Goal: Task Accomplishment & Management: Complete application form

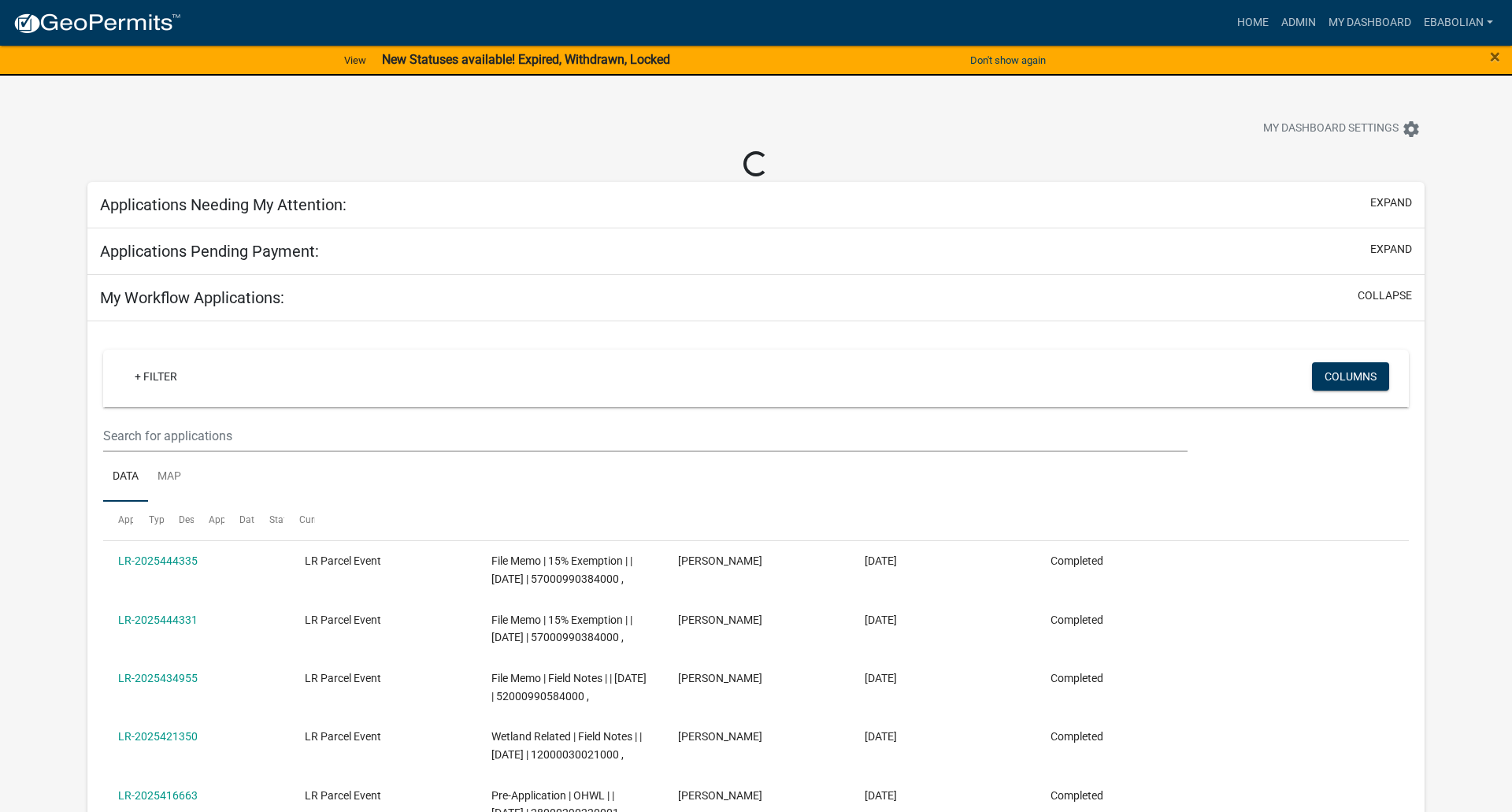
select select "3: 100"
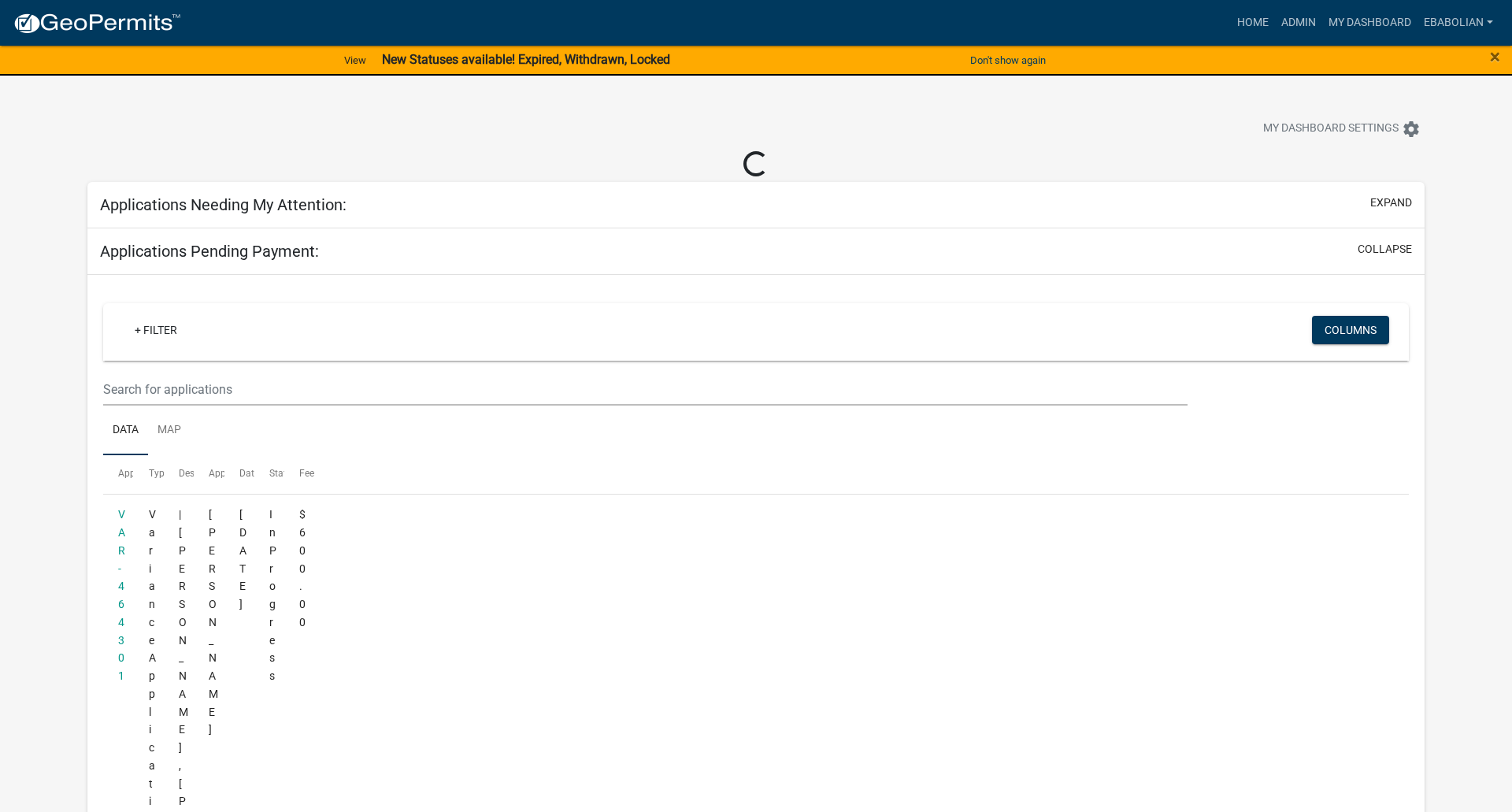
select select "3: 100"
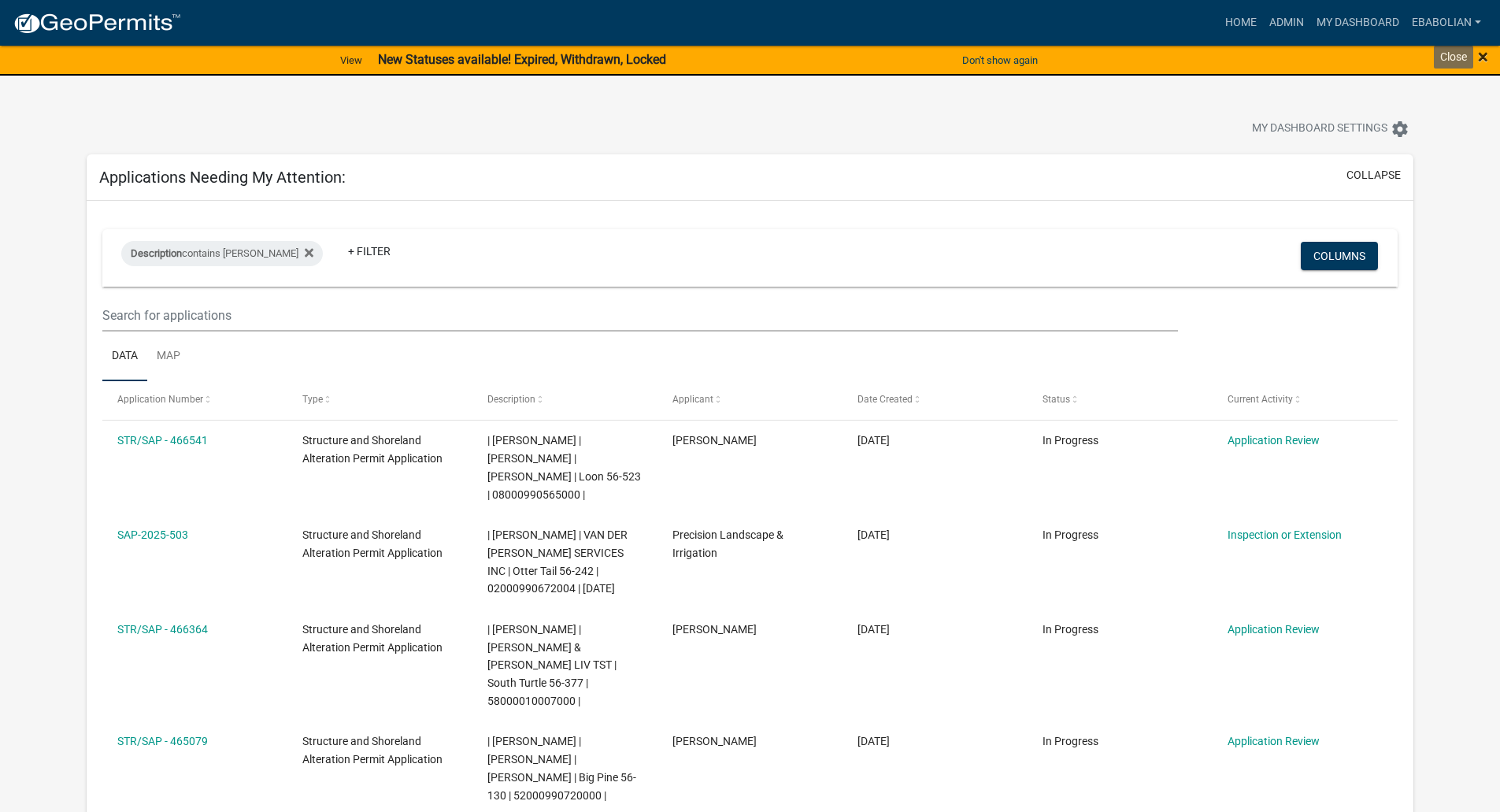
click at [1484, 58] on span "×" at bounding box center [1483, 56] width 10 height 22
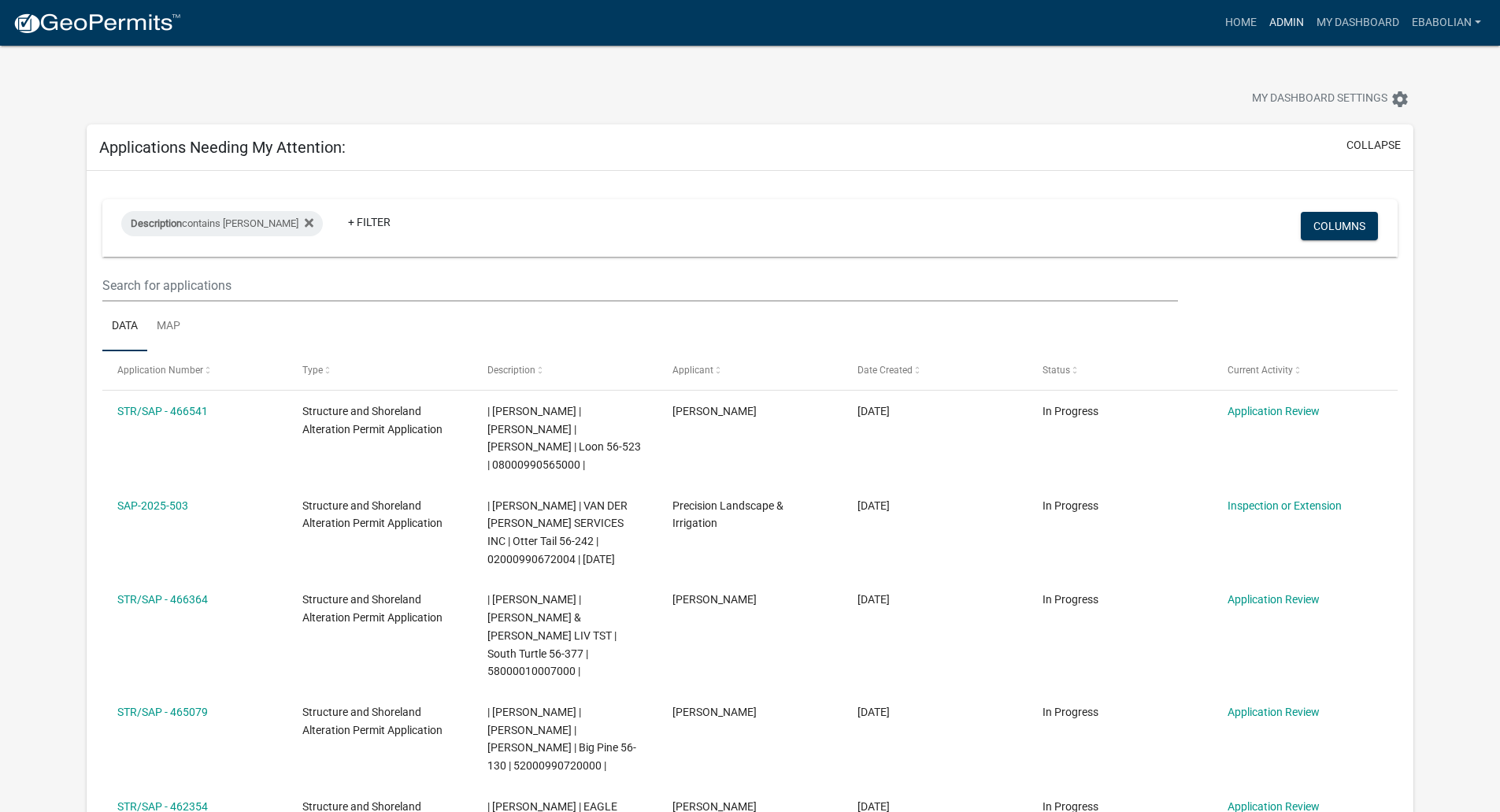
click at [1277, 20] on link "Admin" at bounding box center [1287, 23] width 47 height 30
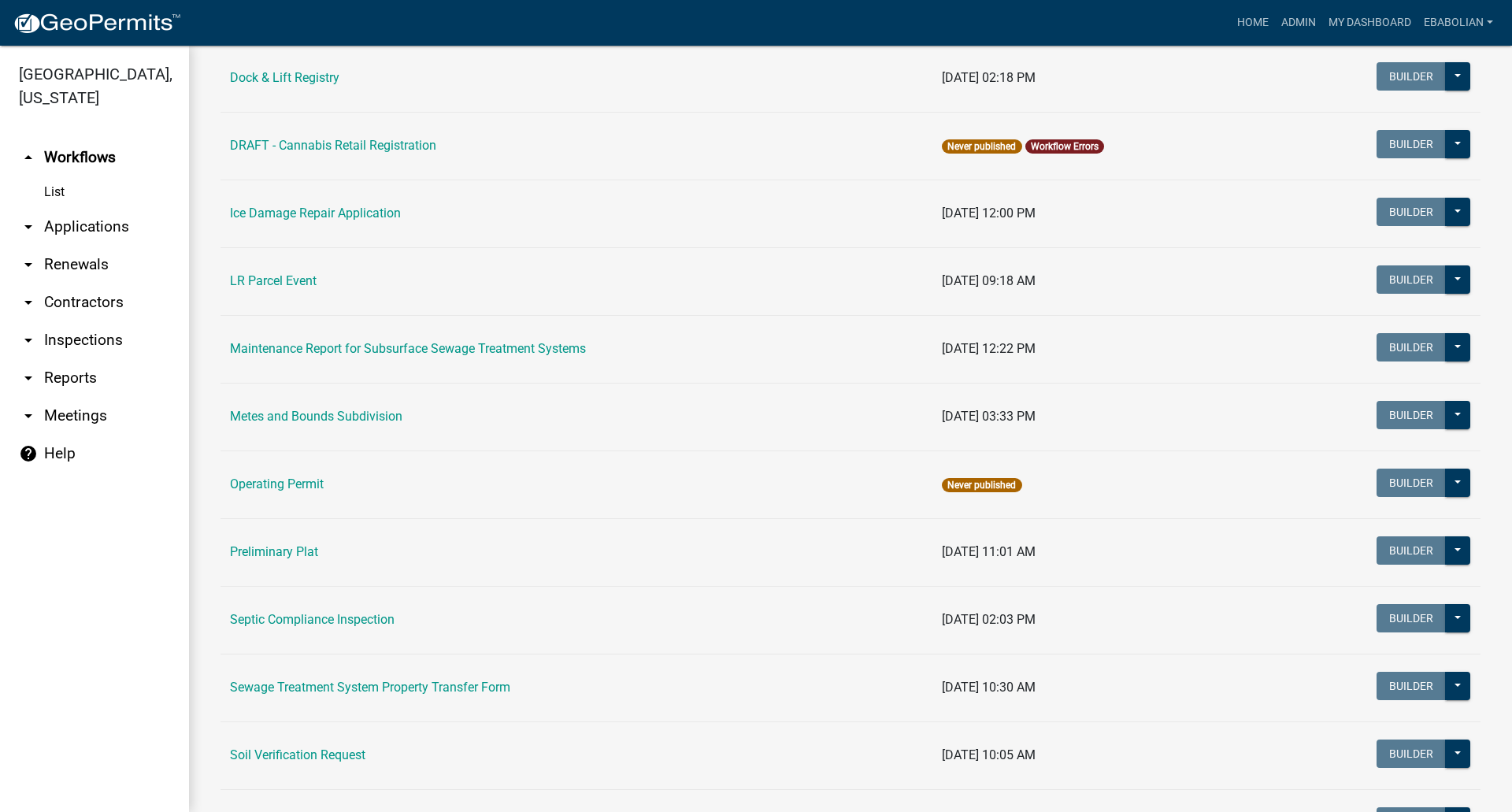
scroll to position [472, 0]
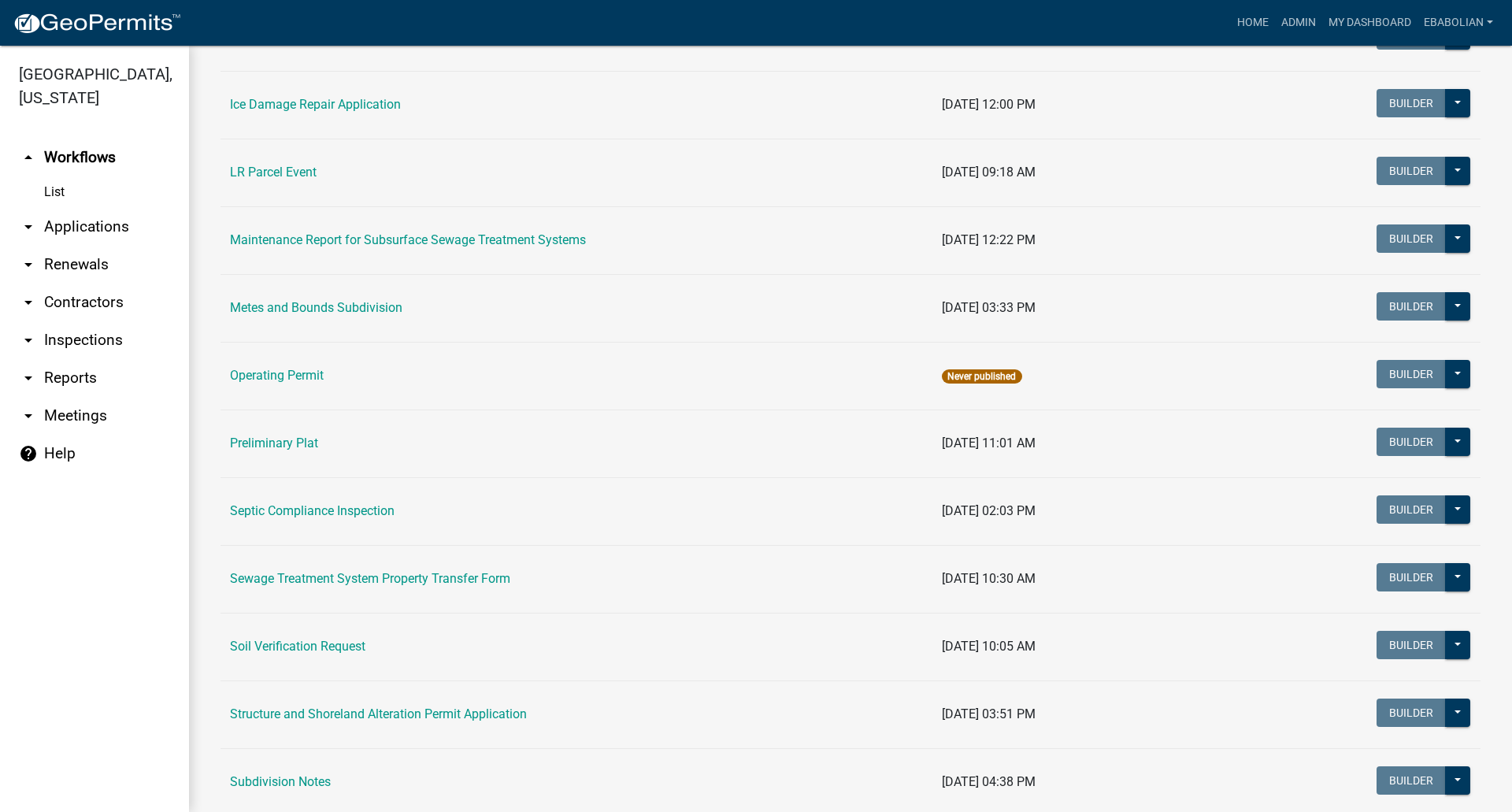
click at [290, 713] on link "Structure and Shoreland Alteration Permit Application" at bounding box center [378, 714] width 297 height 15
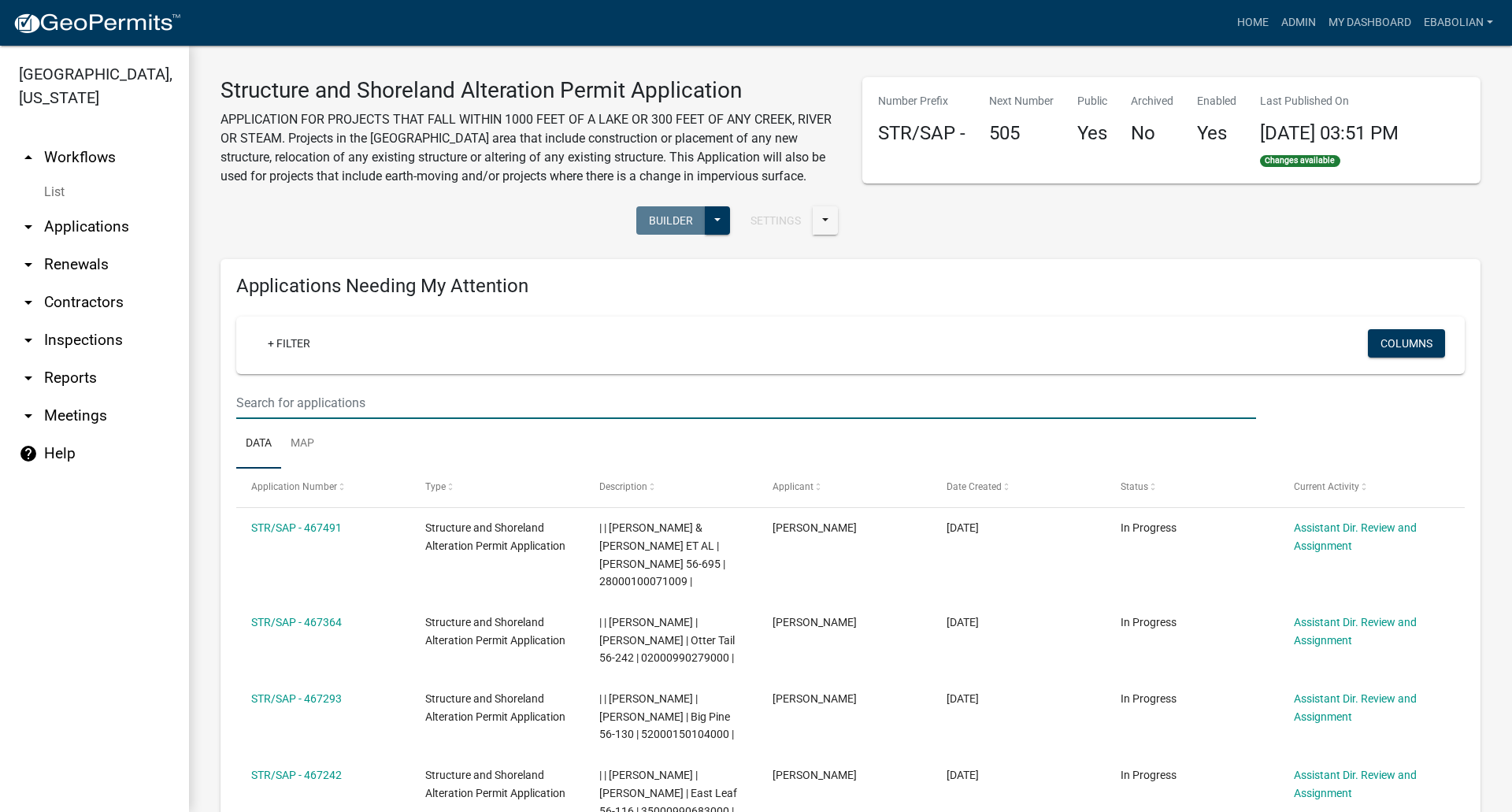
click at [282, 397] on input "text" at bounding box center [745, 403] width 1020 height 32
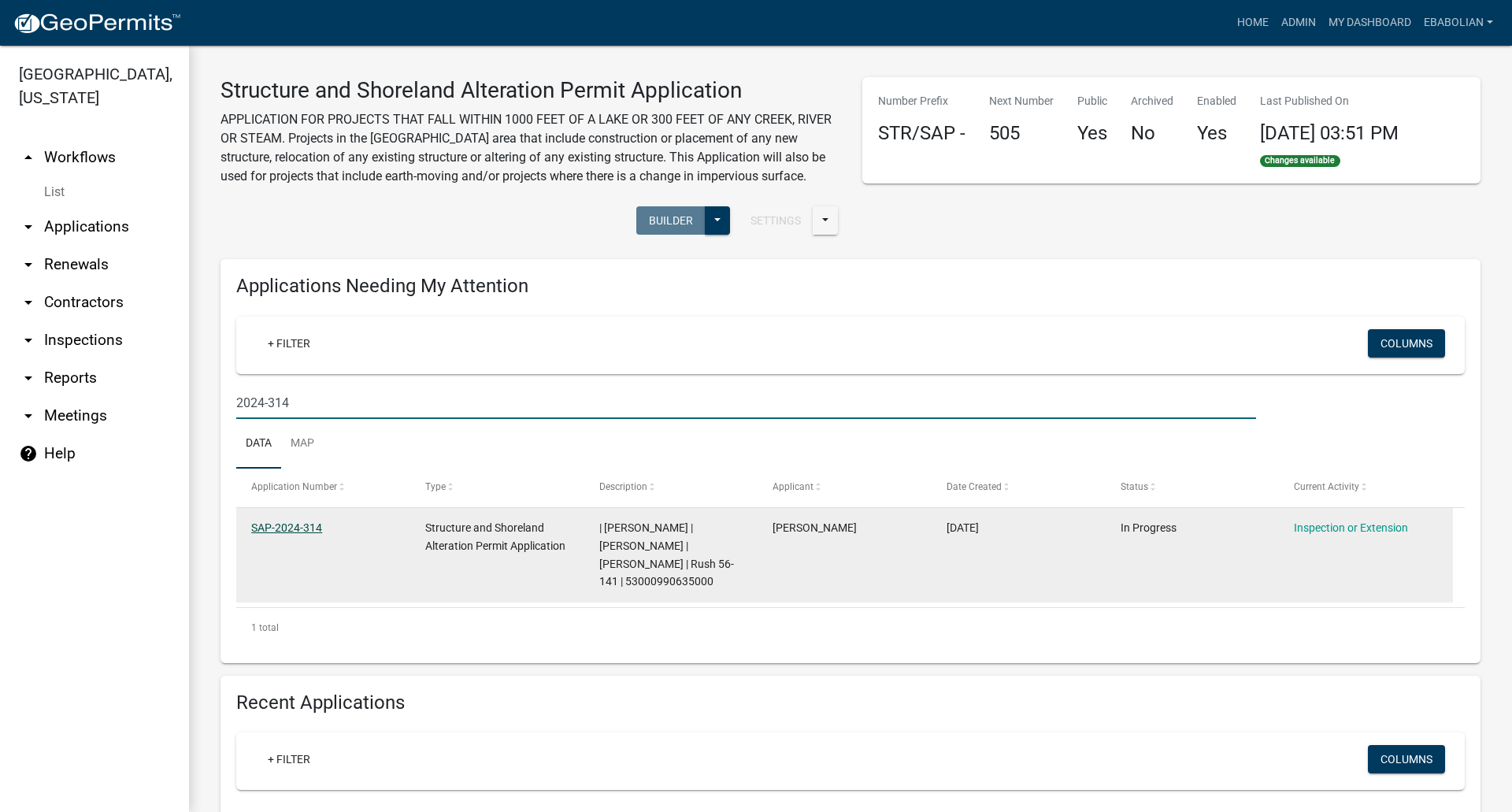
type input "2024-314"
click at [283, 528] on link "SAP-2024-314" at bounding box center [286, 527] width 71 height 12
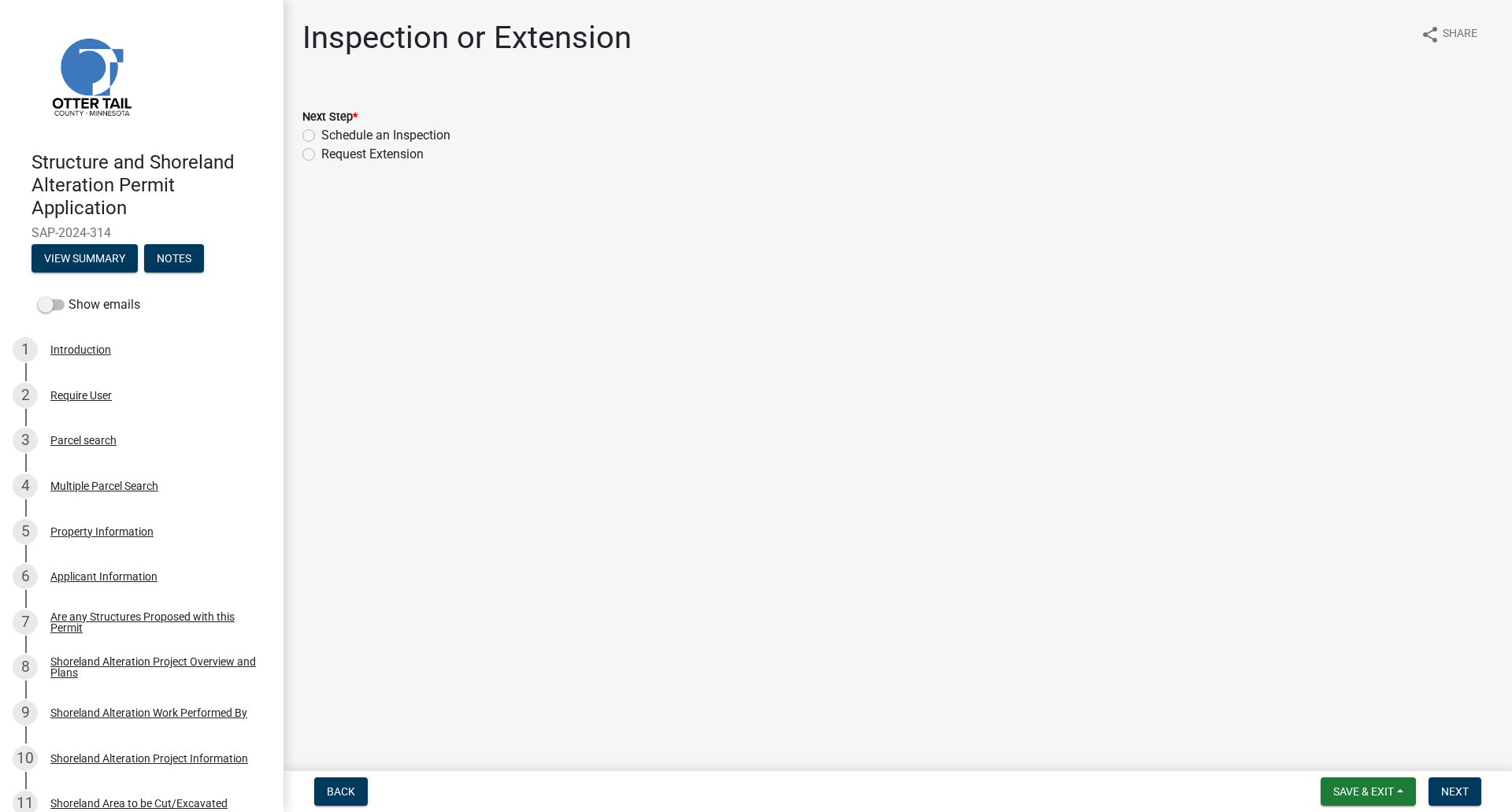
click at [322, 136] on label "Schedule an Inspection" at bounding box center [386, 136] width 129 height 19
click at [322, 136] on input "Schedule an Inspection" at bounding box center [326, 131] width 10 height 10
radio input "true"
click at [1460, 793] on span "Next" at bounding box center [1454, 790] width 27 height 12
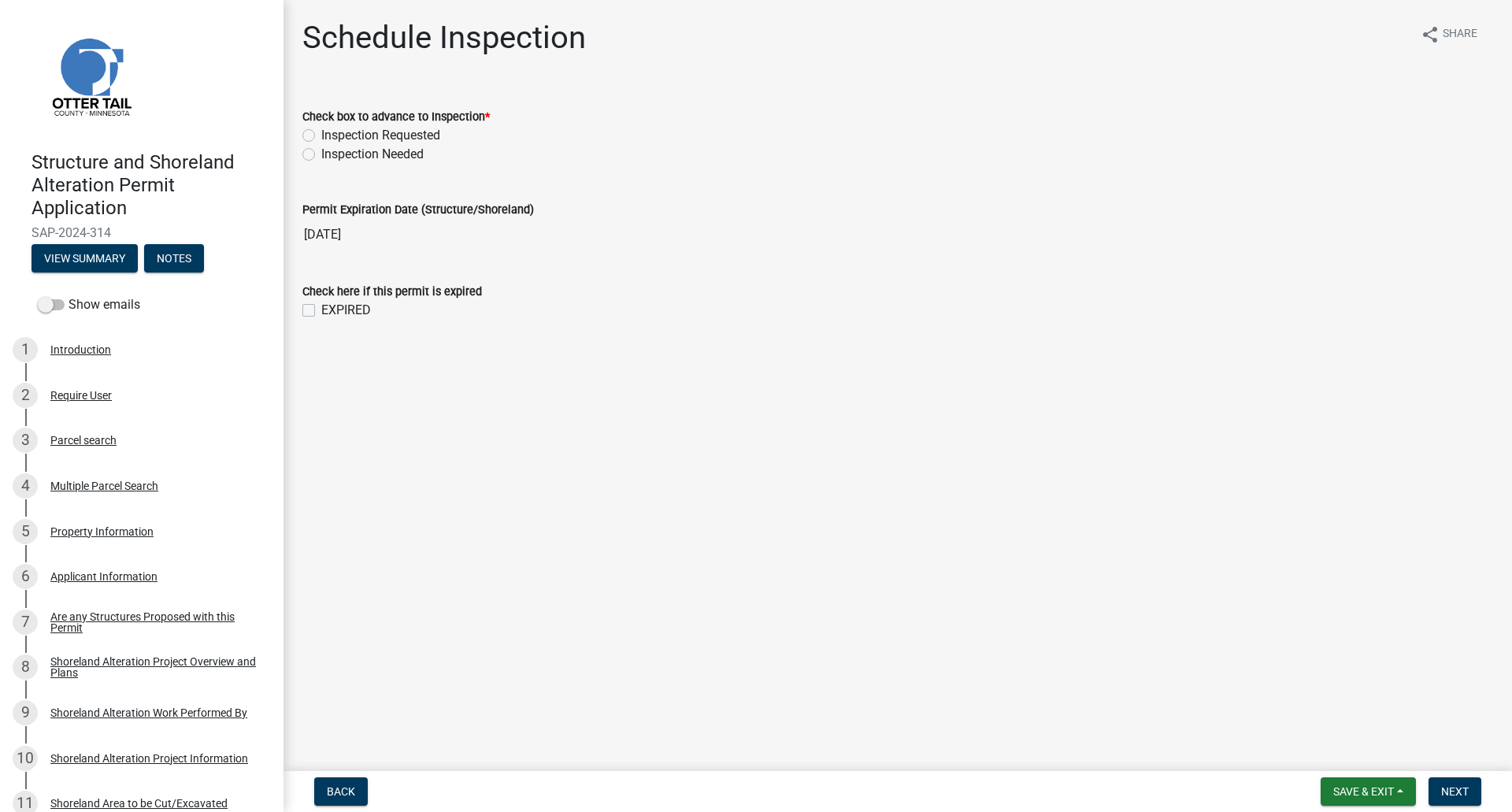
click at [322, 137] on label "Inspection Requested" at bounding box center [381, 136] width 119 height 19
click at [322, 136] on input "Inspection Requested" at bounding box center [326, 131] width 10 height 10
radio input "true"
click at [1448, 783] on button "Next" at bounding box center [1454, 791] width 53 height 28
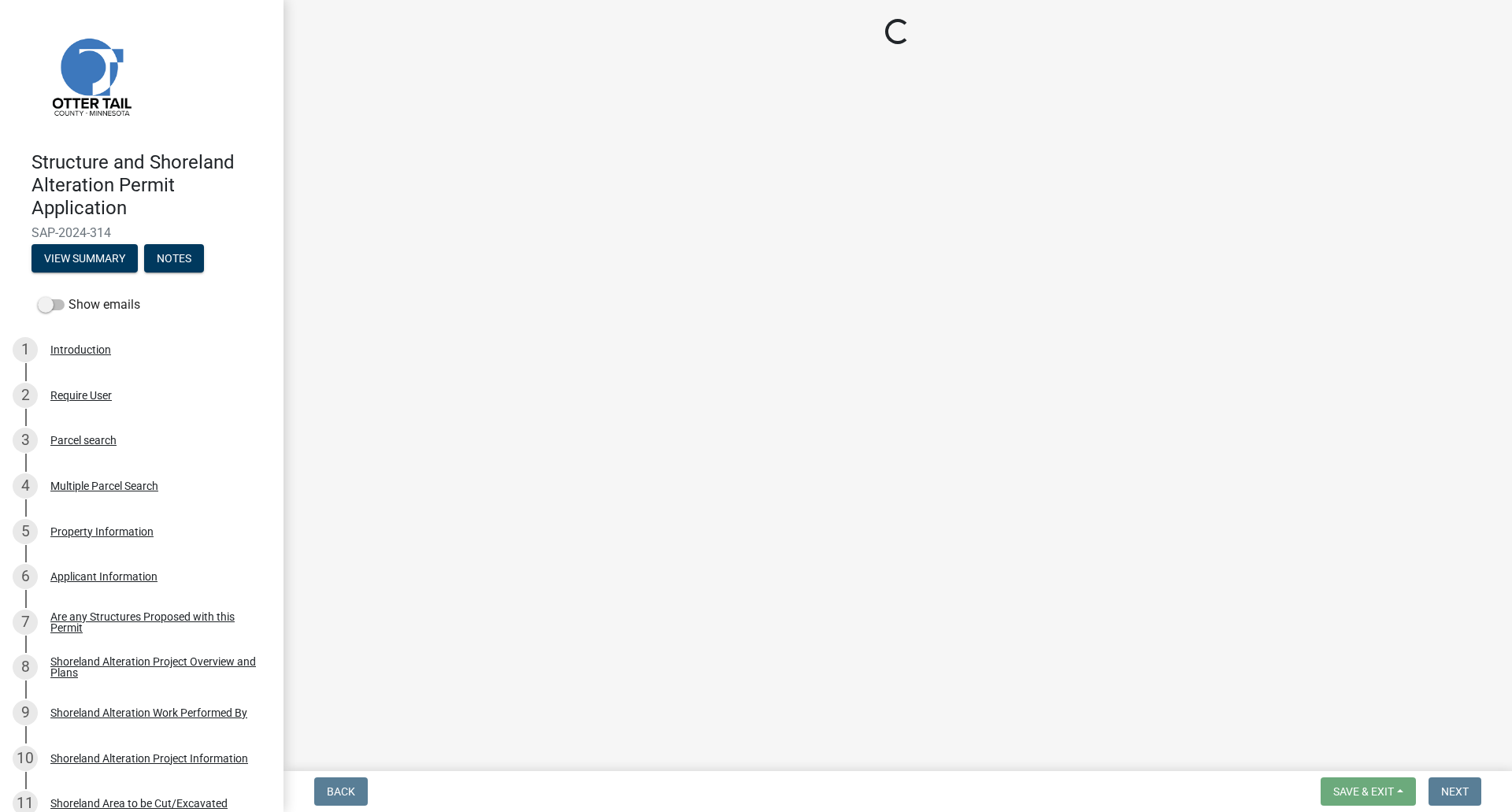
select select "710d5f49-2663-4e73-9718-d0c4e189f5ed"
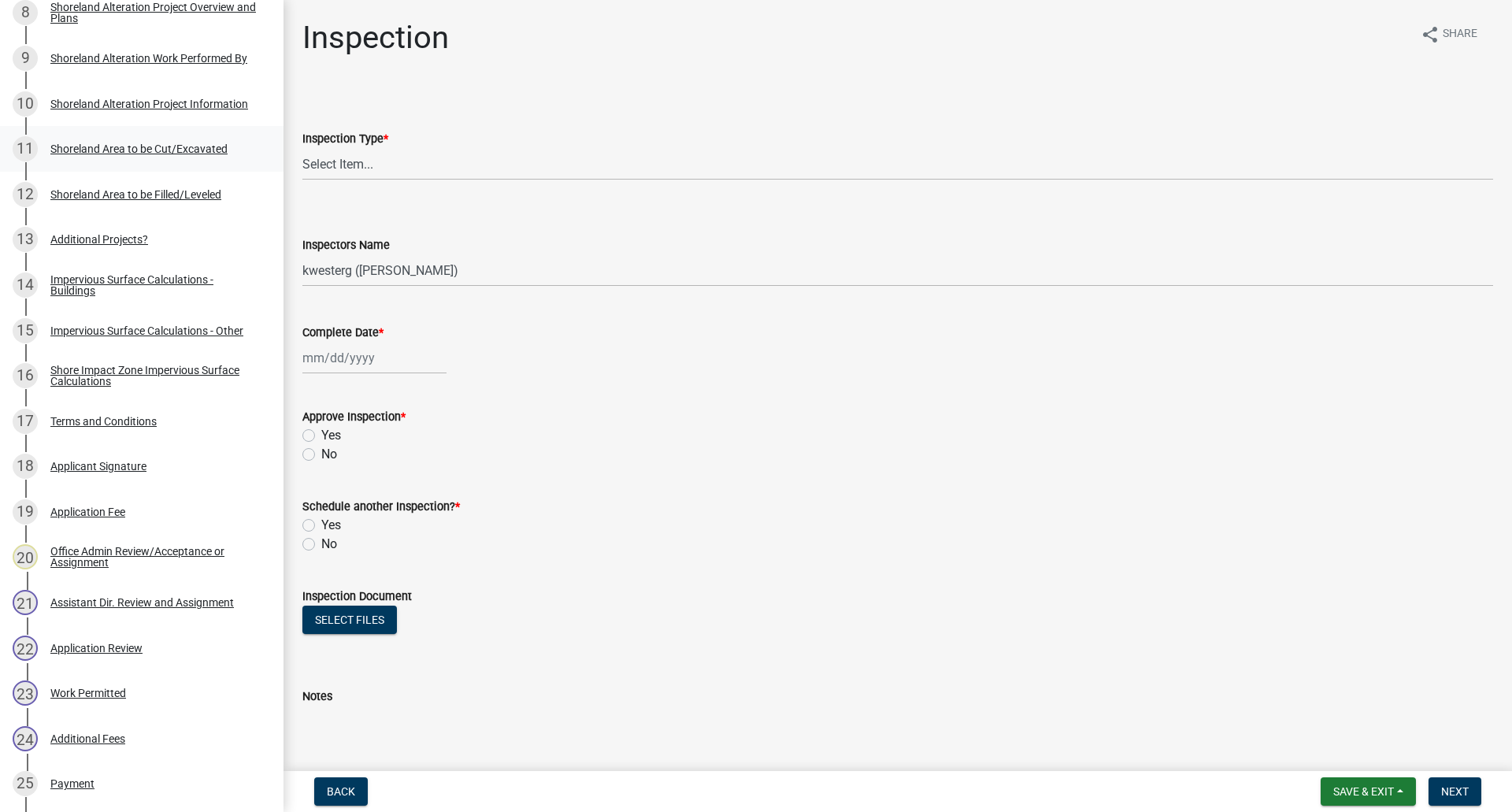
scroll to position [561, 0]
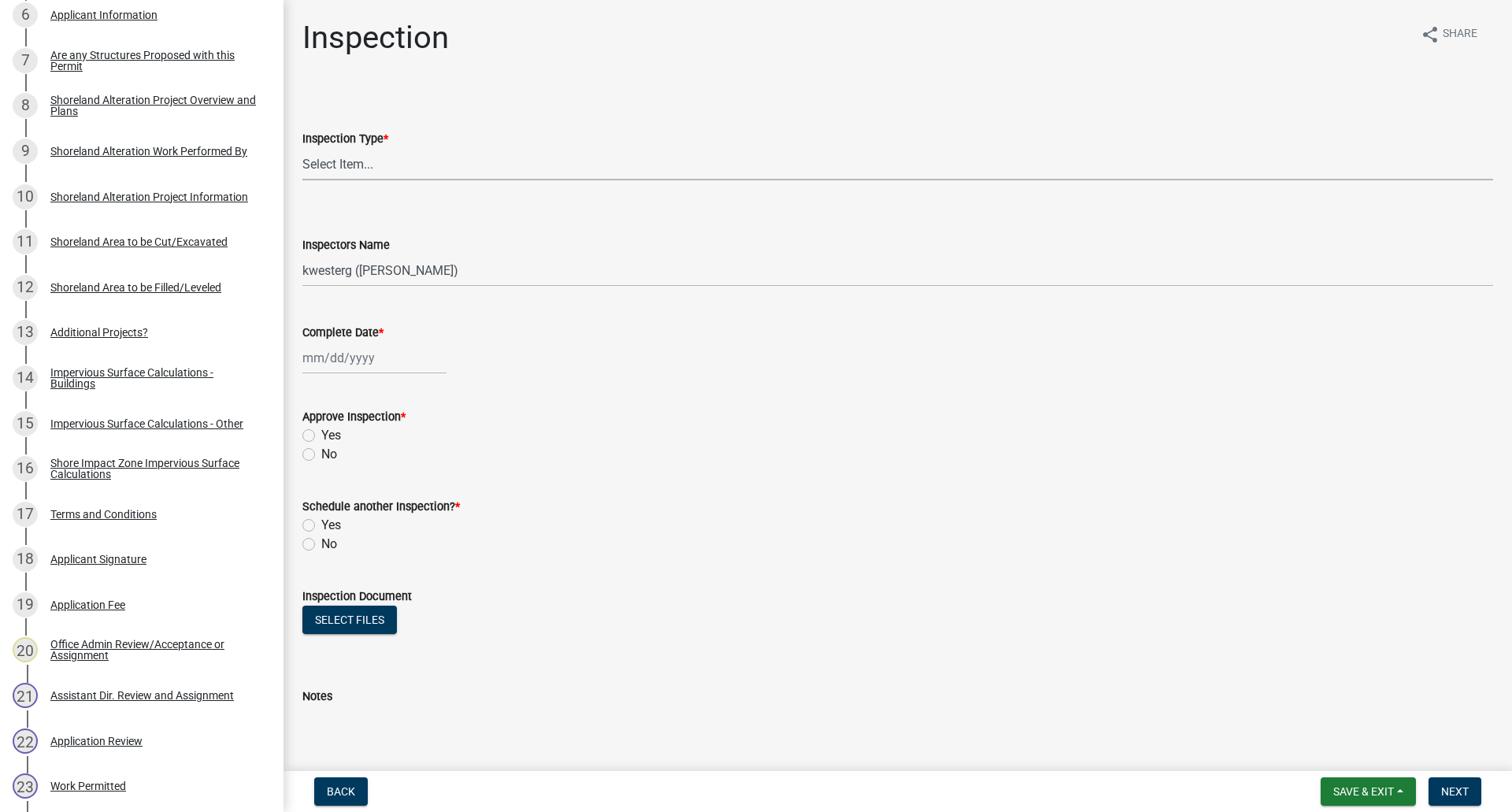
click at [326, 159] on select "Select Item... Footing / Structure Inspection Shoreland Alteration Not Built" at bounding box center [898, 164] width 1190 height 32
click at [303, 148] on select "Select Item... Footing / Structure Inspection Shoreland Alteration Not Built" at bounding box center [898, 164] width 1190 height 32
select select "29b027fa-a62f-4639-a4c1-67ac8b0bd2a2"
click at [342, 269] on select "Select Item... btollefson ([PERSON_NAME]) [PERSON_NAME] ([PERSON_NAME]) eplaste…" at bounding box center [898, 271] width 1190 height 32
select select "cd31a072-cd4e-4306-9b8c-c26eab70e9de"
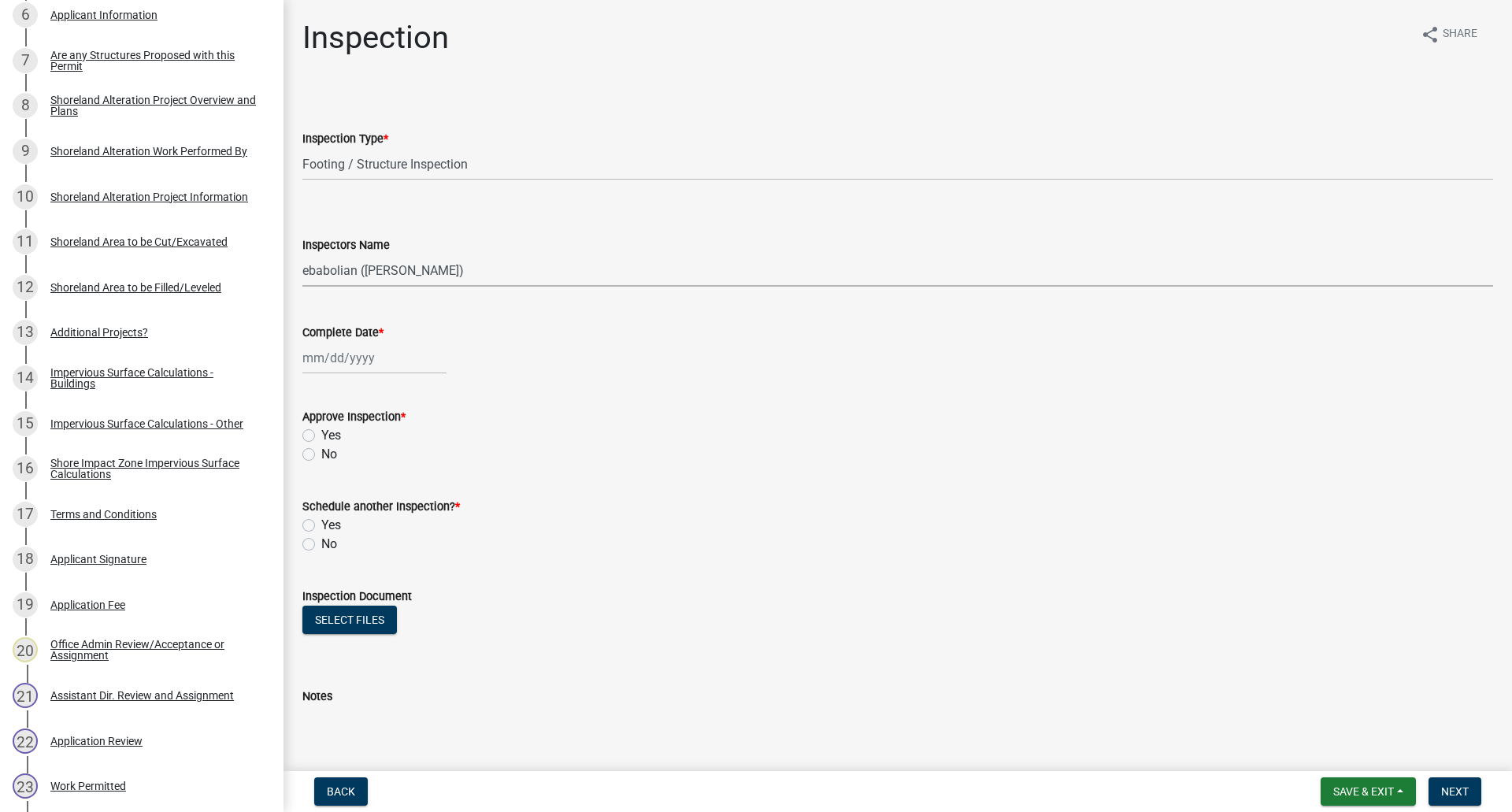
click at [303, 255] on select "Select Item... btollefson ([PERSON_NAME]) [PERSON_NAME] ([PERSON_NAME]) eplaste…" at bounding box center [898, 271] width 1190 height 32
click at [354, 360] on div at bounding box center [374, 357] width 144 height 32
select select "8"
select select "2025"
click at [344, 517] on div "19" at bounding box center [343, 517] width 25 height 25
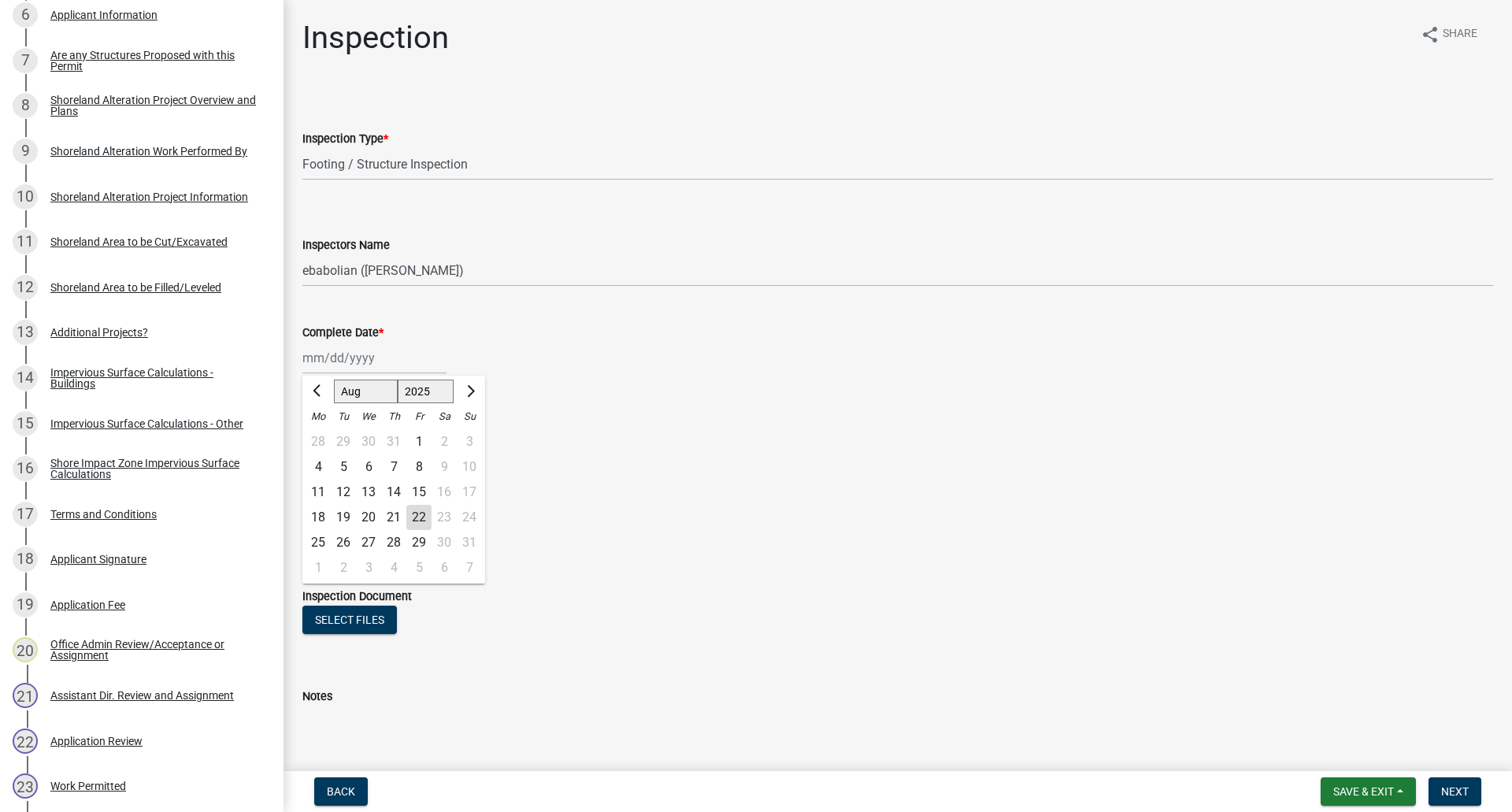
type input "[DATE]"
click at [322, 436] on label "Yes" at bounding box center [331, 436] width 20 height 19
click at [322, 436] on input "Yes" at bounding box center [326, 431] width 10 height 10
radio input "true"
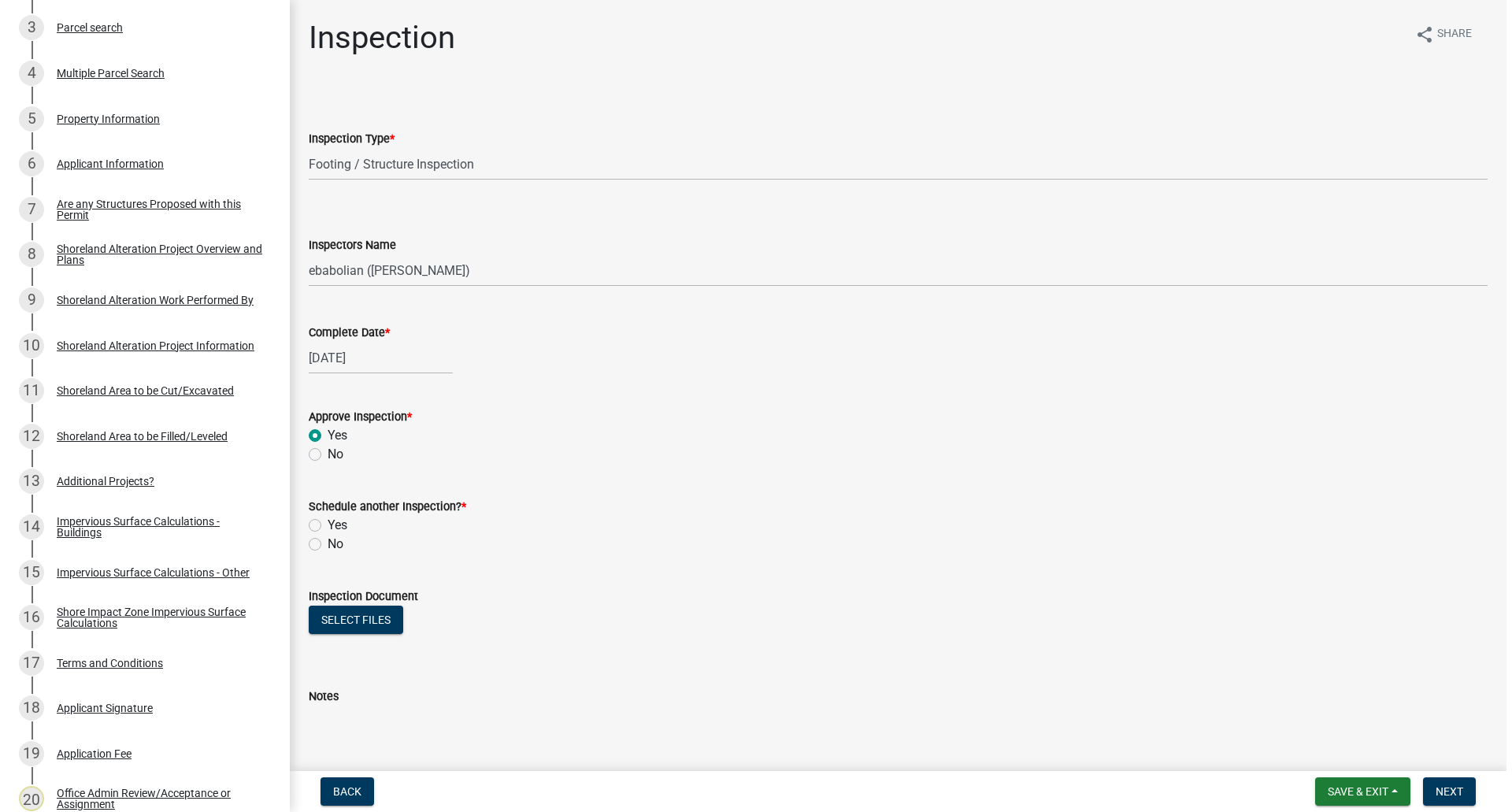
scroll to position [404, 0]
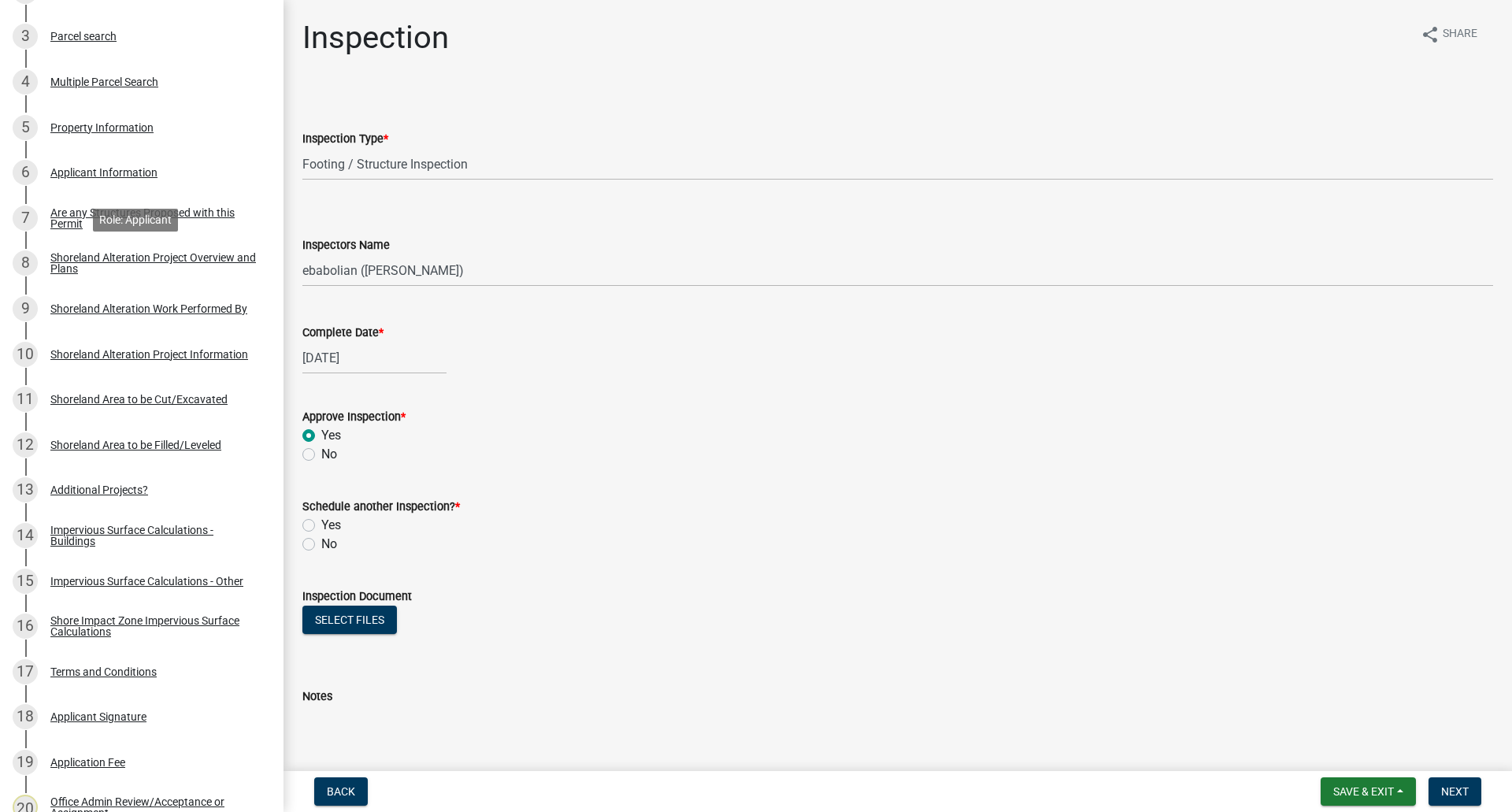
drag, startPoint x: 81, startPoint y: 269, endPoint x: 291, endPoint y: 407, distance: 251.3
click at [81, 269] on div "Shoreland Alteration Project Overview and Plans" at bounding box center [154, 262] width 208 height 22
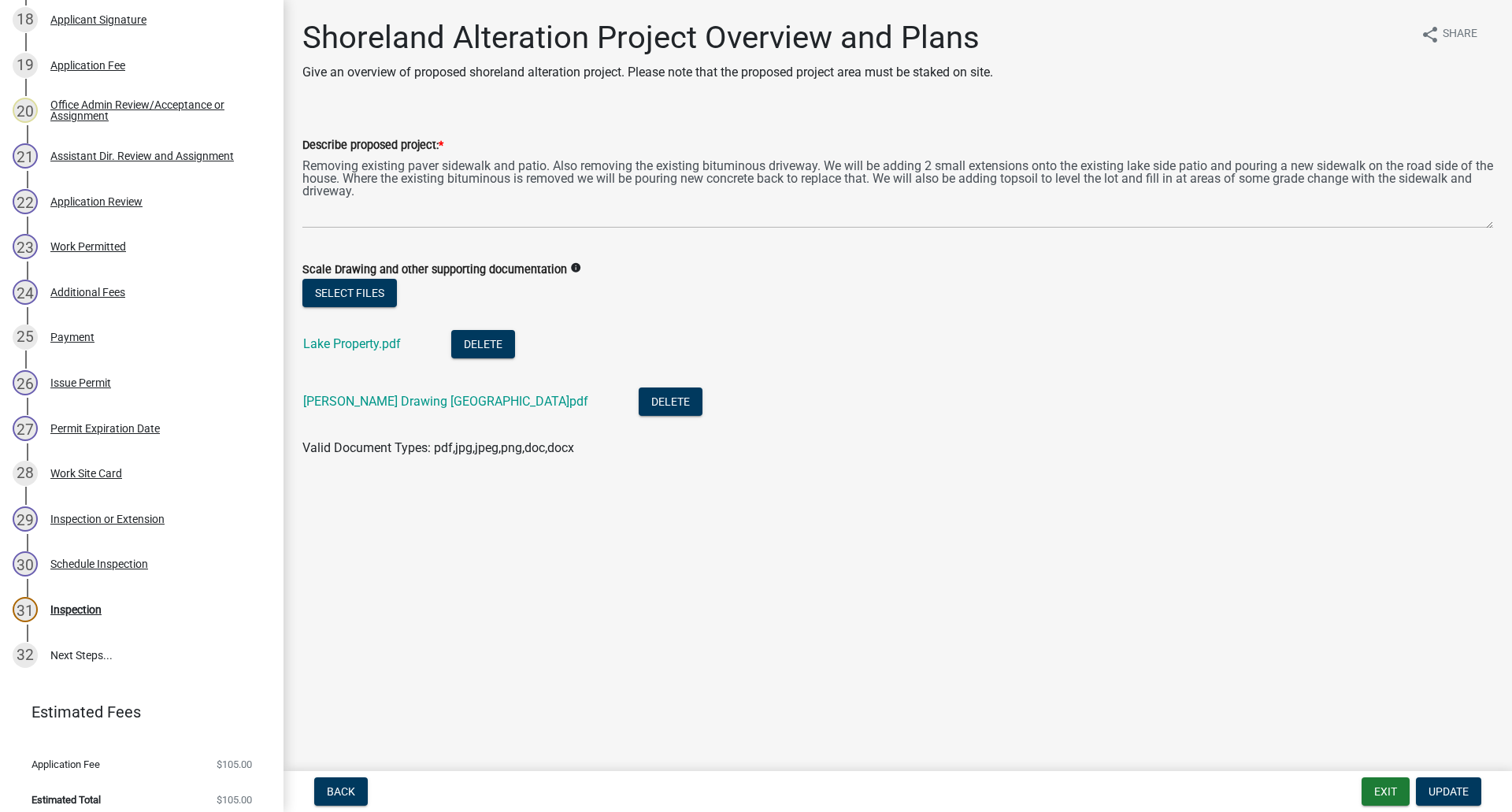
scroll to position [1113, 0]
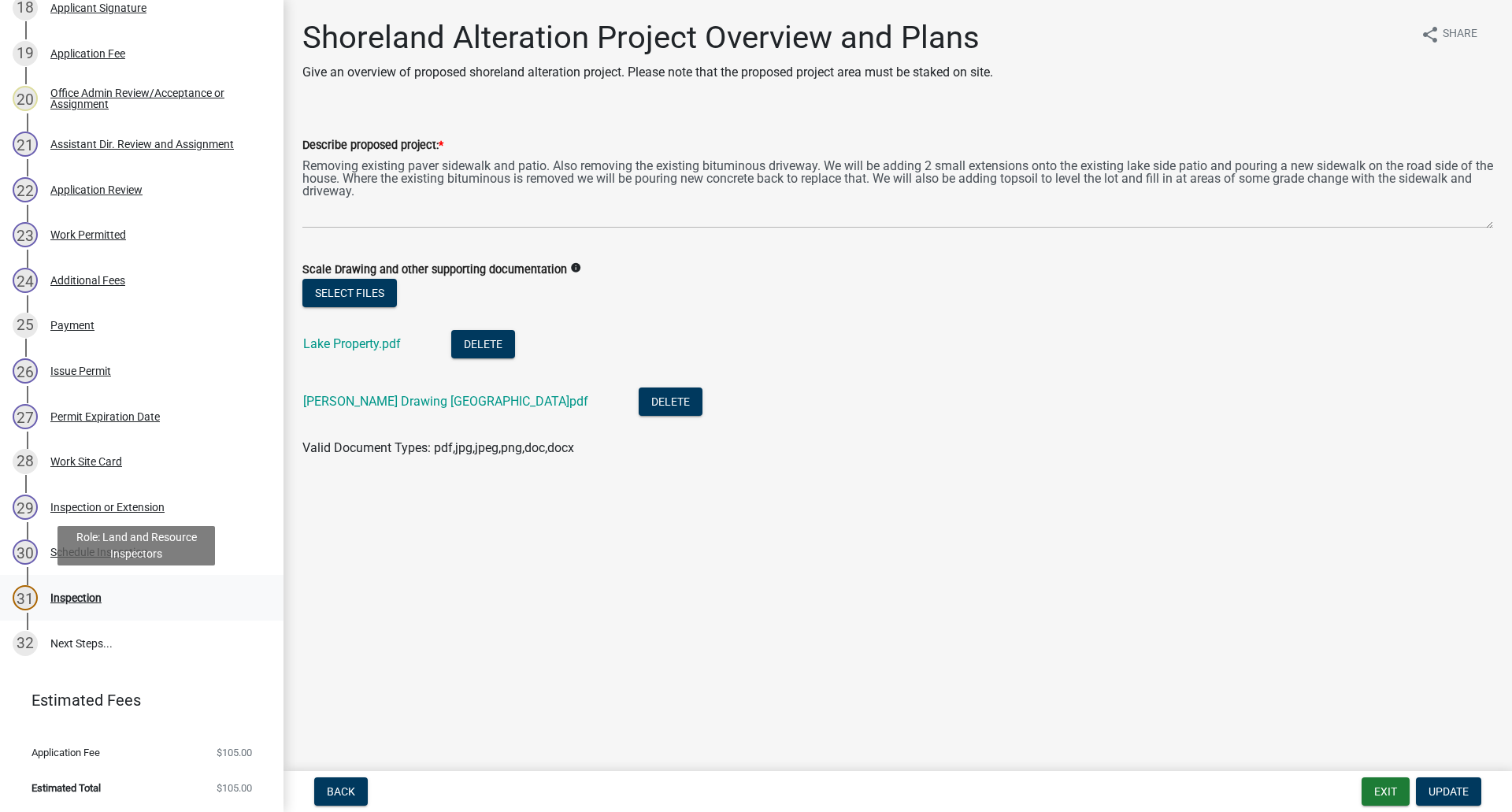
click at [83, 596] on div "Inspection" at bounding box center [75, 598] width 51 height 11
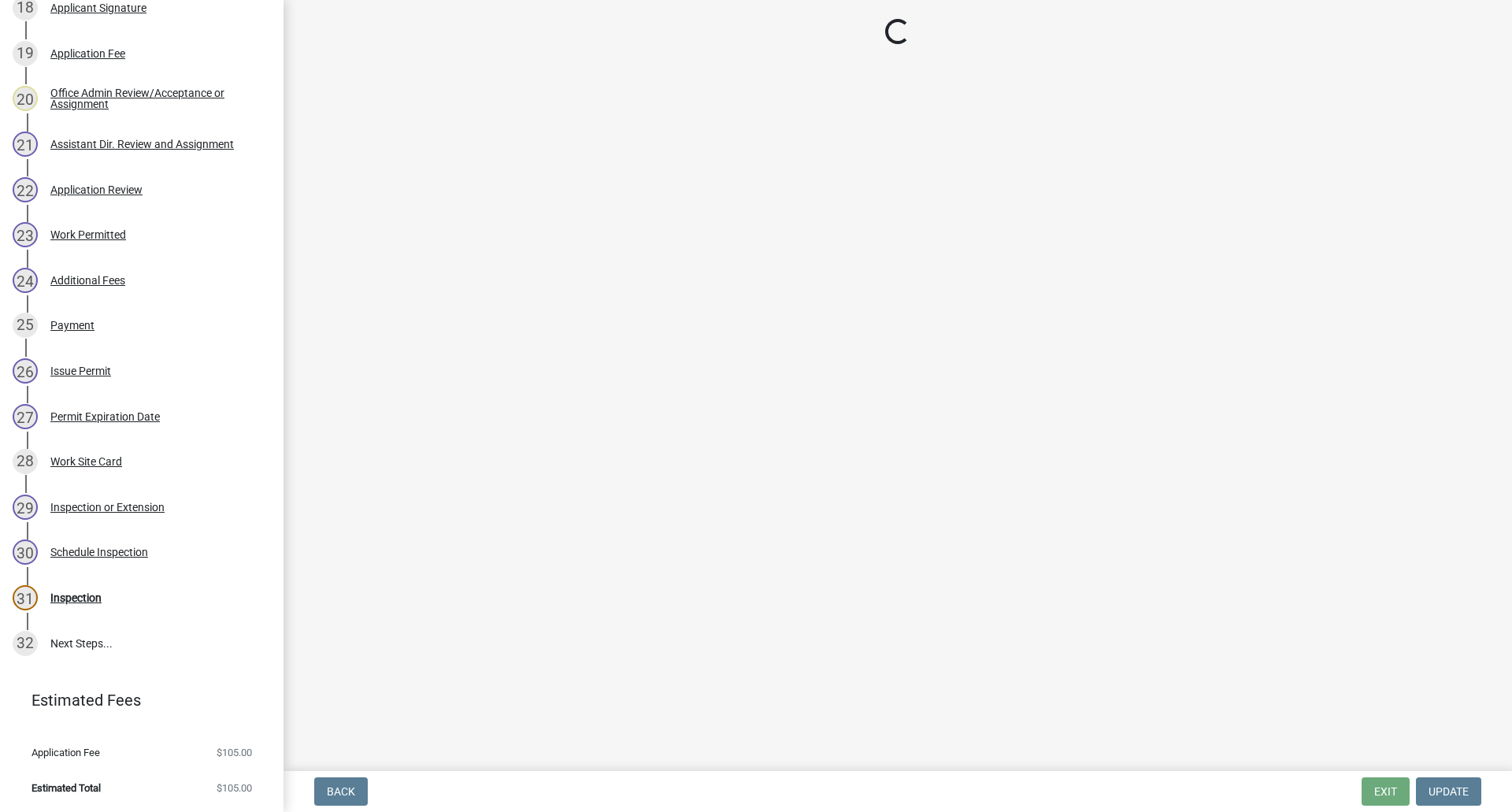
select select "710d5f49-2663-4e73-9718-d0c4e189f5ed"
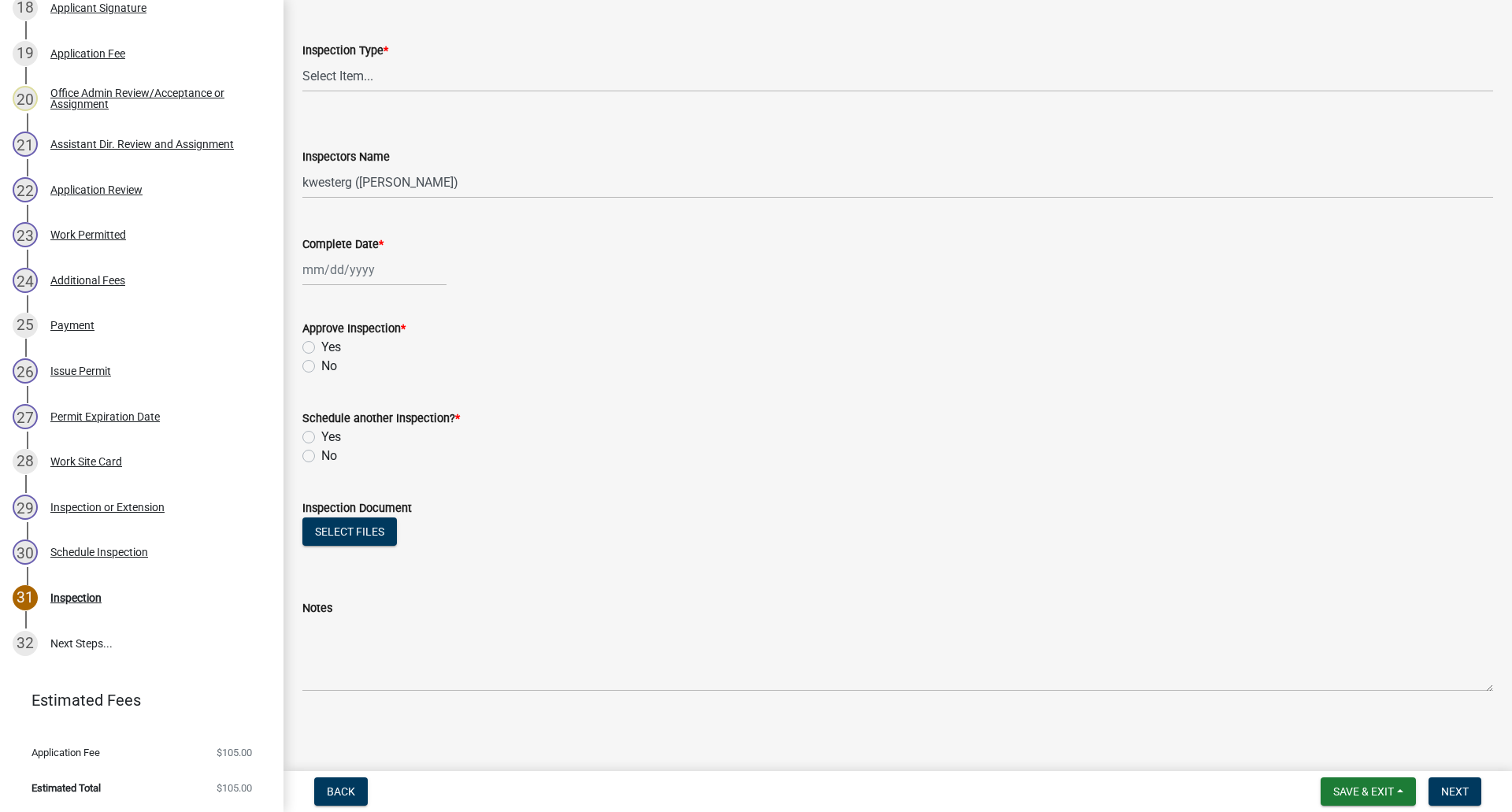
scroll to position [89, 0]
click at [333, 531] on button "Select files" at bounding box center [350, 531] width 94 height 28
click at [365, 540] on button "Select files" at bounding box center [350, 531] width 94 height 28
click at [359, 525] on button "Select files" at bounding box center [350, 531] width 94 height 28
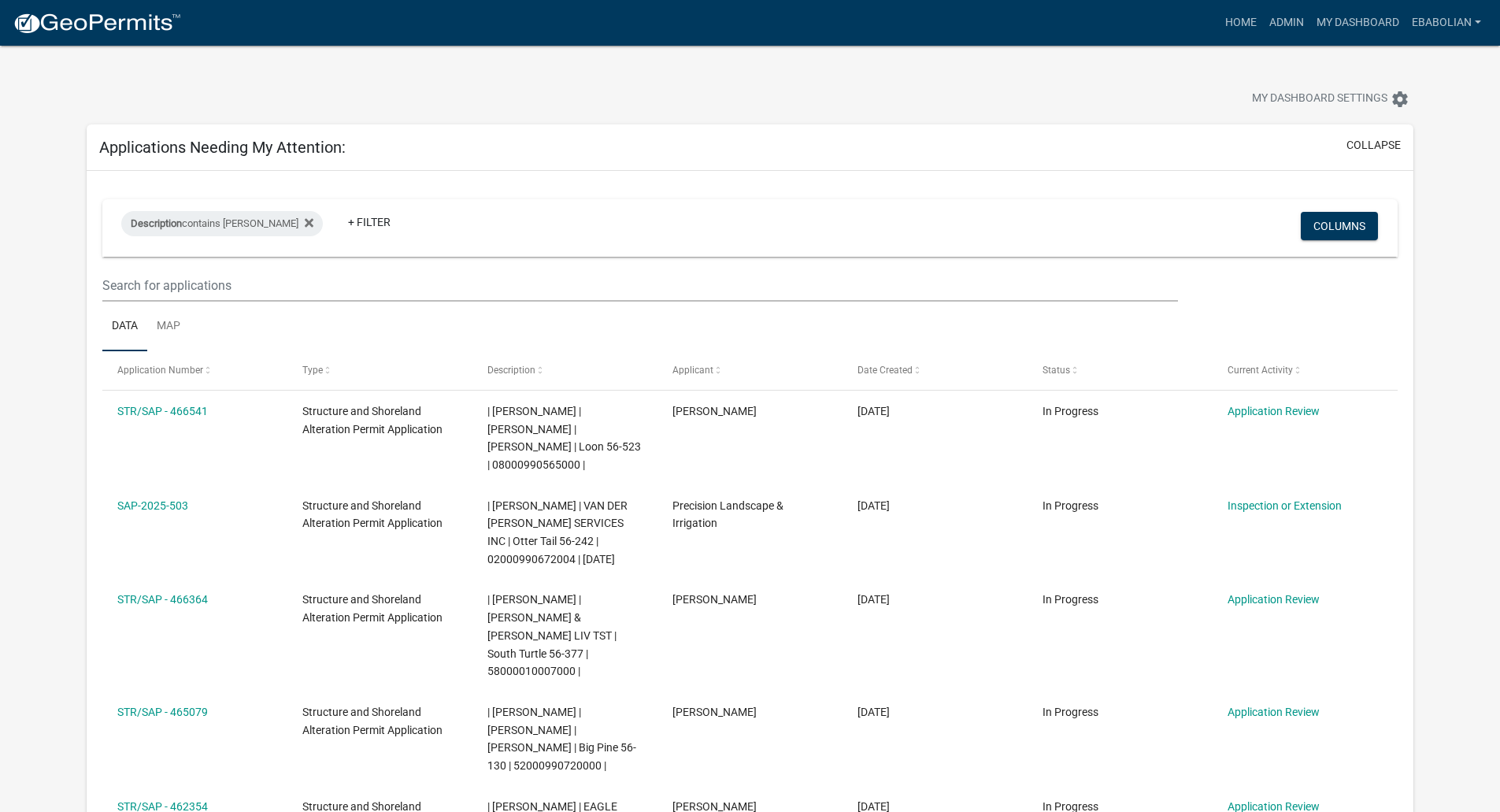
select select "3: 100"
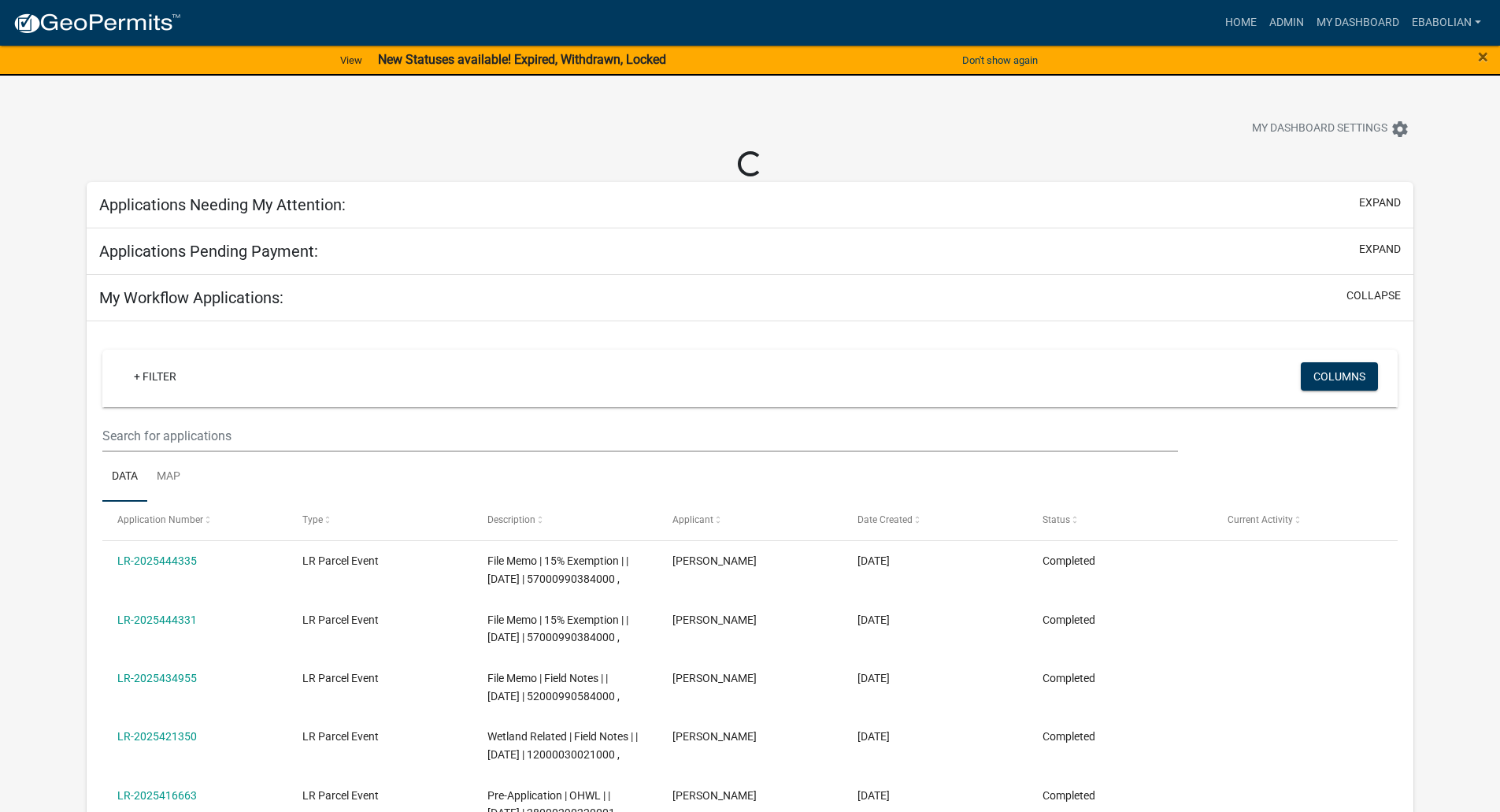
select select "3: 100"
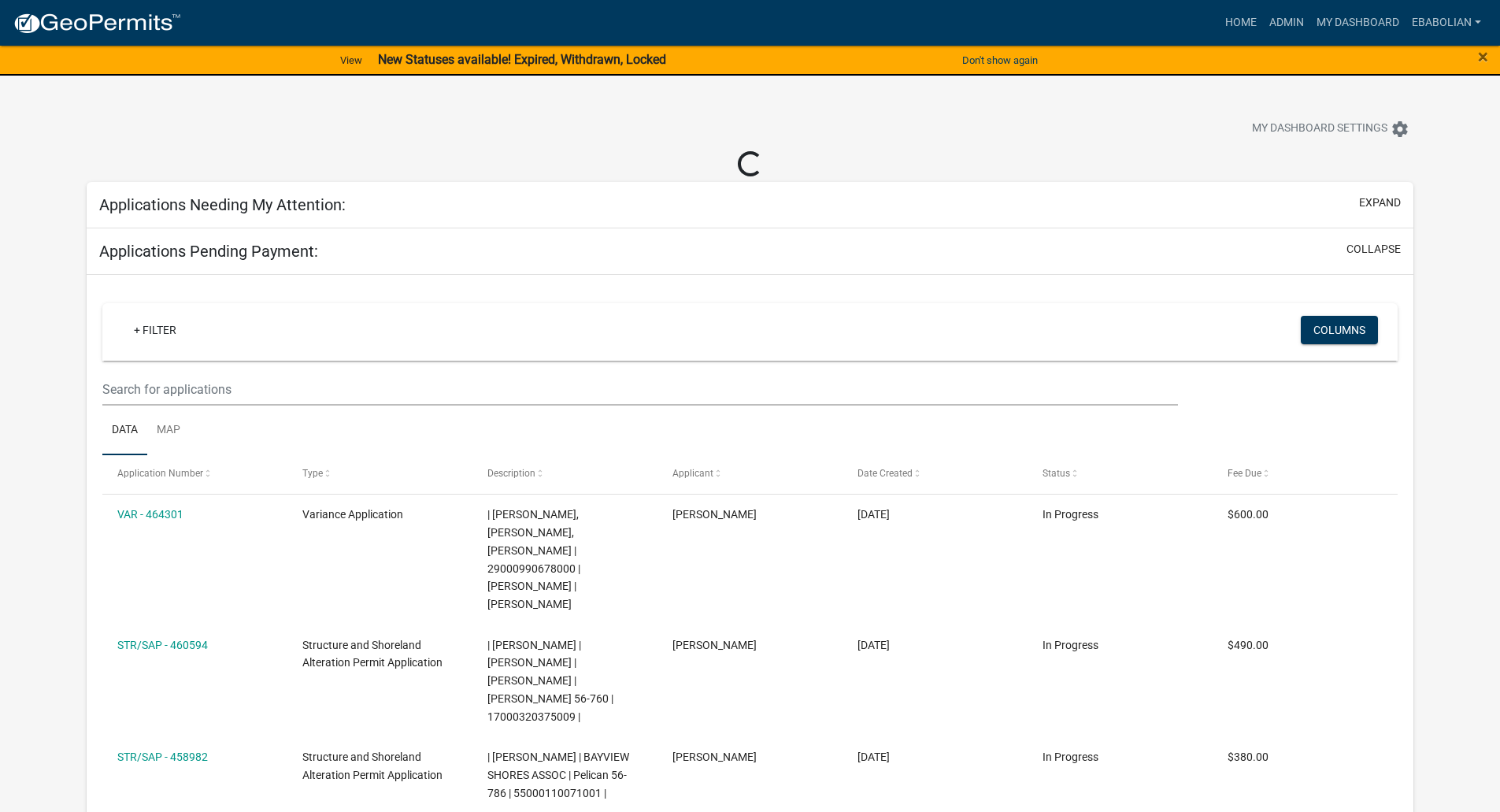
select select "3: 100"
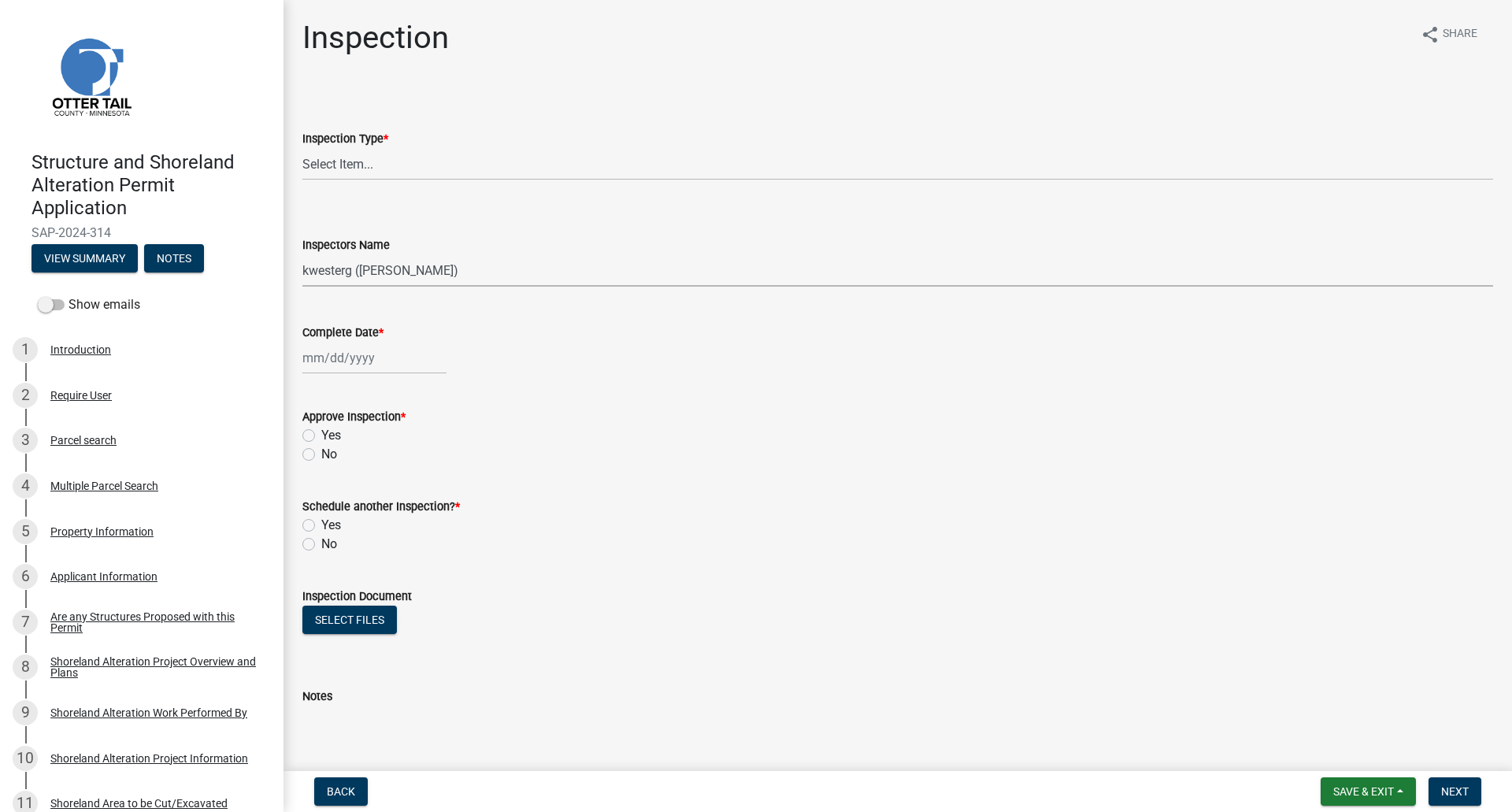
click at [374, 276] on select "Select Item... btollefson ([PERSON_NAME]) [PERSON_NAME] ([PERSON_NAME]) eplaste…" at bounding box center [898, 271] width 1190 height 32
select select "cd31a072-cd4e-4306-9b8c-c26eab70e9de"
click at [303, 255] on select "Select Item... btollefson ([PERSON_NAME]) [PERSON_NAME] ([PERSON_NAME]) eplaste…" at bounding box center [898, 271] width 1190 height 32
click at [324, 165] on select "Select Item... Footing / Structure Inspection Shoreland Alteration Not Built" at bounding box center [898, 164] width 1190 height 32
click at [303, 148] on select "Select Item... Footing / Structure Inspection Shoreland Alteration Not Built" at bounding box center [898, 164] width 1190 height 32
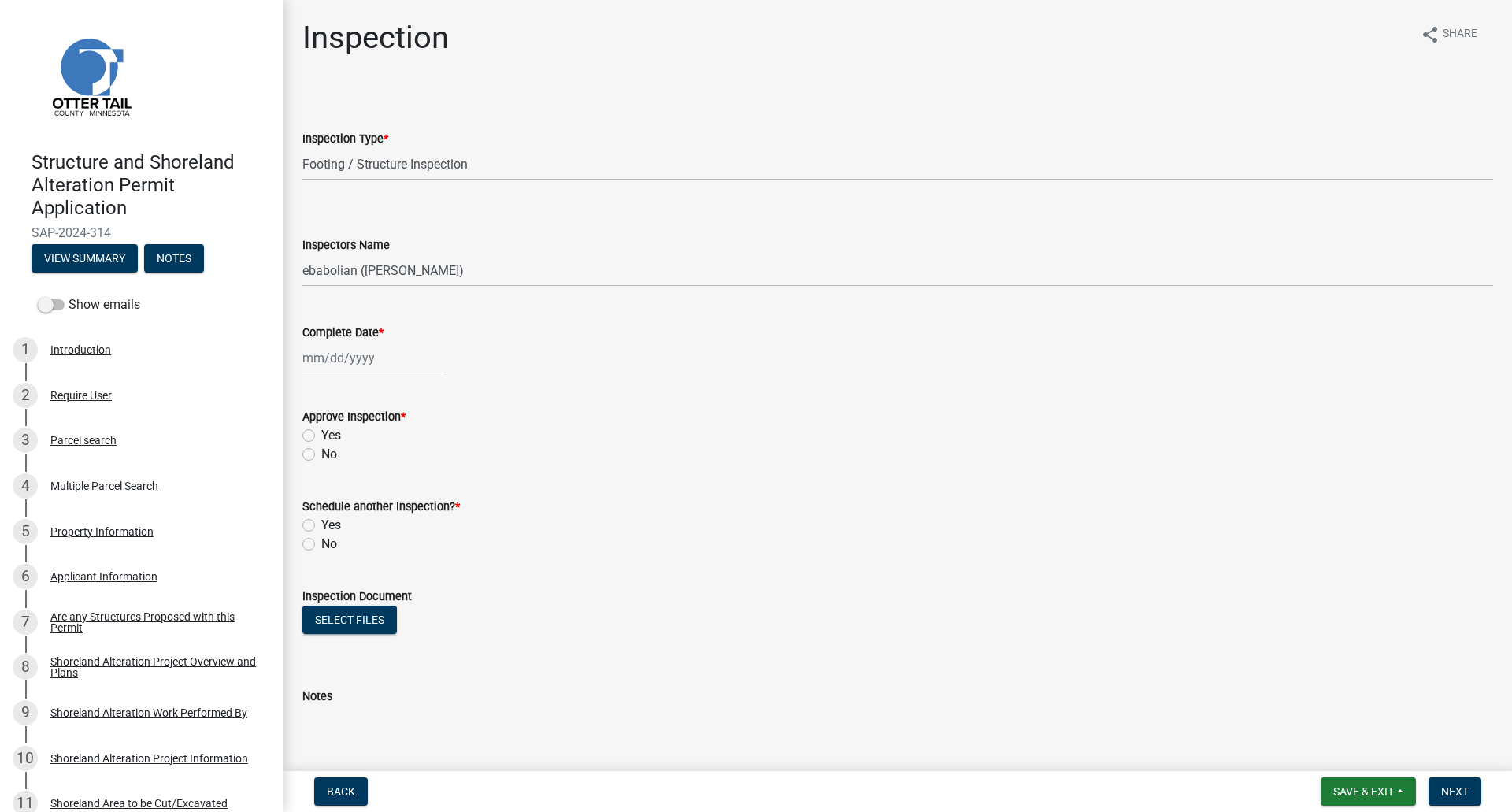
select select "29b027fa-a62f-4639-a4c1-67ac8b0bd2a2"
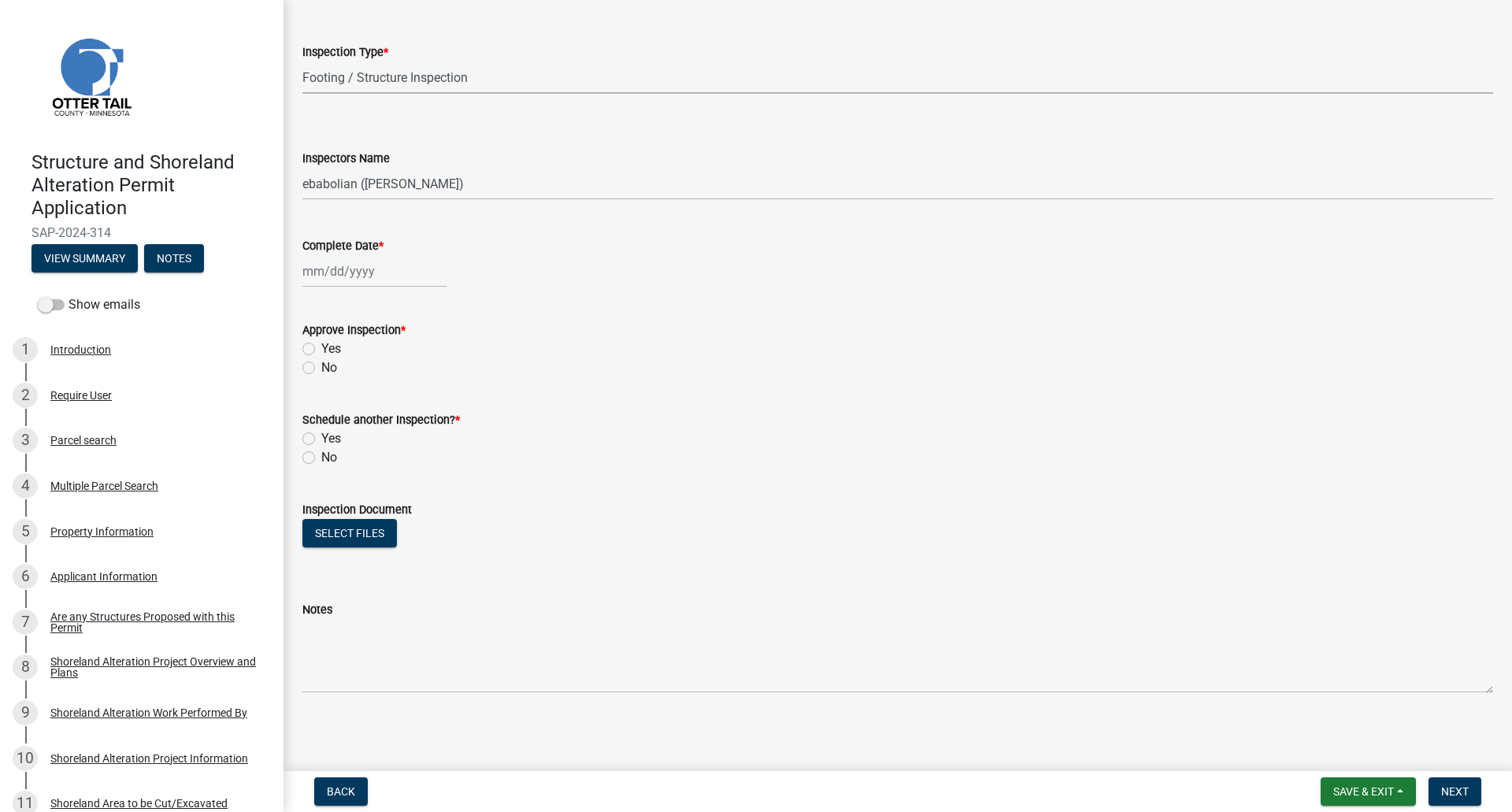
scroll to position [89, 0]
click at [343, 271] on div at bounding box center [374, 269] width 144 height 32
select select "8"
select select "2025"
click at [345, 431] on div "19" at bounding box center [343, 428] width 25 height 25
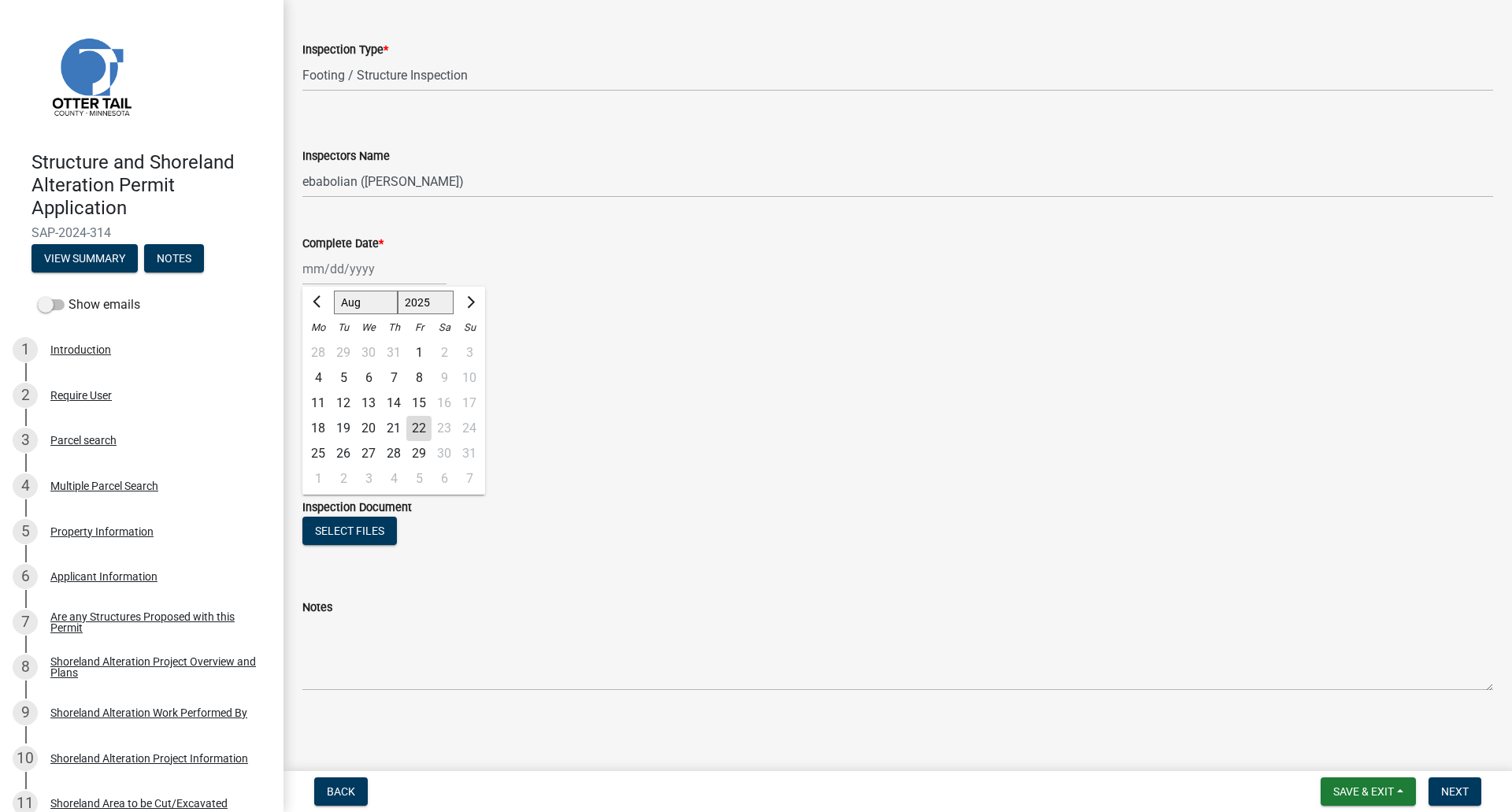
type input "[DATE]"
click at [336, 531] on button "Select files" at bounding box center [350, 531] width 94 height 28
click at [366, 531] on button "Select files" at bounding box center [350, 531] width 94 height 28
click at [343, 534] on button "Select files" at bounding box center [350, 531] width 94 height 28
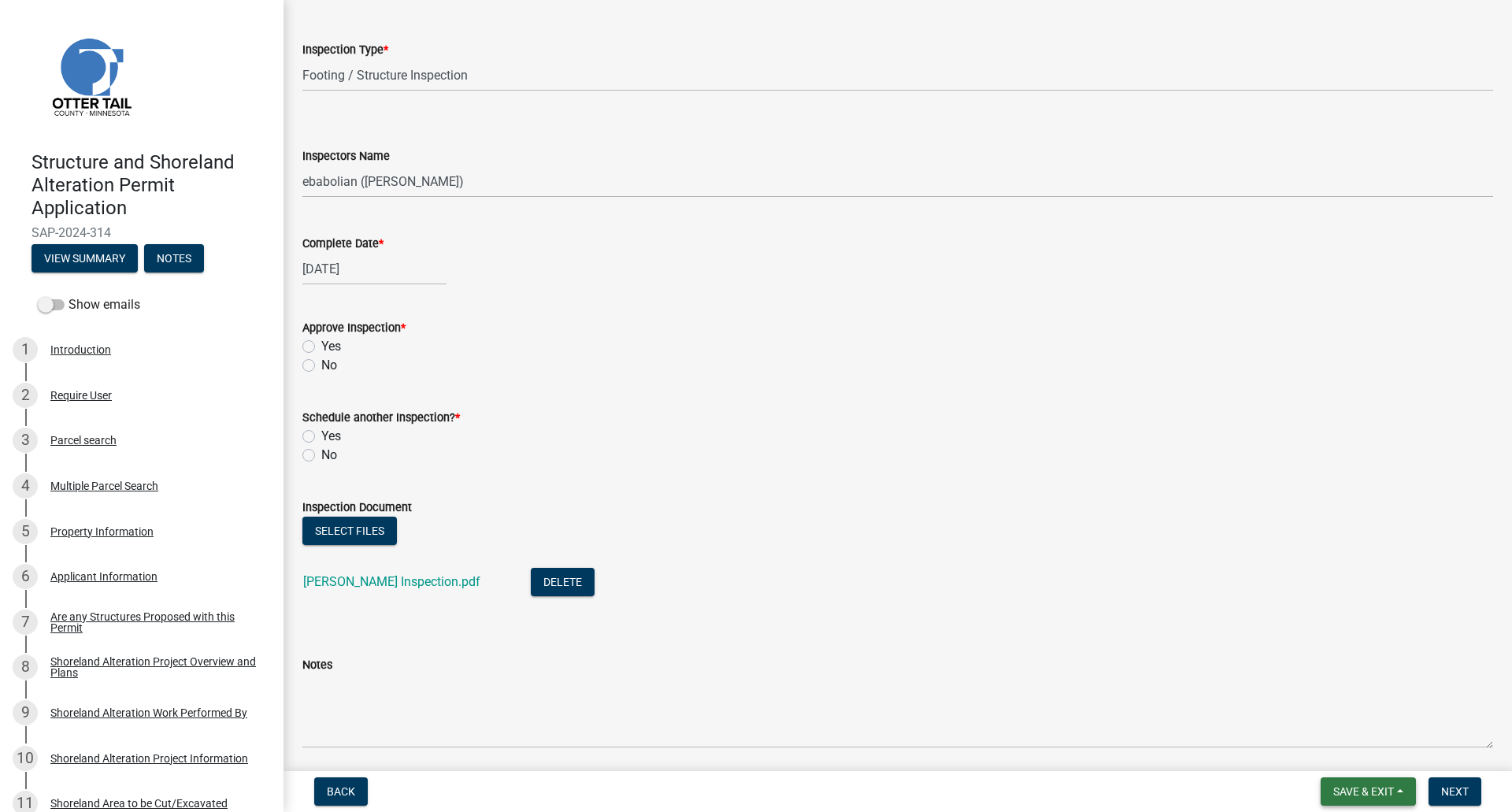
click at [1343, 787] on span "Save & Exit" at bounding box center [1363, 790] width 60 height 12
click at [1329, 719] on button "Save" at bounding box center [1353, 712] width 126 height 38
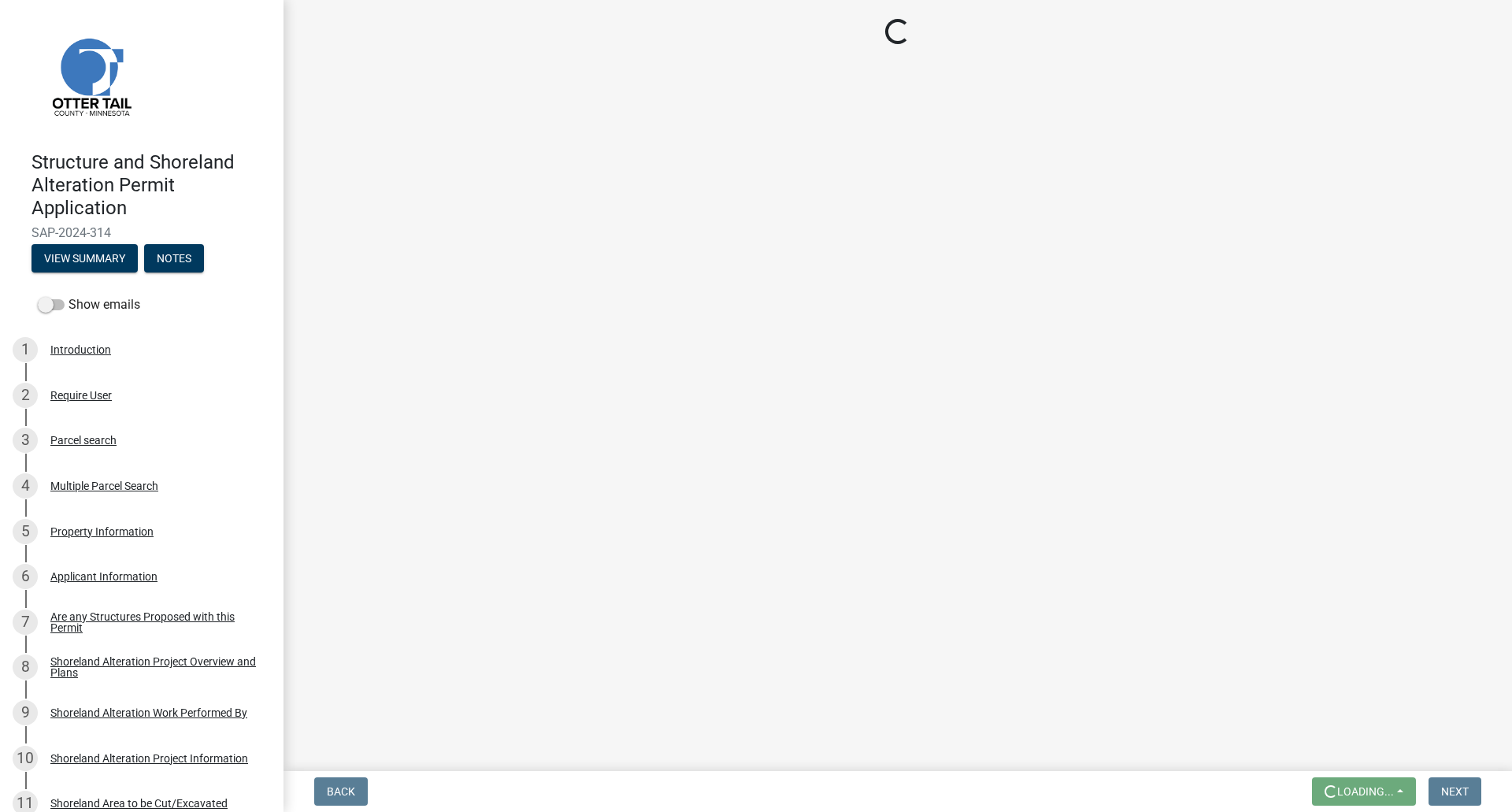
scroll to position [0, 0]
select select "29b027fa-a62f-4639-a4c1-67ac8b0bd2a2"
select select "cd31a072-cd4e-4306-9b8c-c26eab70e9de"
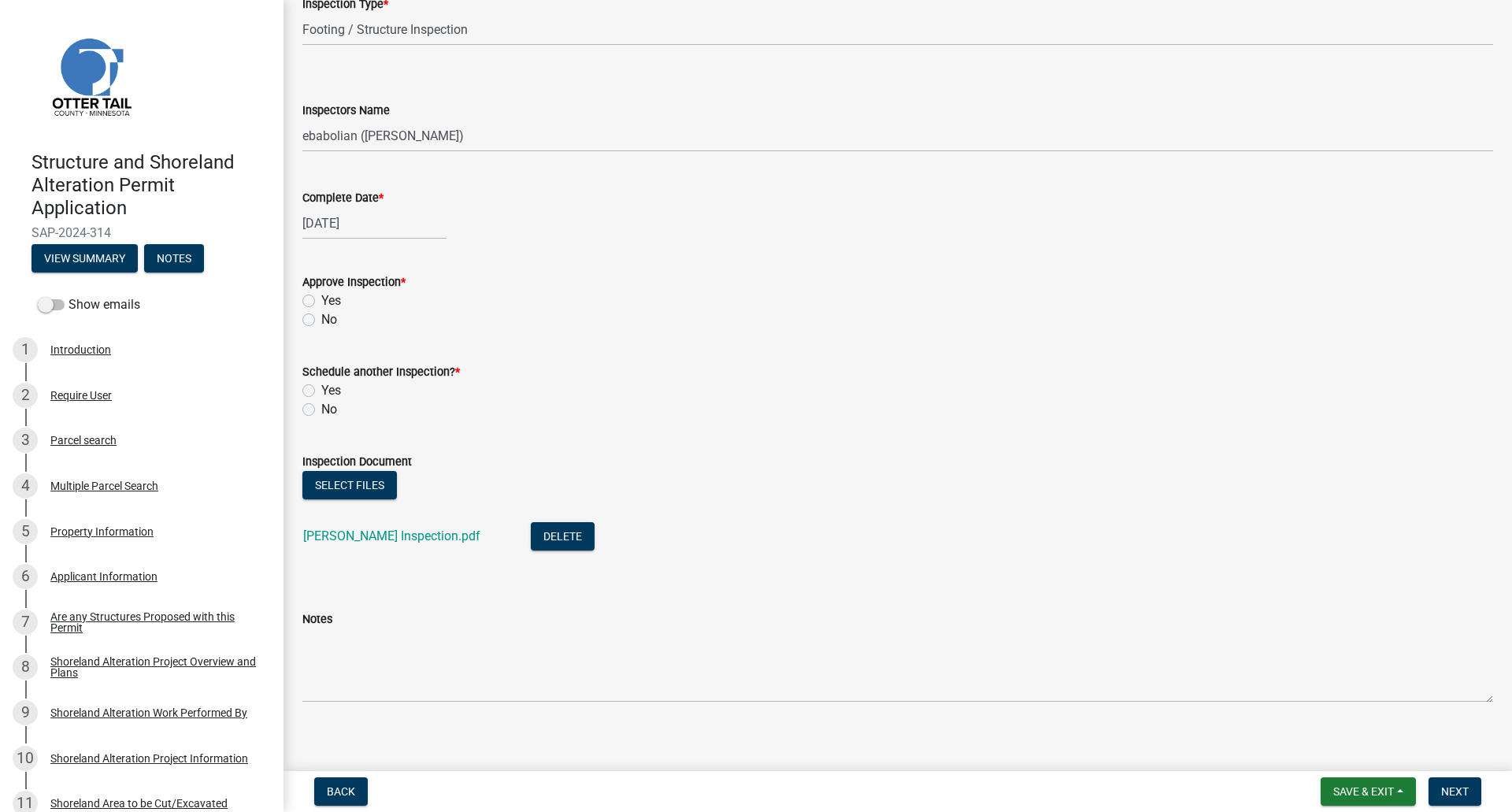
scroll to position [146, 0]
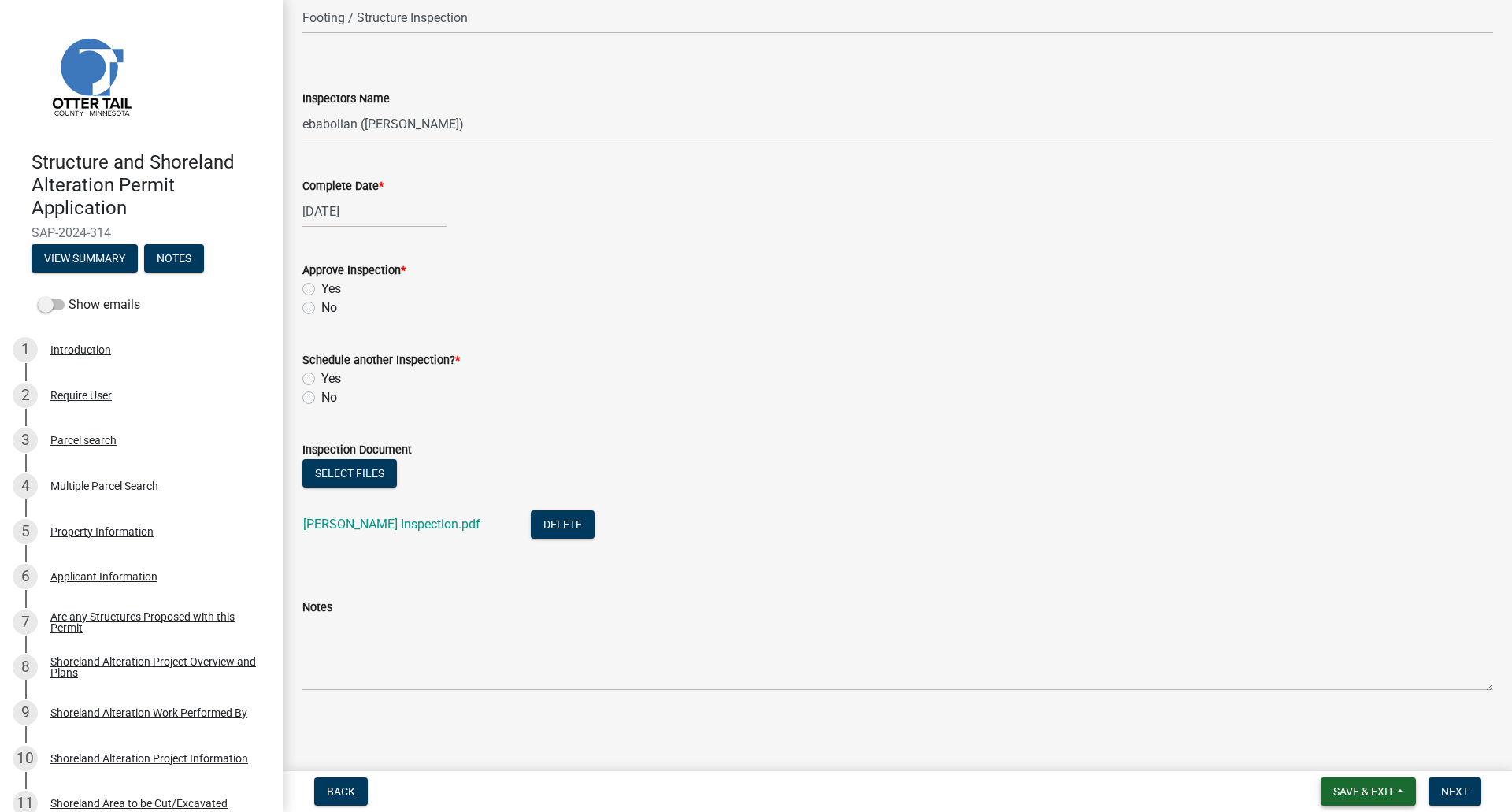
click at [1343, 785] on span "Save & Exit" at bounding box center [1363, 790] width 60 height 12
click at [1332, 716] on button "Save" at bounding box center [1353, 712] width 126 height 38
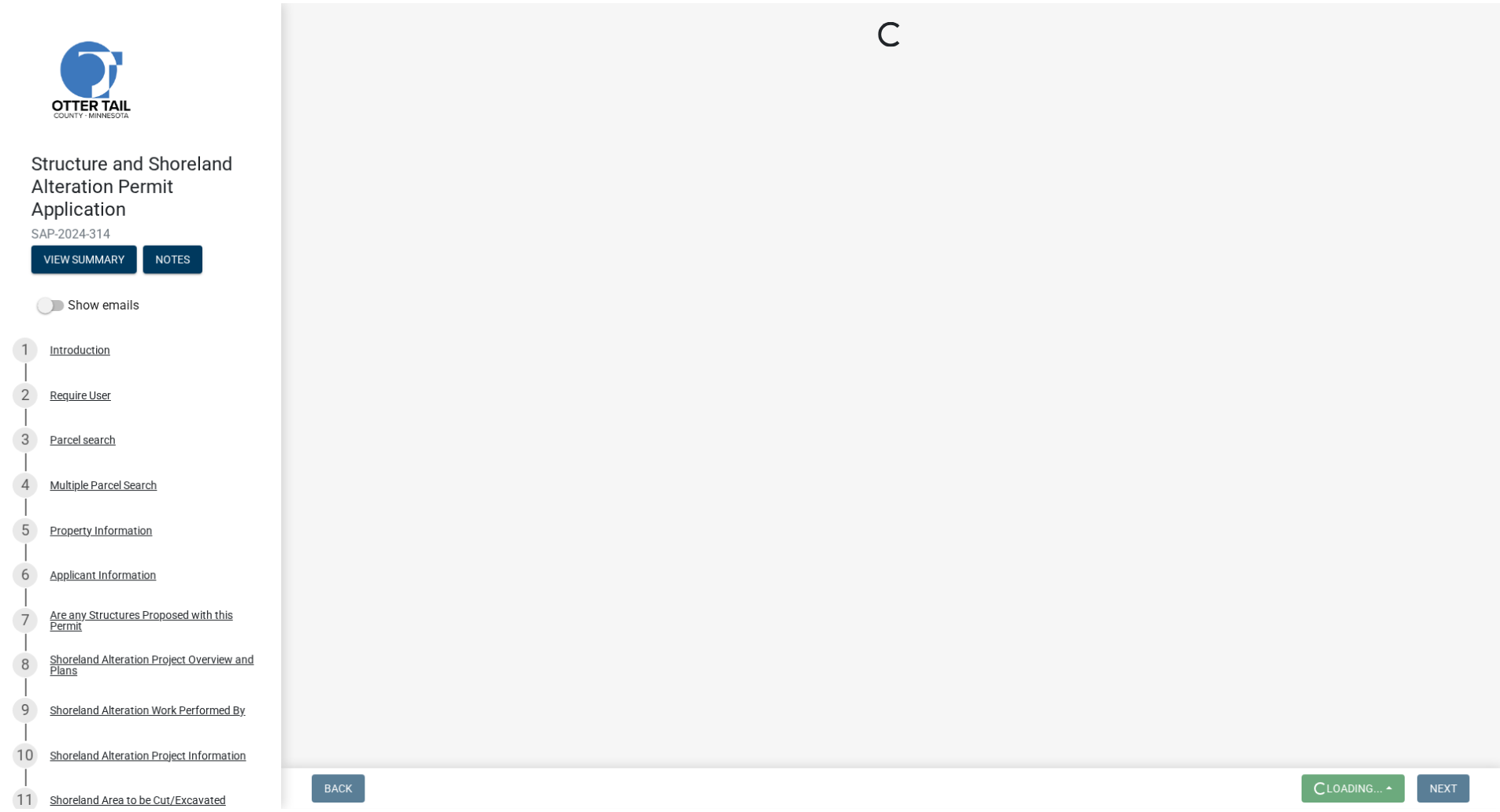
scroll to position [0, 0]
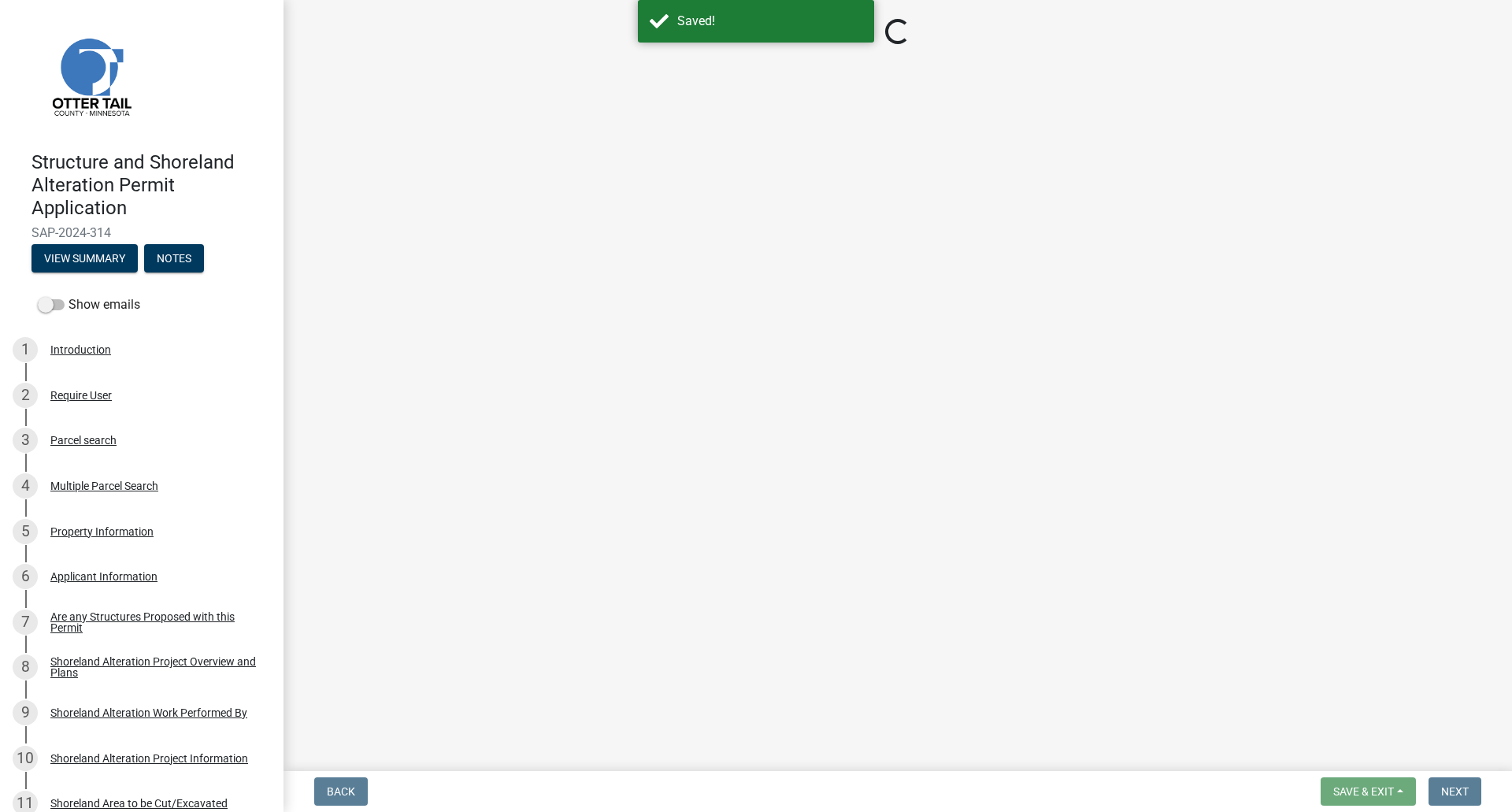
select select "29b027fa-a62f-4639-a4c1-67ac8b0bd2a2"
select select "cd31a072-cd4e-4306-9b8c-c26eab70e9de"
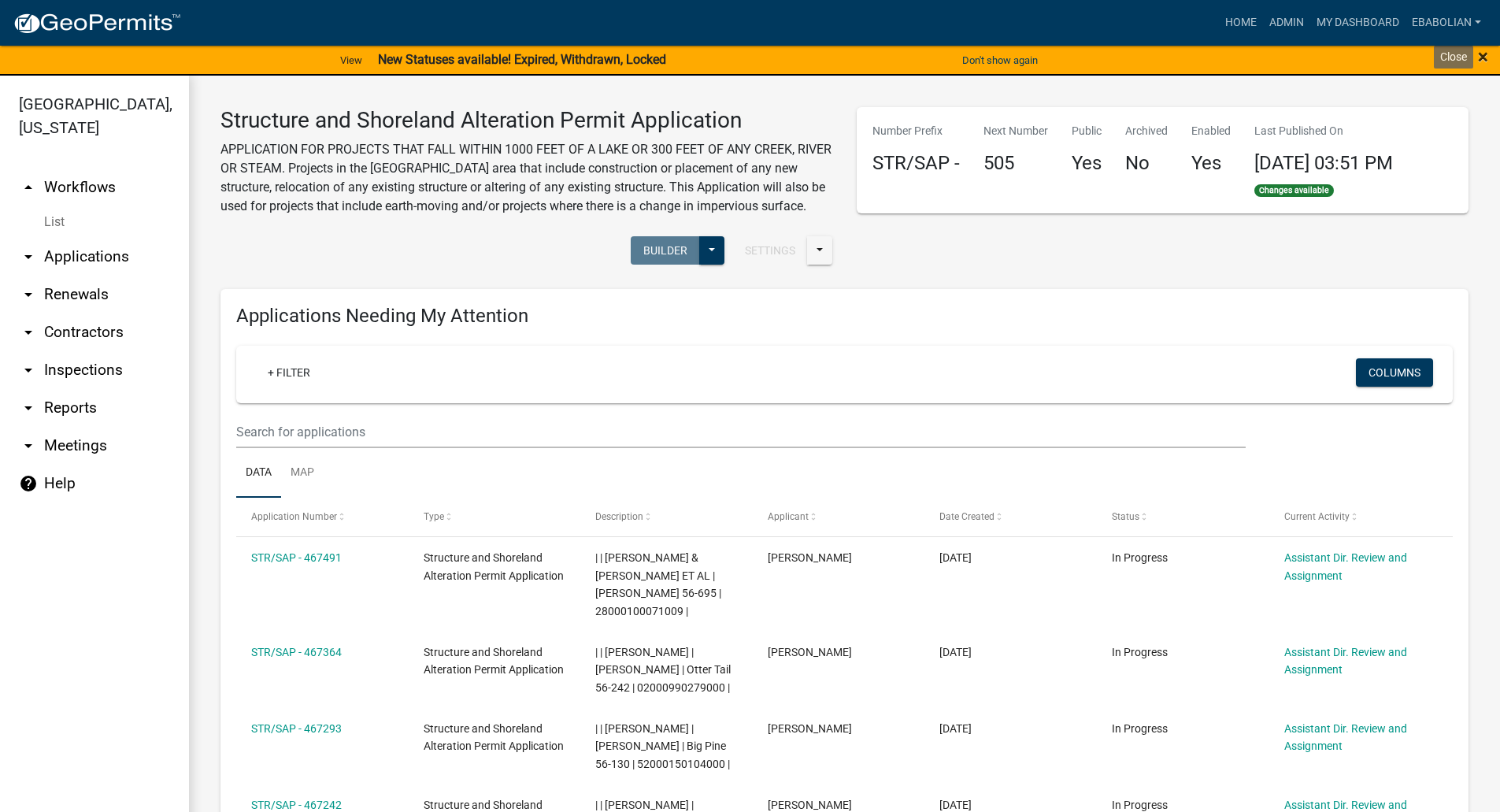
click at [1483, 59] on span "×" at bounding box center [1483, 56] width 10 height 22
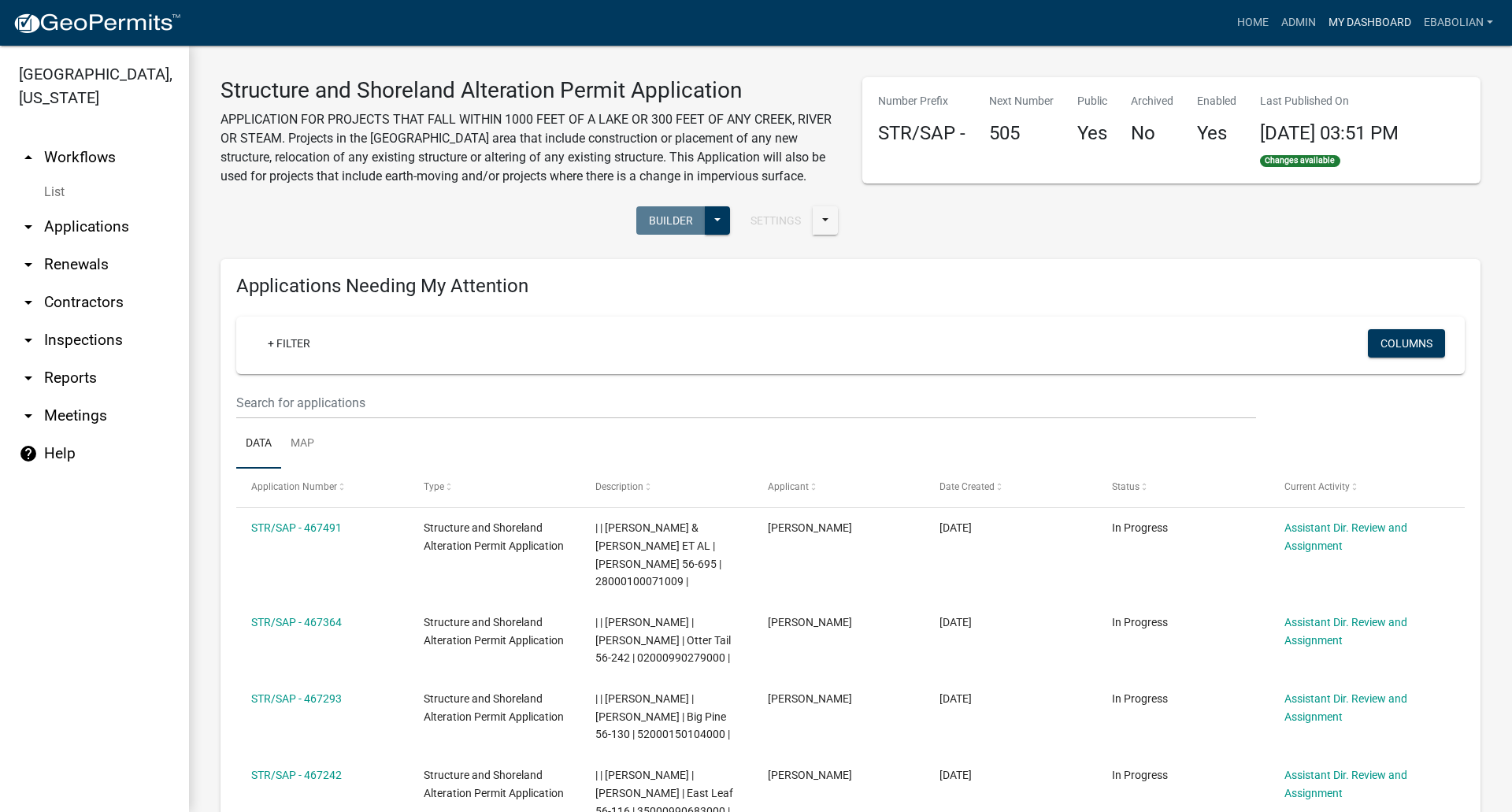
click at [1345, 29] on link "My Dashboard" at bounding box center [1370, 23] width 95 height 30
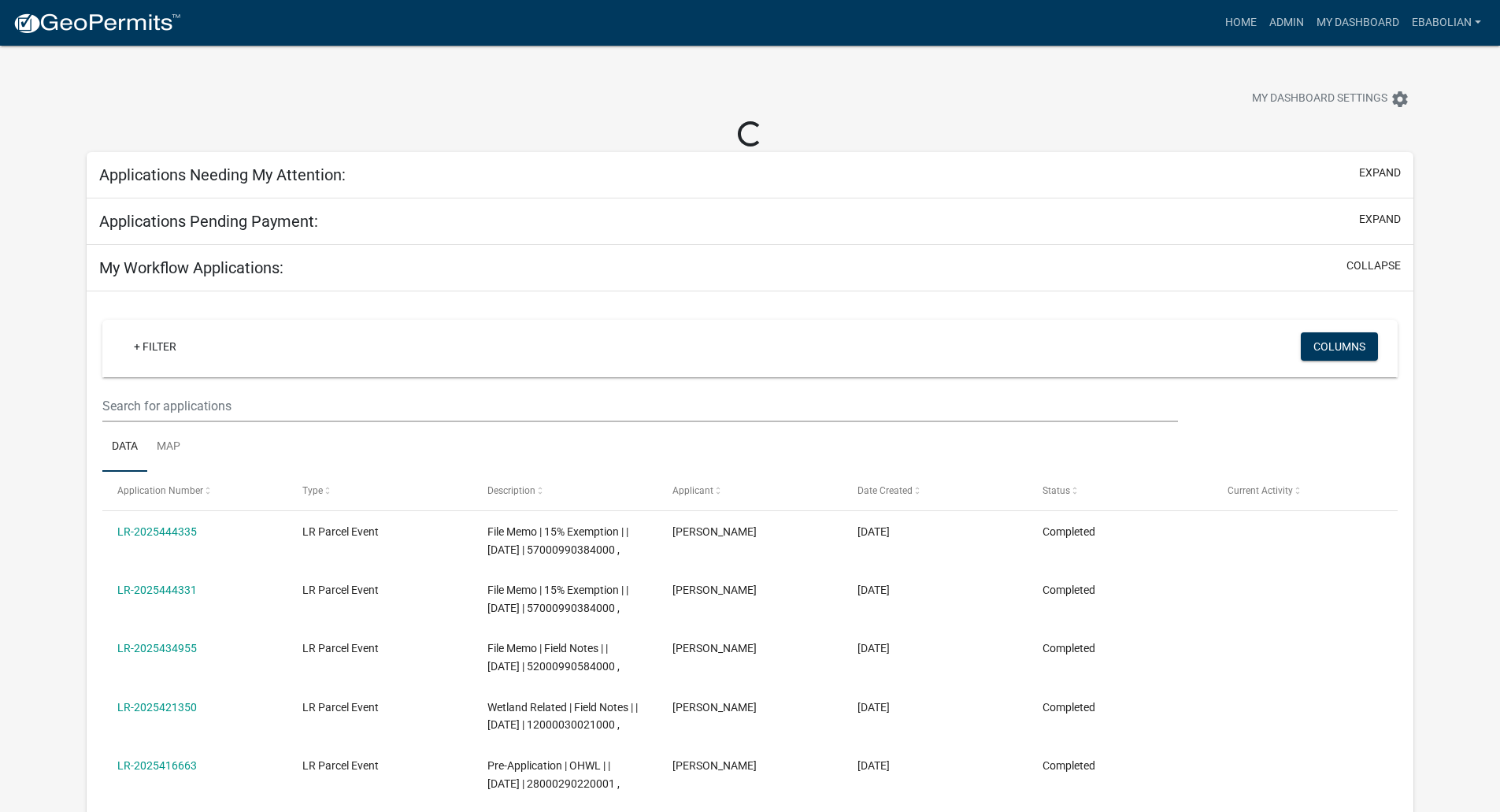
select select "3: 100"
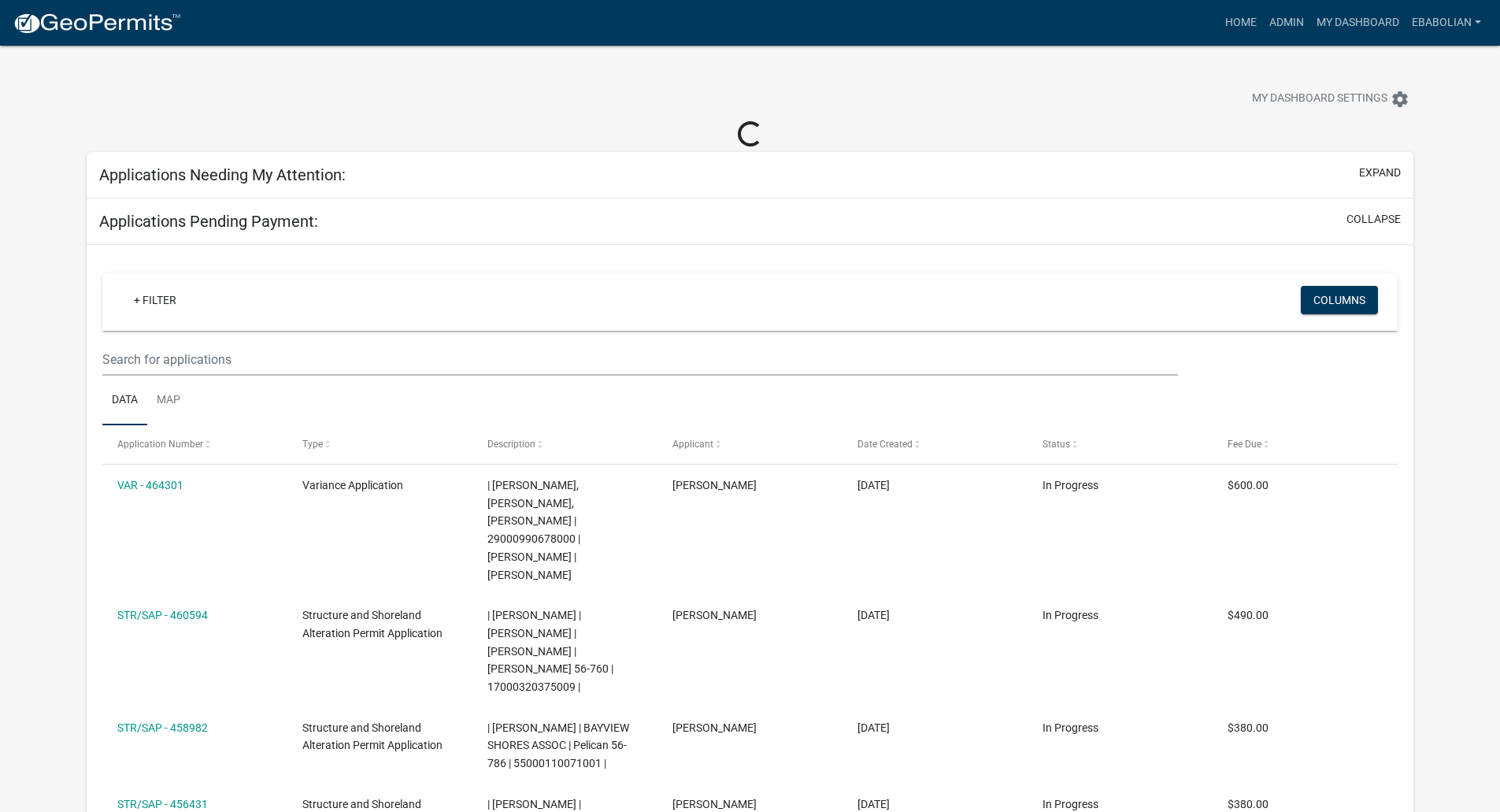
select select "3: 100"
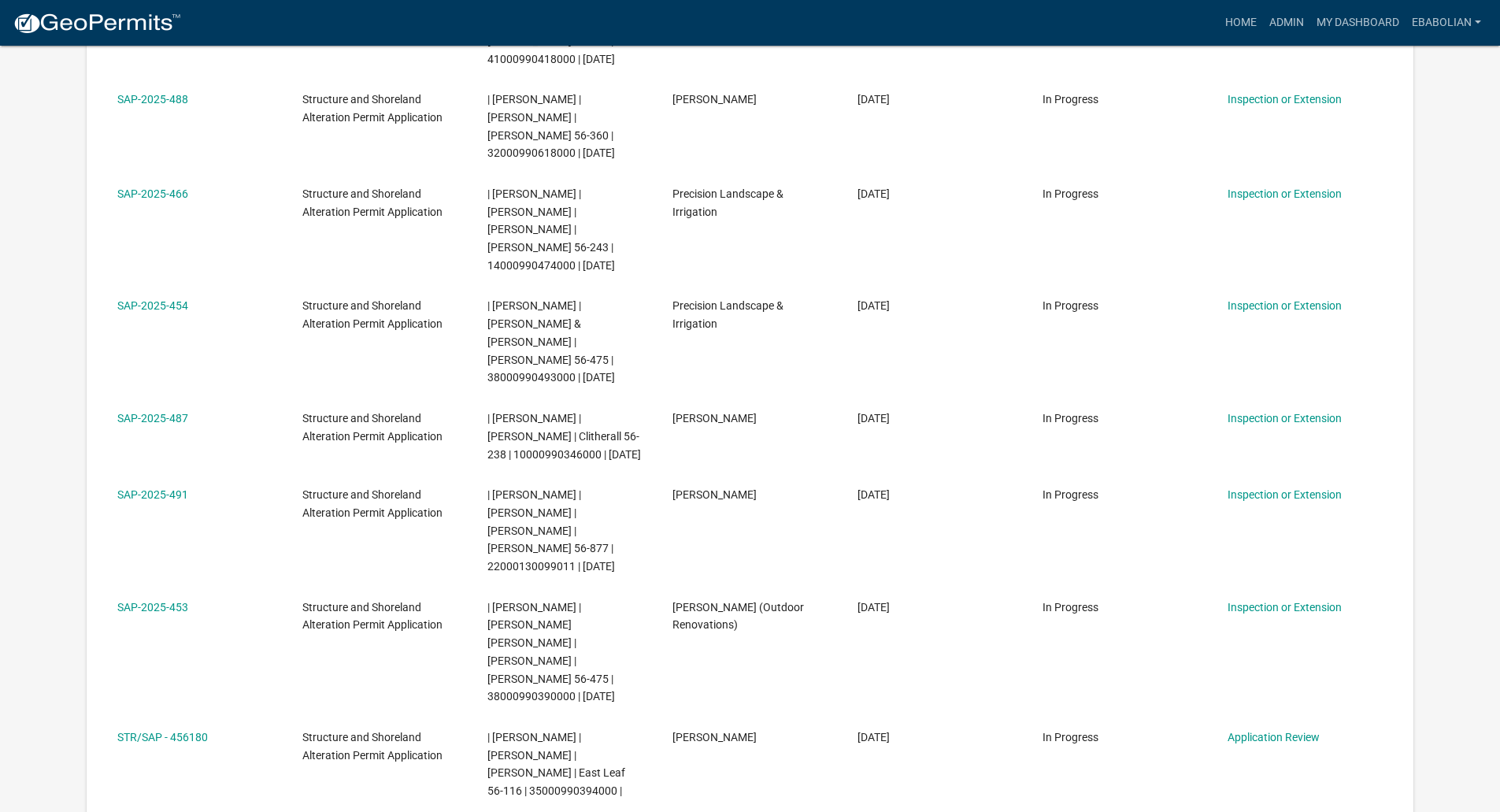
scroll to position [1732, 0]
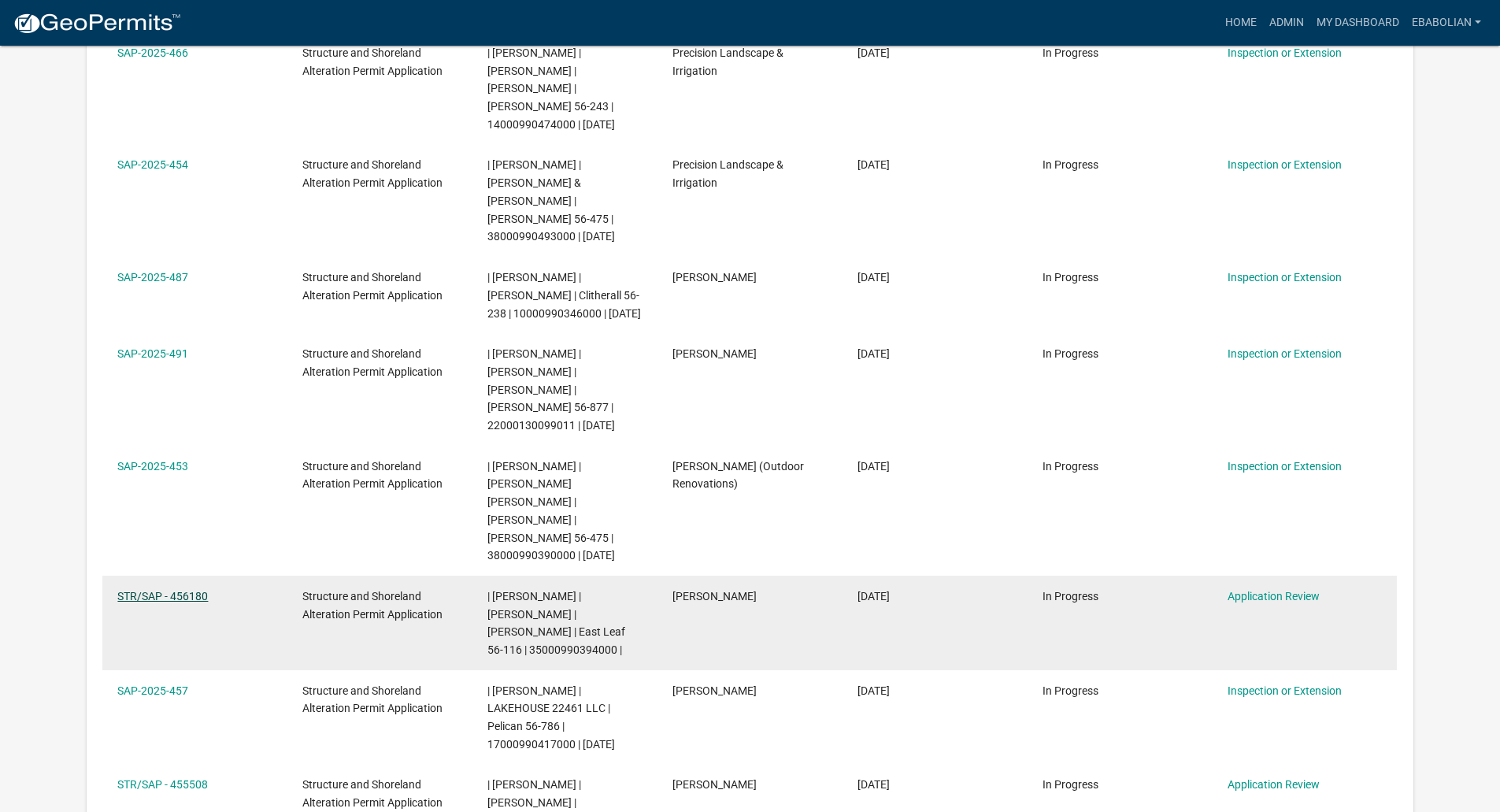
click at [154, 589] on link "STR/SAP - 456180" at bounding box center [162, 595] width 91 height 12
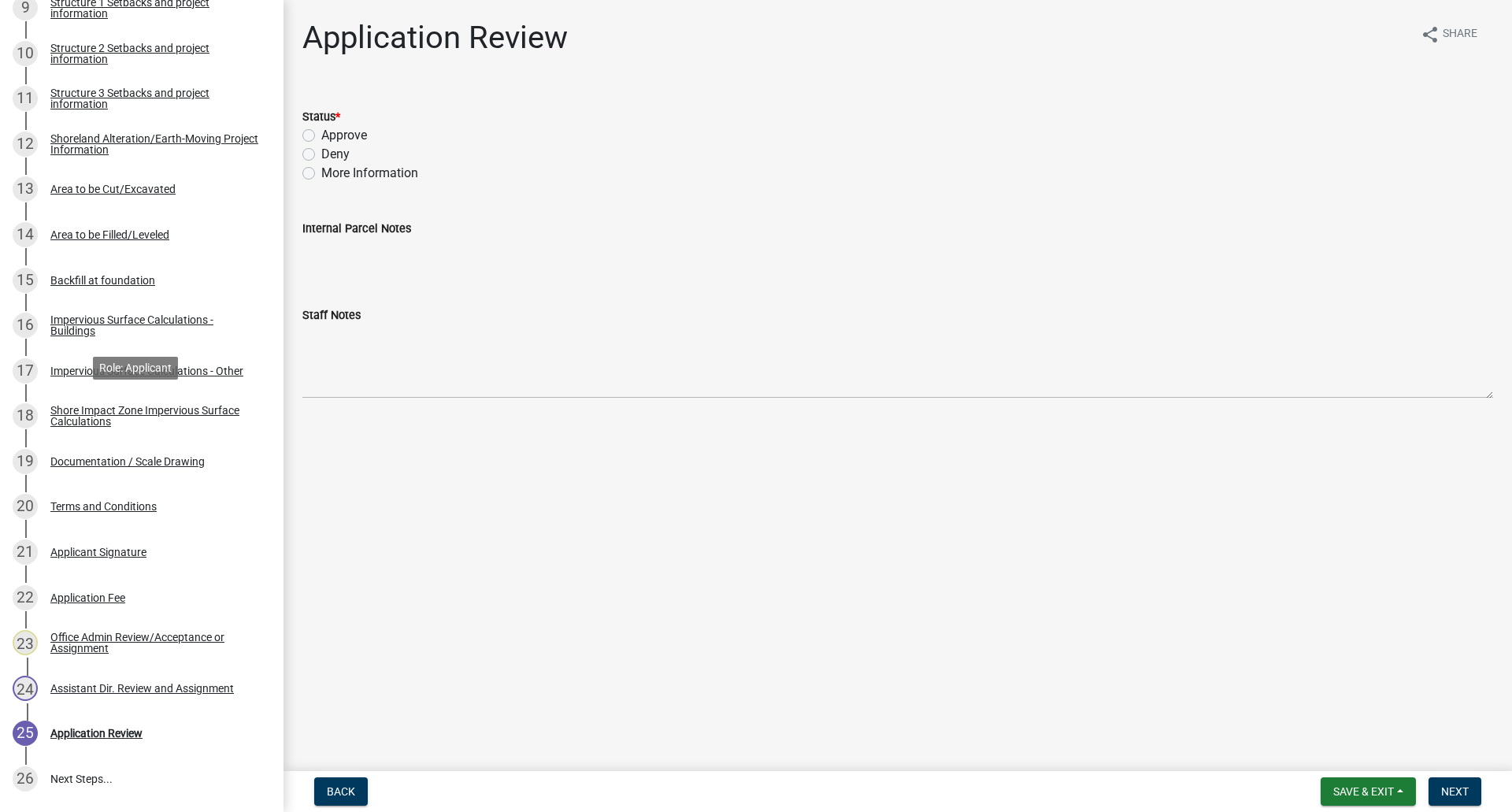
scroll to position [708, 0]
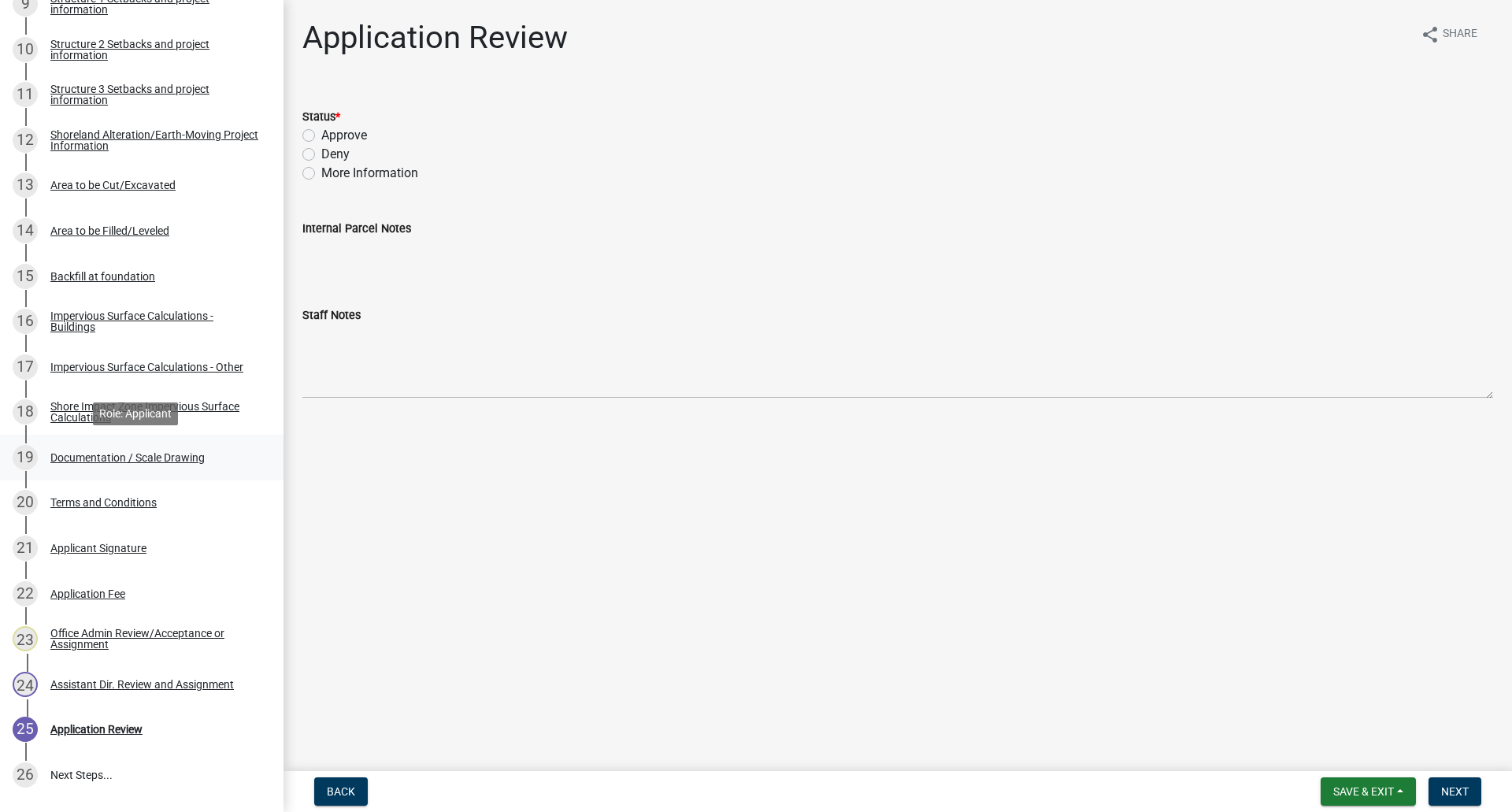
click at [182, 462] on div "Documentation / Scale Drawing" at bounding box center [127, 457] width 155 height 11
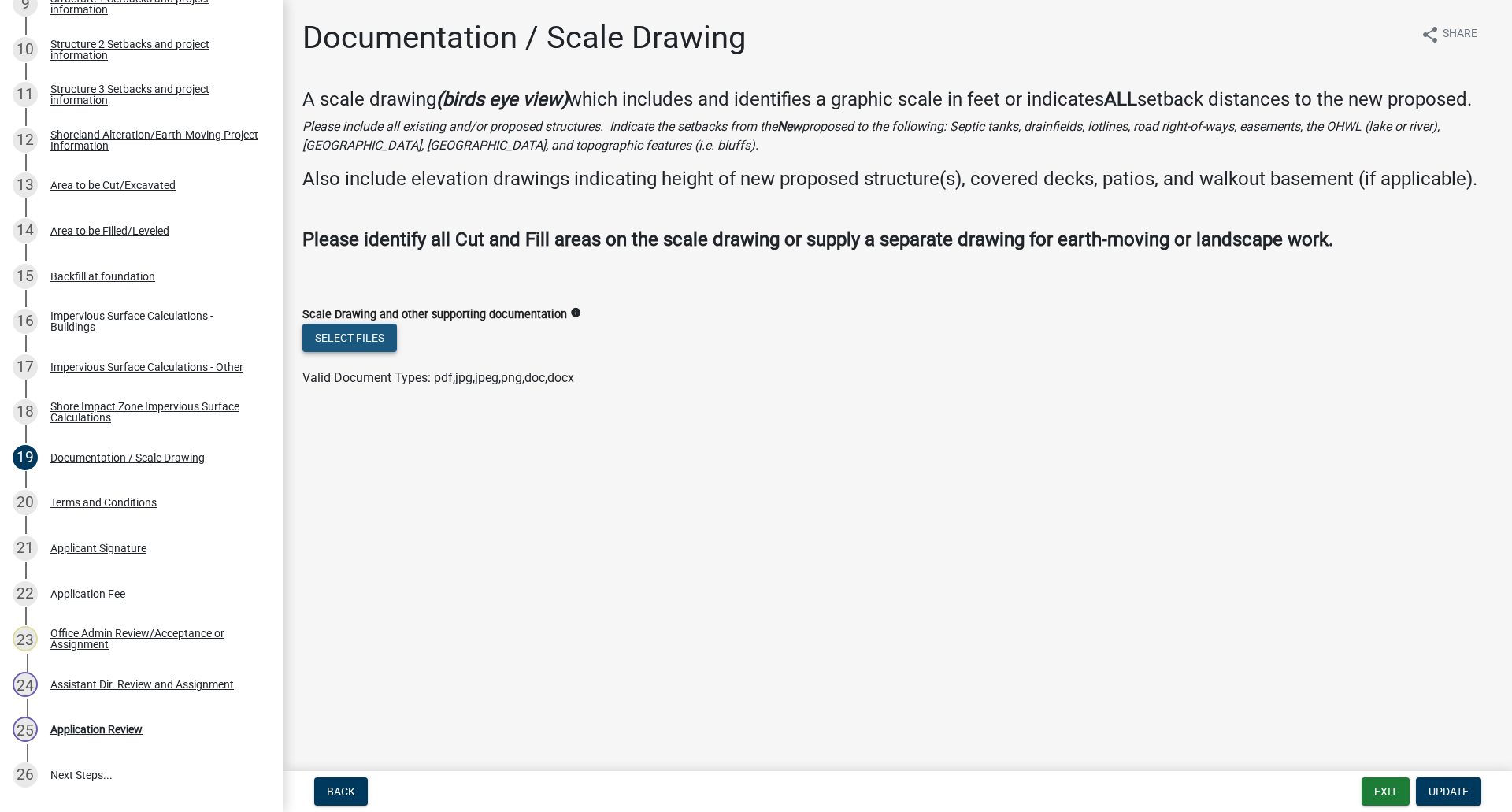
click at [357, 340] on button "Select files" at bounding box center [350, 338] width 94 height 28
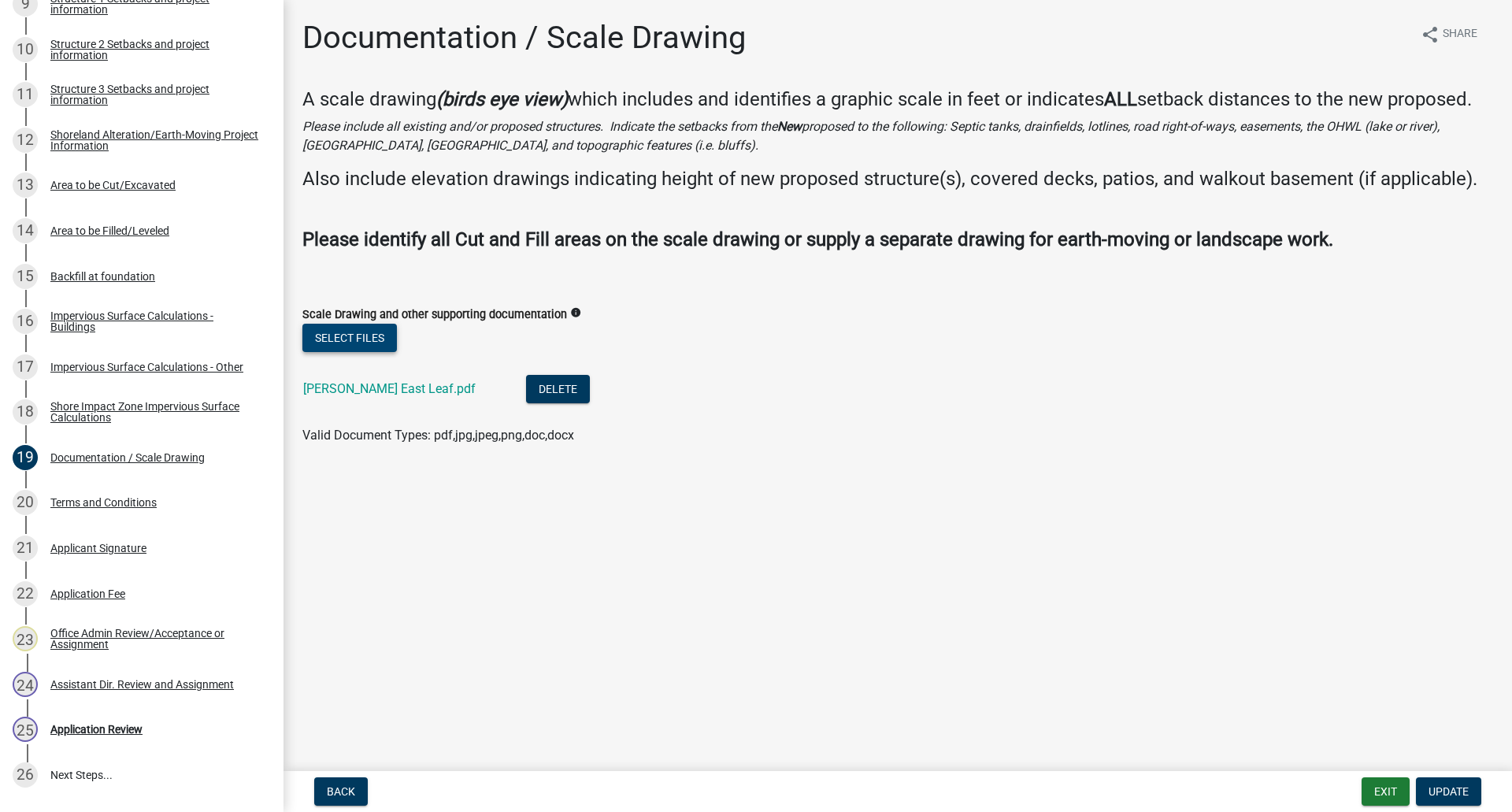
click at [343, 331] on button "Select files" at bounding box center [350, 338] width 94 height 28
click at [355, 449] on link "IMG_6391.JPG" at bounding box center [344, 446] width 83 height 15
click at [1445, 787] on span "Update" at bounding box center [1448, 790] width 41 height 12
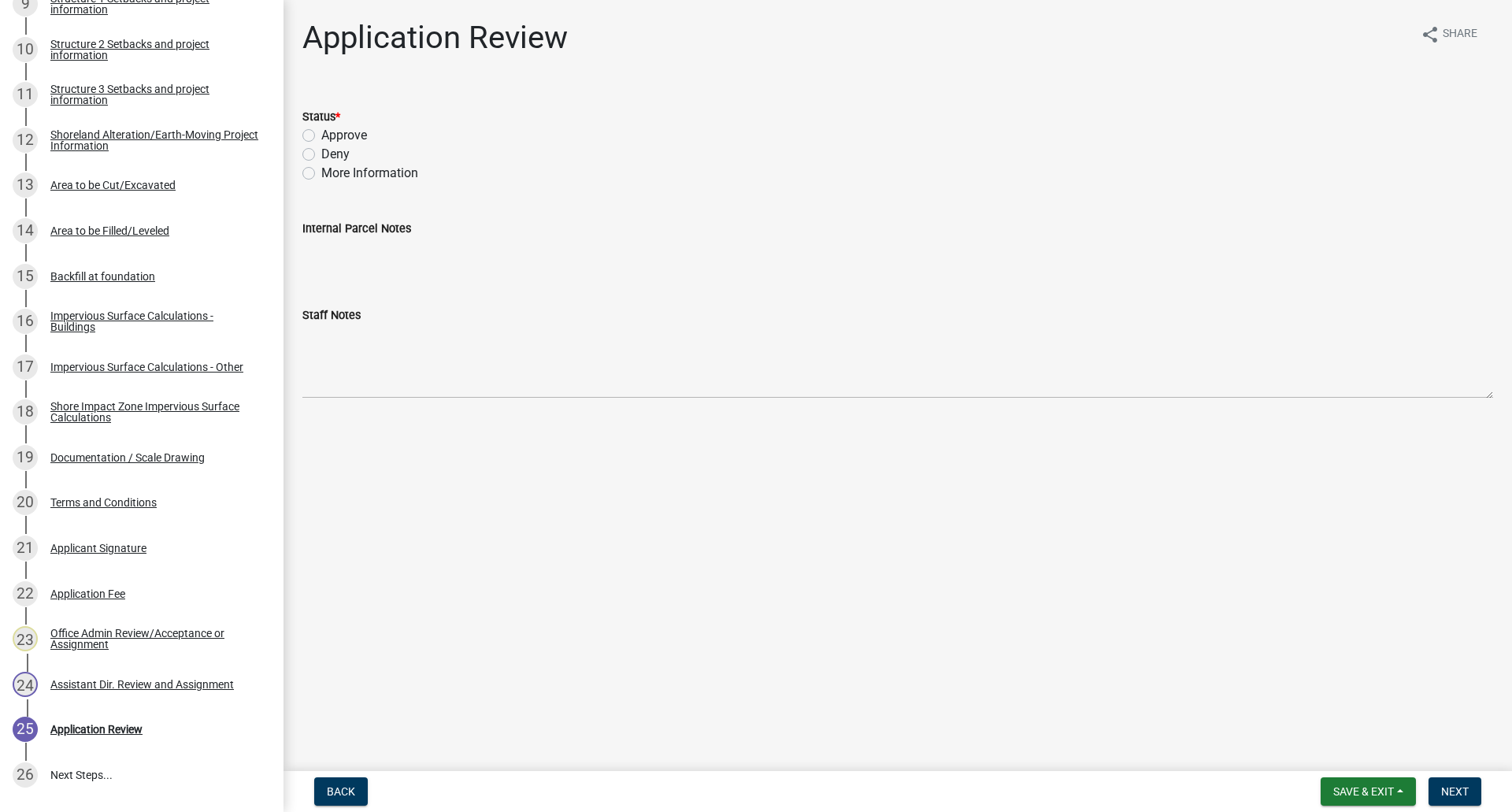
click at [322, 134] on label "Approve" at bounding box center [344, 136] width 45 height 19
click at [322, 134] on input "Approve" at bounding box center [326, 131] width 10 height 10
radio input "true"
click at [1448, 785] on span "Next" at bounding box center [1454, 790] width 27 height 12
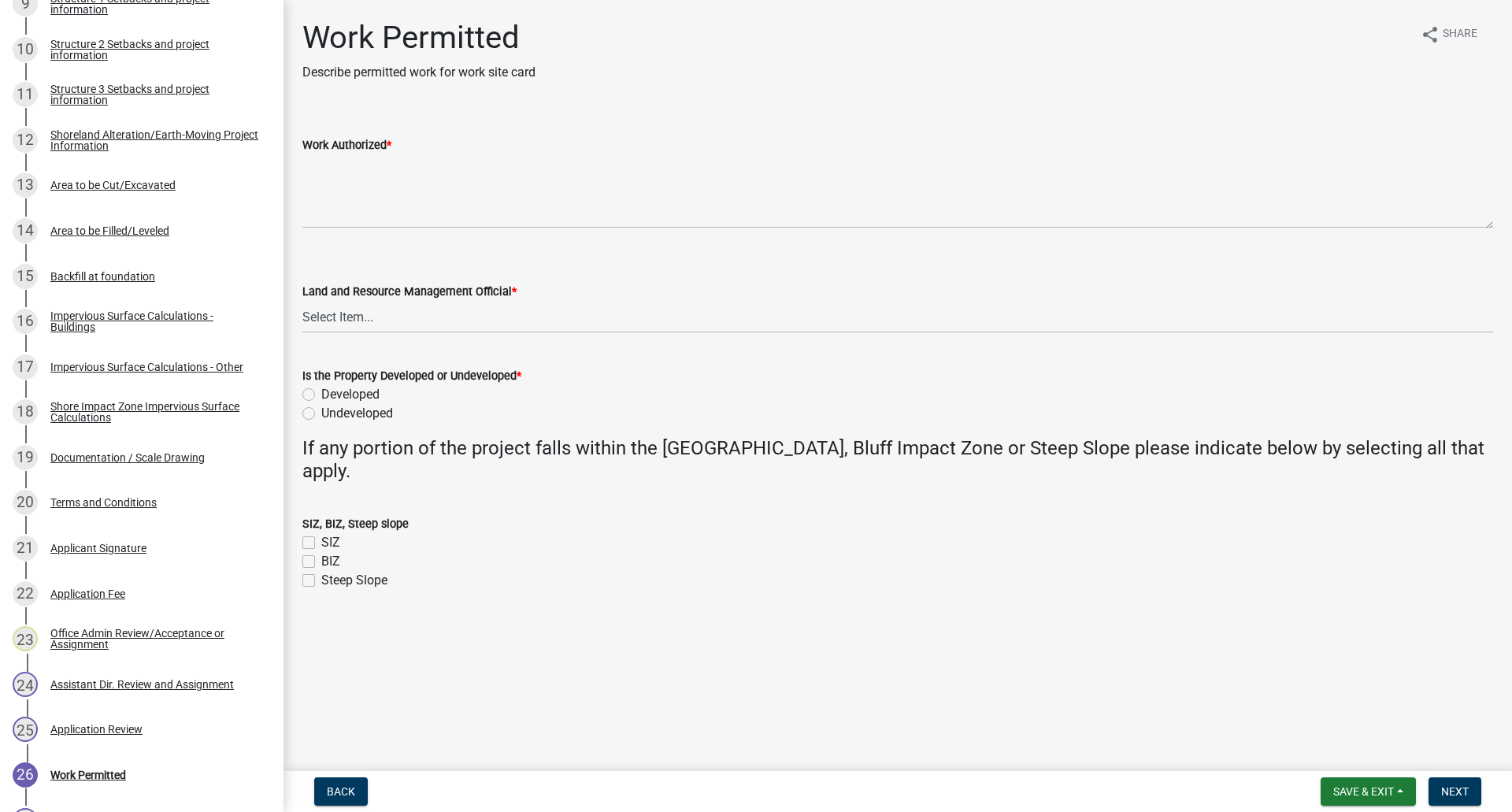
scroll to position [1026, 0]
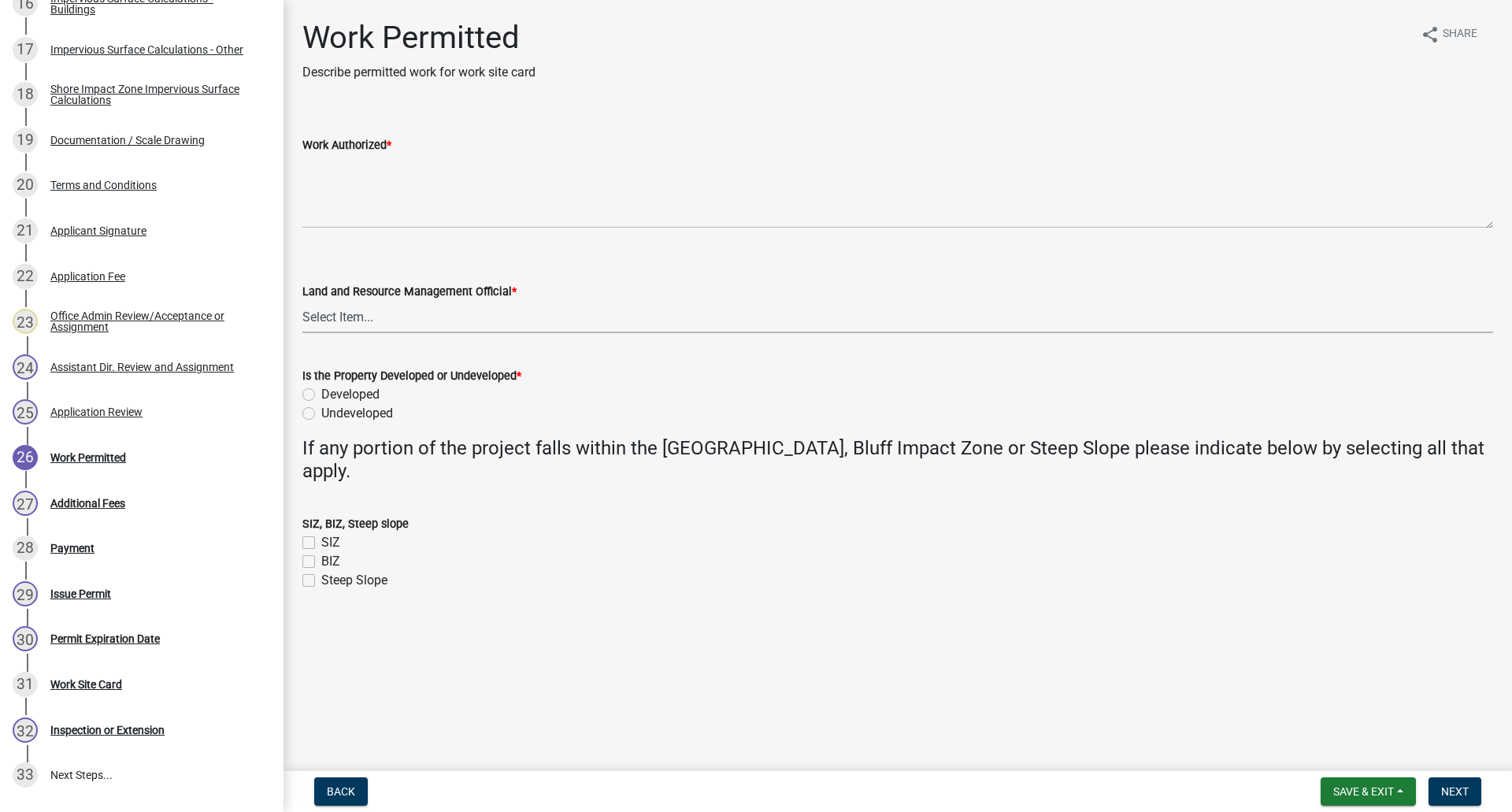
click at [336, 317] on select "Select Item... [PERSON_NAME] [PERSON_NAME] [PERSON_NAME] [PERSON_NAME] [PERSON_…" at bounding box center [898, 317] width 1190 height 32
click at [303, 301] on select "Select Item... [PERSON_NAME] [PERSON_NAME] [PERSON_NAME] [PERSON_NAME] [PERSON_…" at bounding box center [898, 317] width 1190 height 32
select select "f66be788-4dd6-459d-a9ec-6d83f4dfb709"
click at [322, 393] on label "Developed" at bounding box center [351, 394] width 58 height 19
click at [322, 393] on input "Developed" at bounding box center [326, 389] width 10 height 10
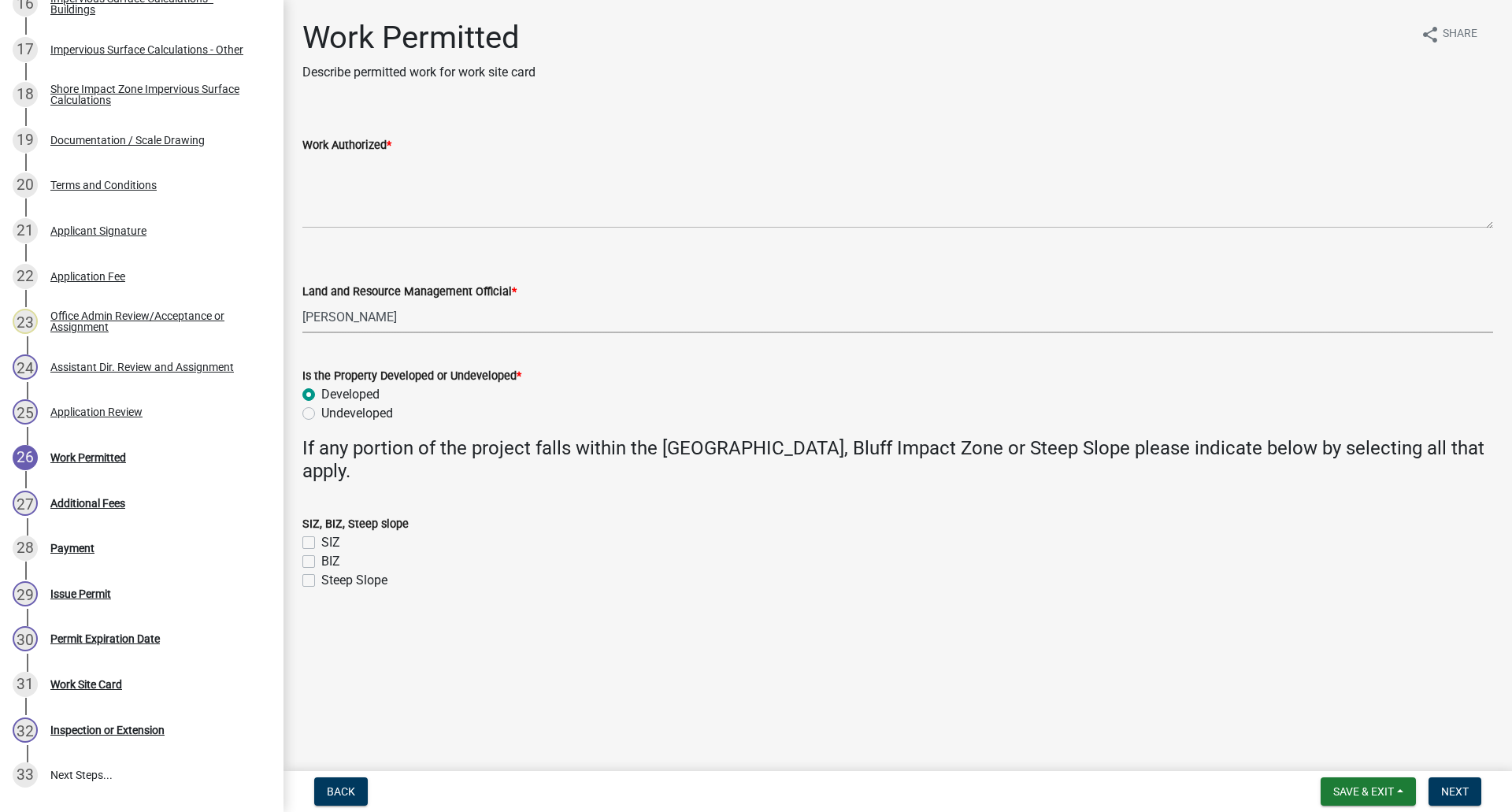
radio input "true"
click at [322, 540] on label "SIZ" at bounding box center [331, 542] width 19 height 19
click at [322, 540] on input "SIZ" at bounding box center [326, 538] width 10 height 10
checkbox input "true"
checkbox input "false"
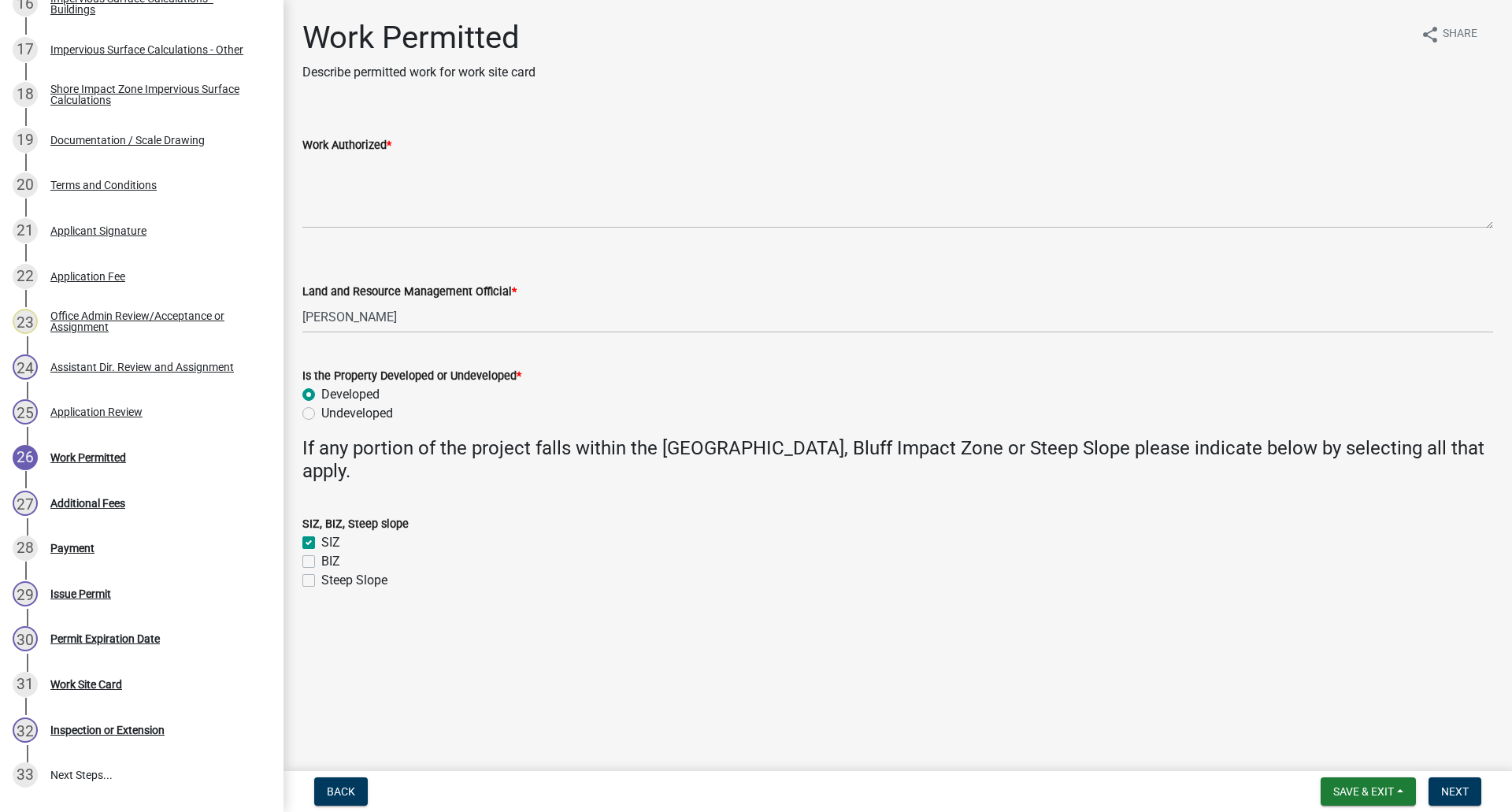
checkbox input "false"
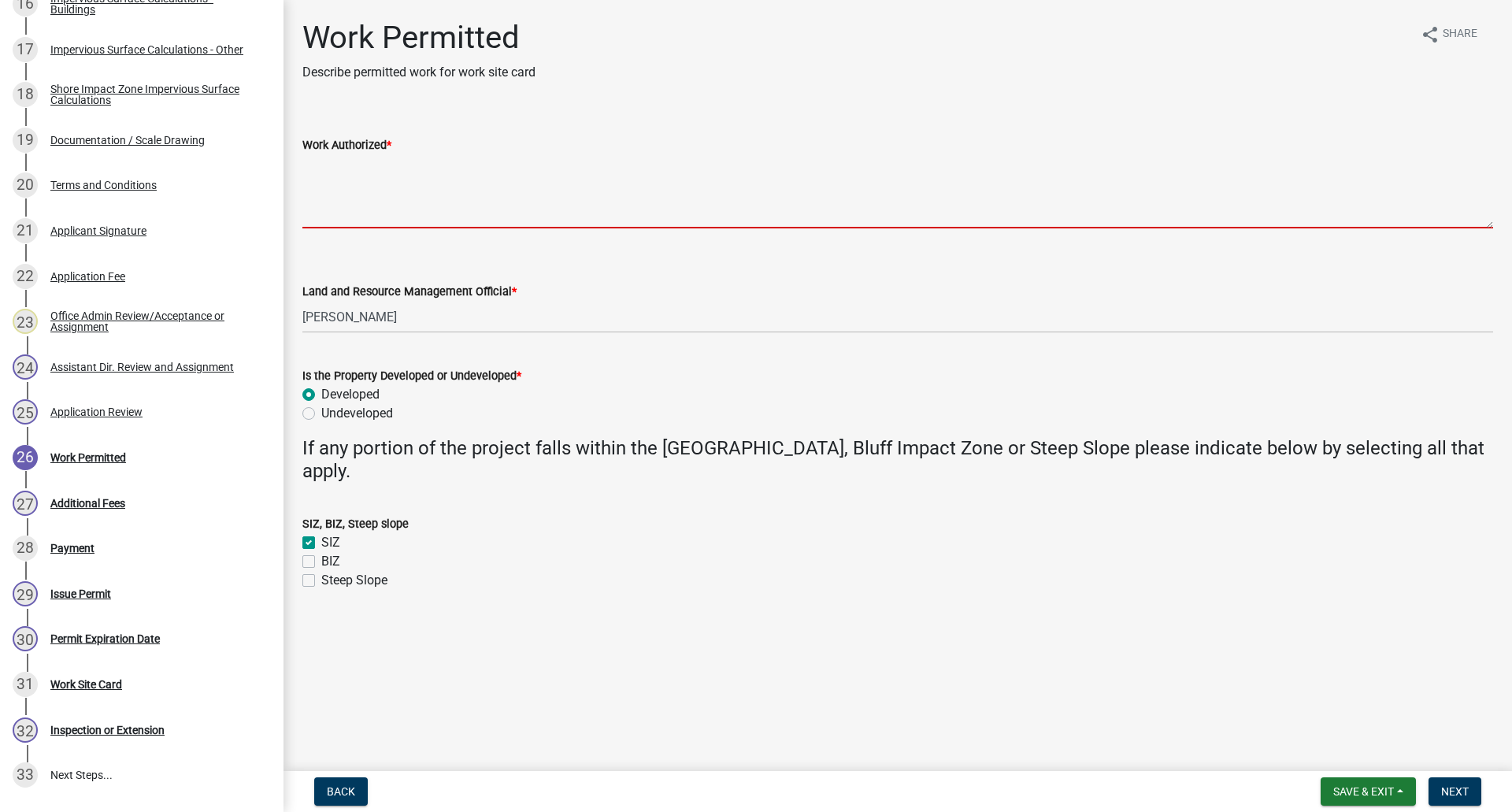
click at [332, 177] on textarea "Work Authorized *" at bounding box center [898, 191] width 1190 height 74
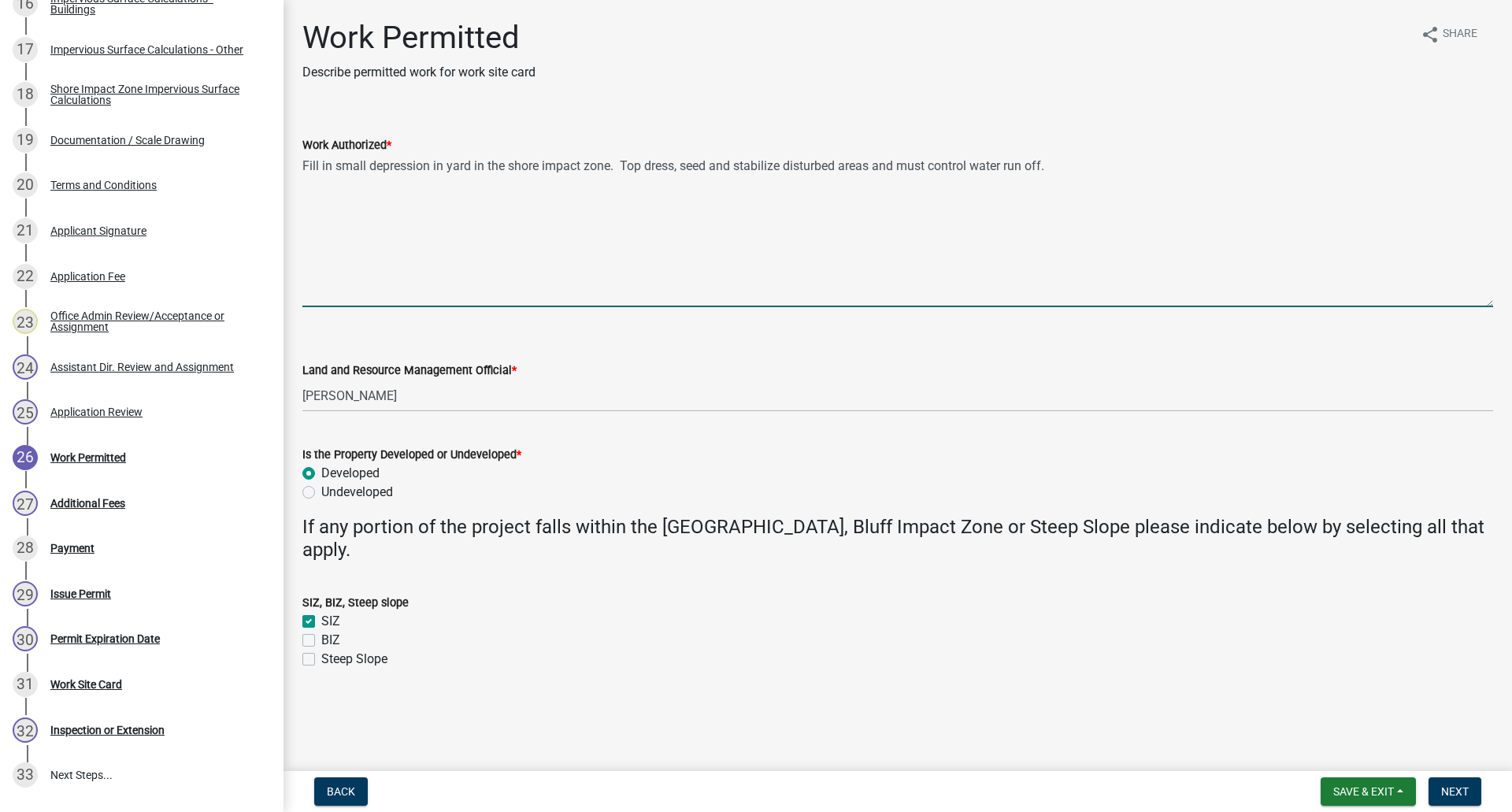
drag, startPoint x: 1491, startPoint y: 225, endPoint x: 1489, endPoint y: 304, distance: 79.0
click at [1489, 304] on textarea "Fill in small depression in yard in the shore impact zone. Top dress, seed and …" at bounding box center [898, 231] width 1190 height 153
type textarea "Fill in small depression in yard in the shore impact zone. Top dress, seed and …"
click at [1448, 789] on span "Next" at bounding box center [1454, 790] width 27 height 12
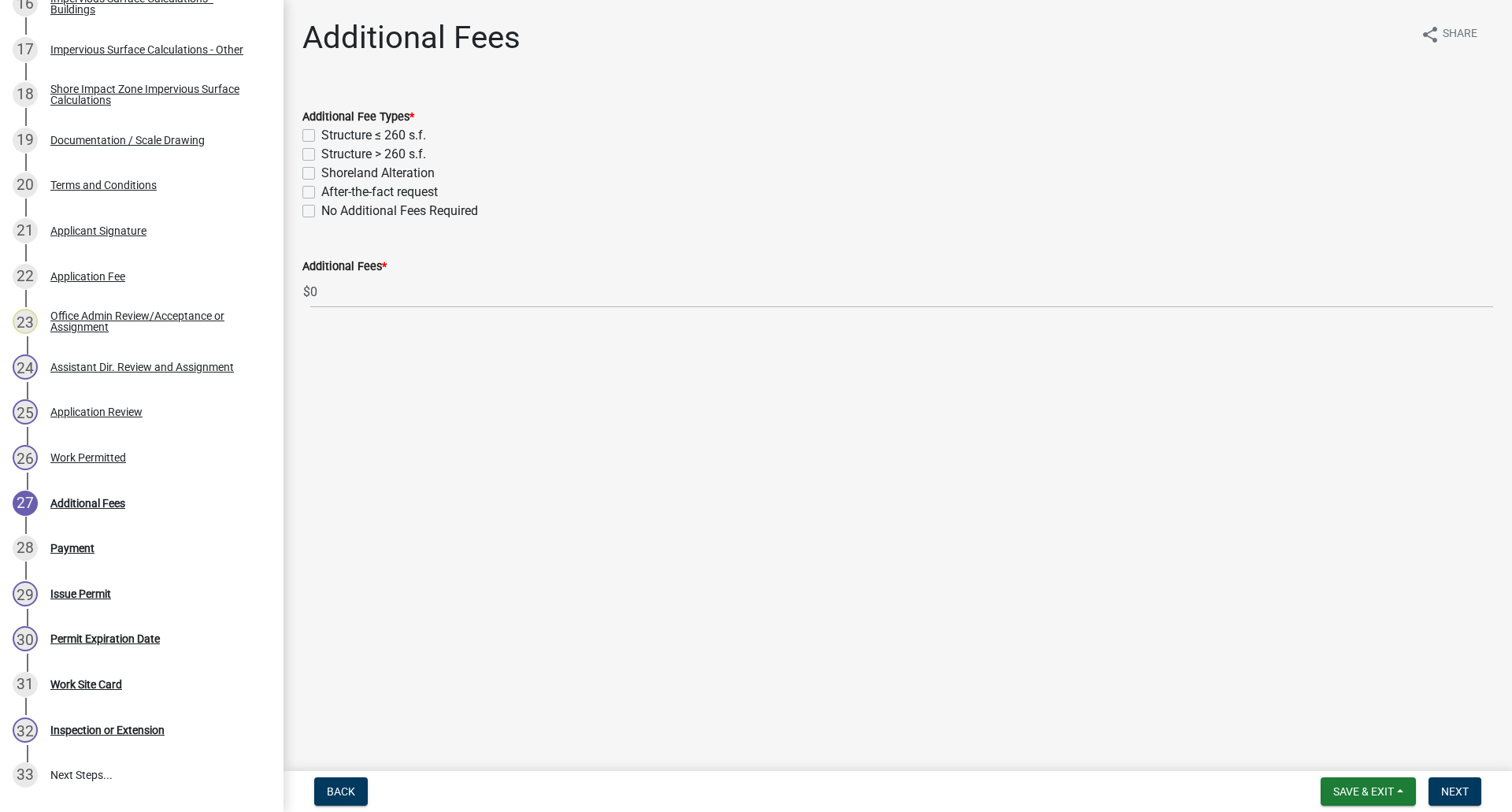
click at [322, 215] on label "No Additional Fees Required" at bounding box center [400, 211] width 157 height 19
click at [322, 212] on input "No Additional Fees Required" at bounding box center [326, 207] width 10 height 10
checkbox input "true"
checkbox input "false"
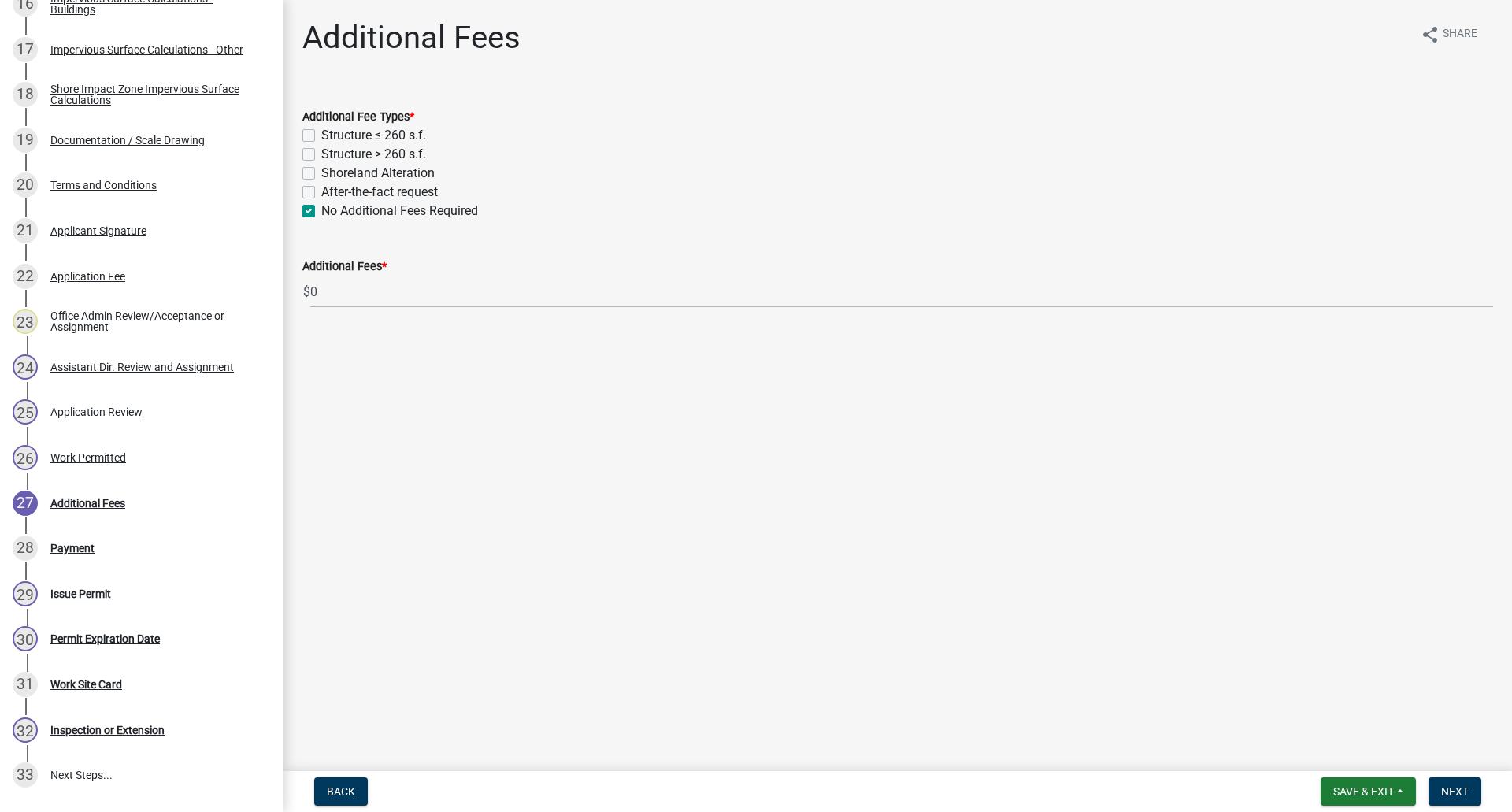
checkbox input "false"
checkbox input "true"
click at [1460, 787] on span "Next" at bounding box center [1454, 790] width 27 height 12
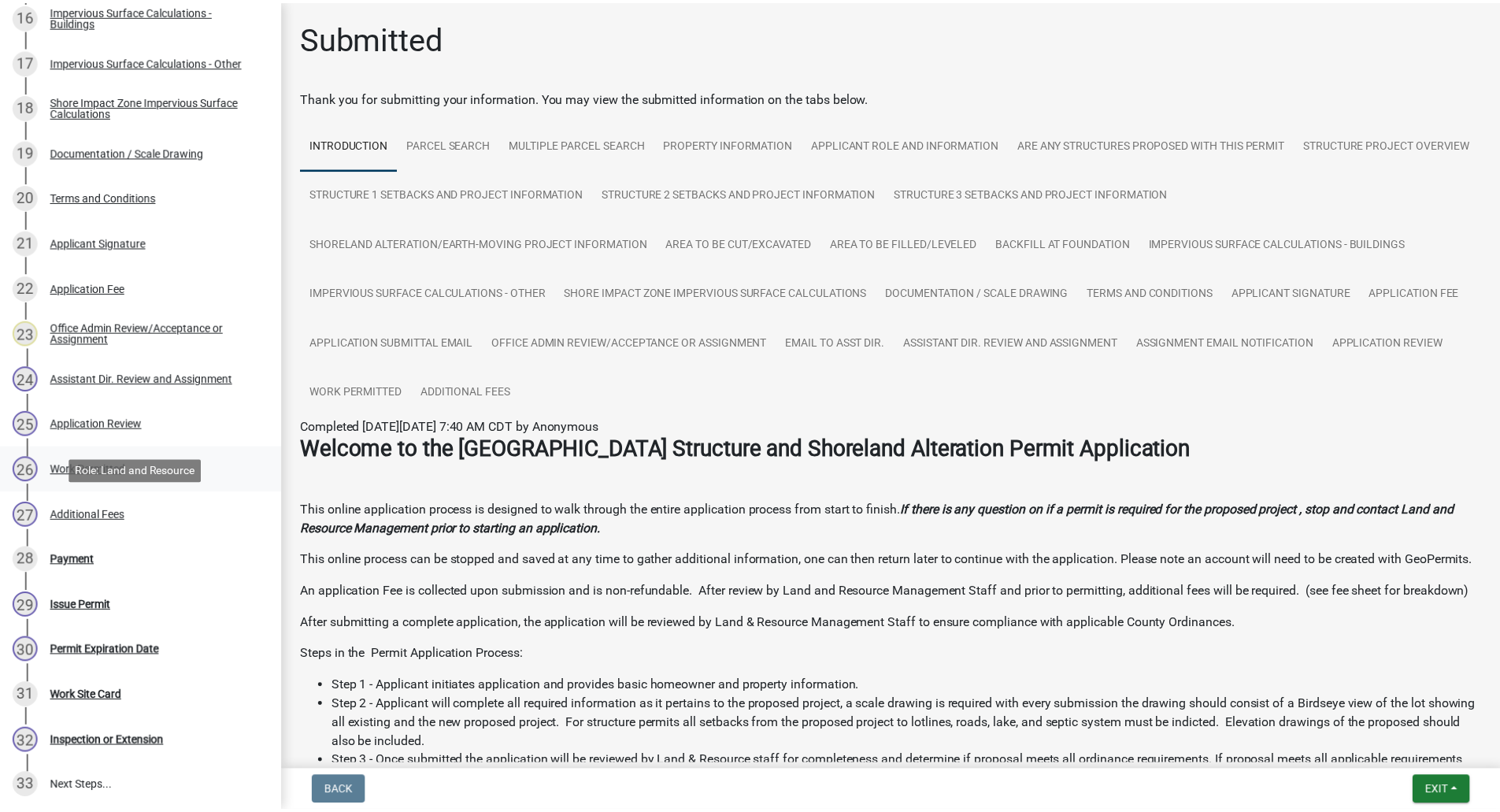
scroll to position [1158, 0]
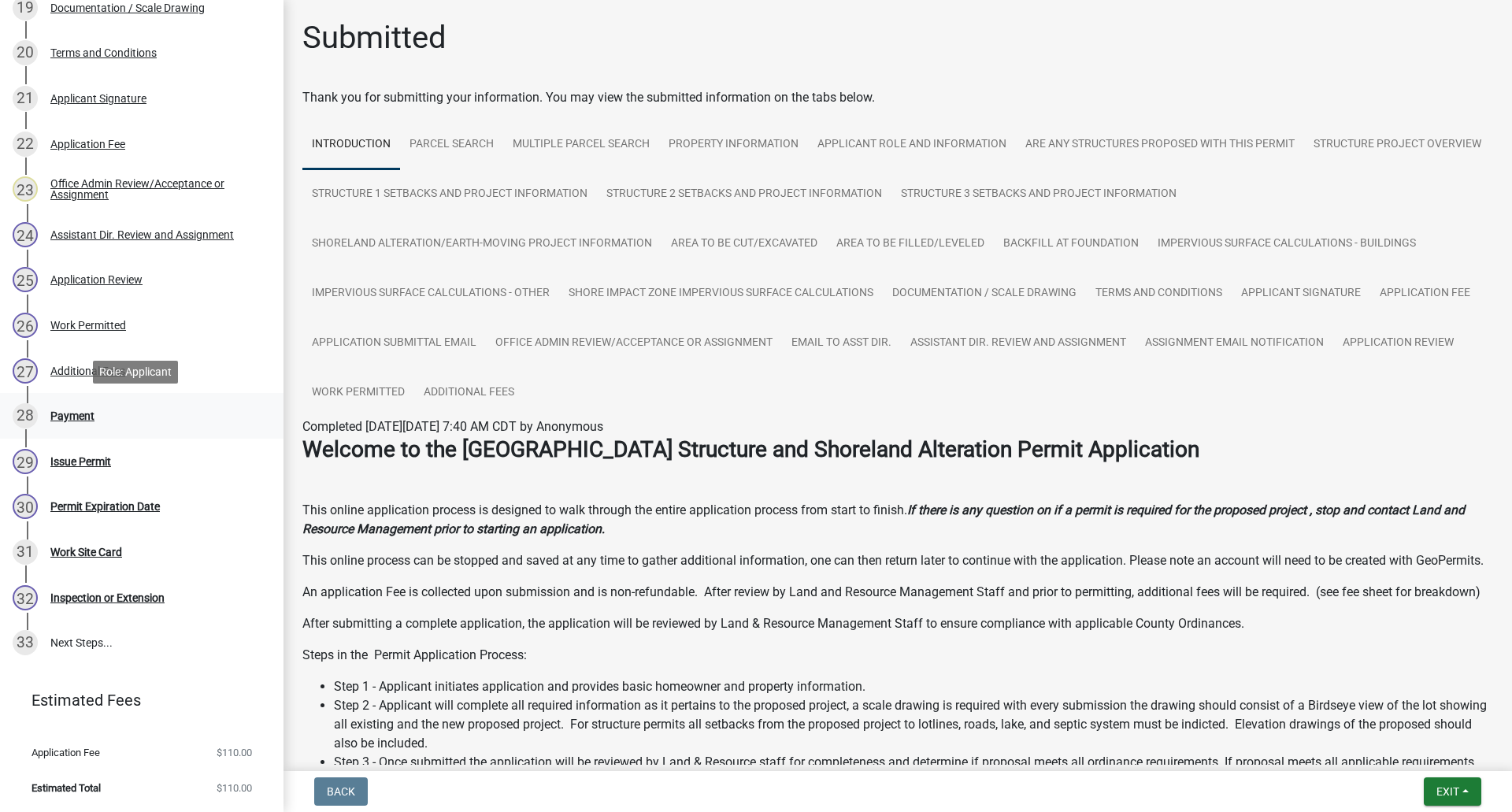
drag, startPoint x: 74, startPoint y: 417, endPoint x: 131, endPoint y: 436, distance: 60.1
click at [74, 417] on div "Payment" at bounding box center [72, 416] width 44 height 11
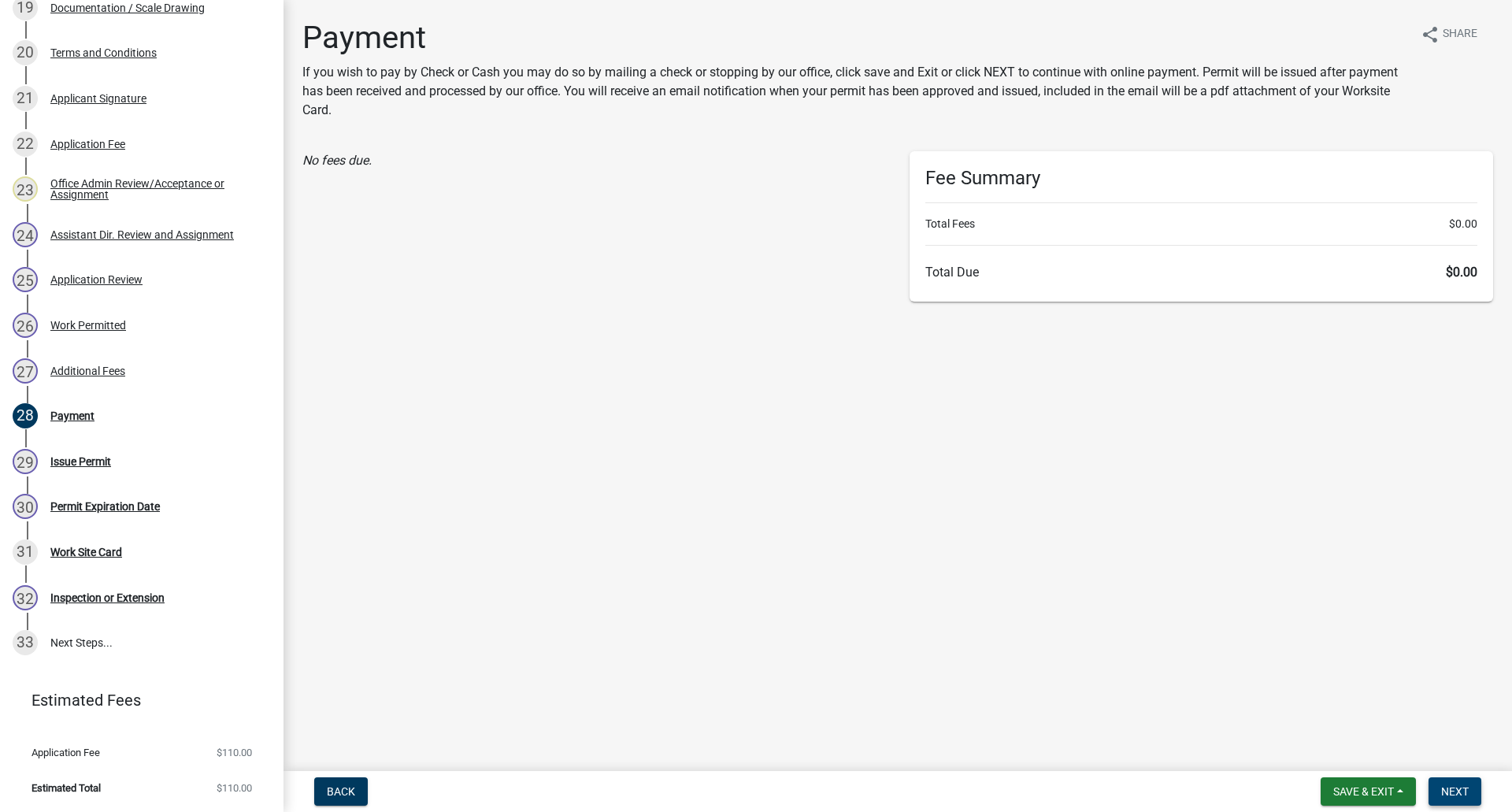
click at [1449, 788] on span "Next" at bounding box center [1454, 790] width 27 height 12
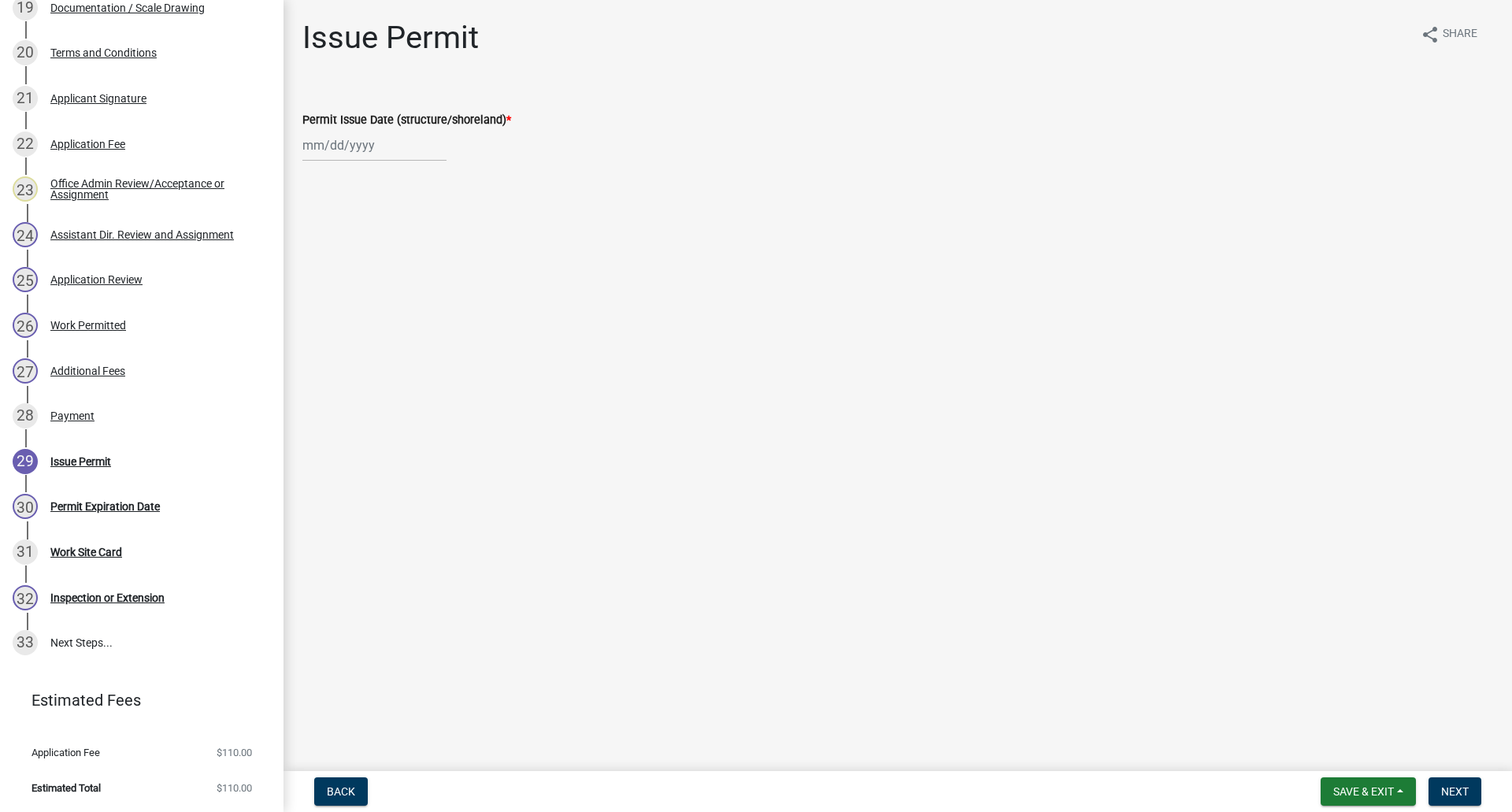
click at [365, 150] on div at bounding box center [374, 145] width 144 height 32
select select "8"
select select "2025"
click at [420, 305] on div "22" at bounding box center [419, 305] width 25 height 25
type input "[DATE]"
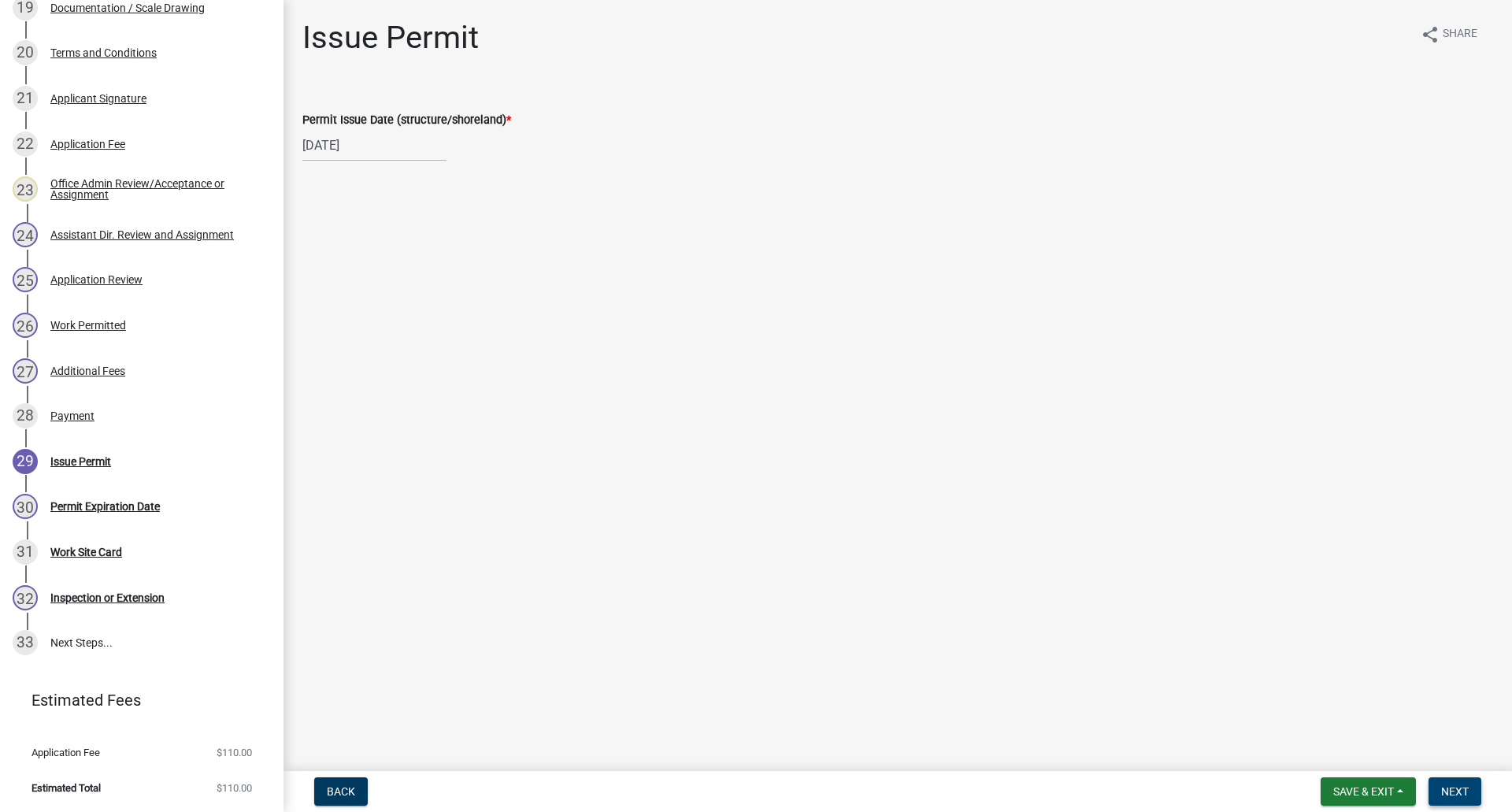
click at [1456, 790] on span "Next" at bounding box center [1454, 790] width 27 height 12
click at [1454, 787] on span "Next" at bounding box center [1454, 790] width 27 height 12
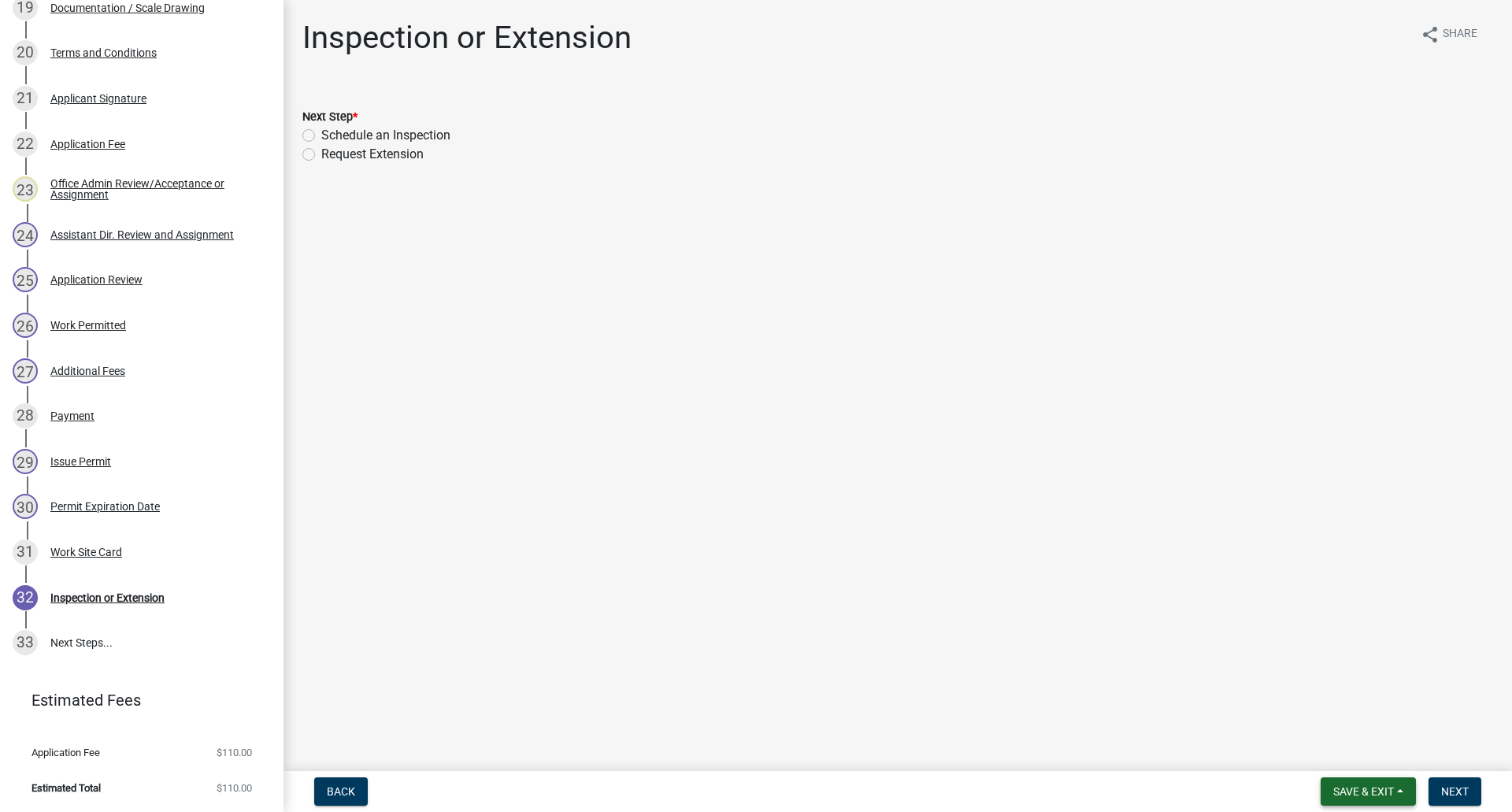
click at [1357, 786] on span "Save & Exit" at bounding box center [1363, 790] width 60 height 12
click at [1346, 755] on button "Save & Exit" at bounding box center [1353, 750] width 126 height 38
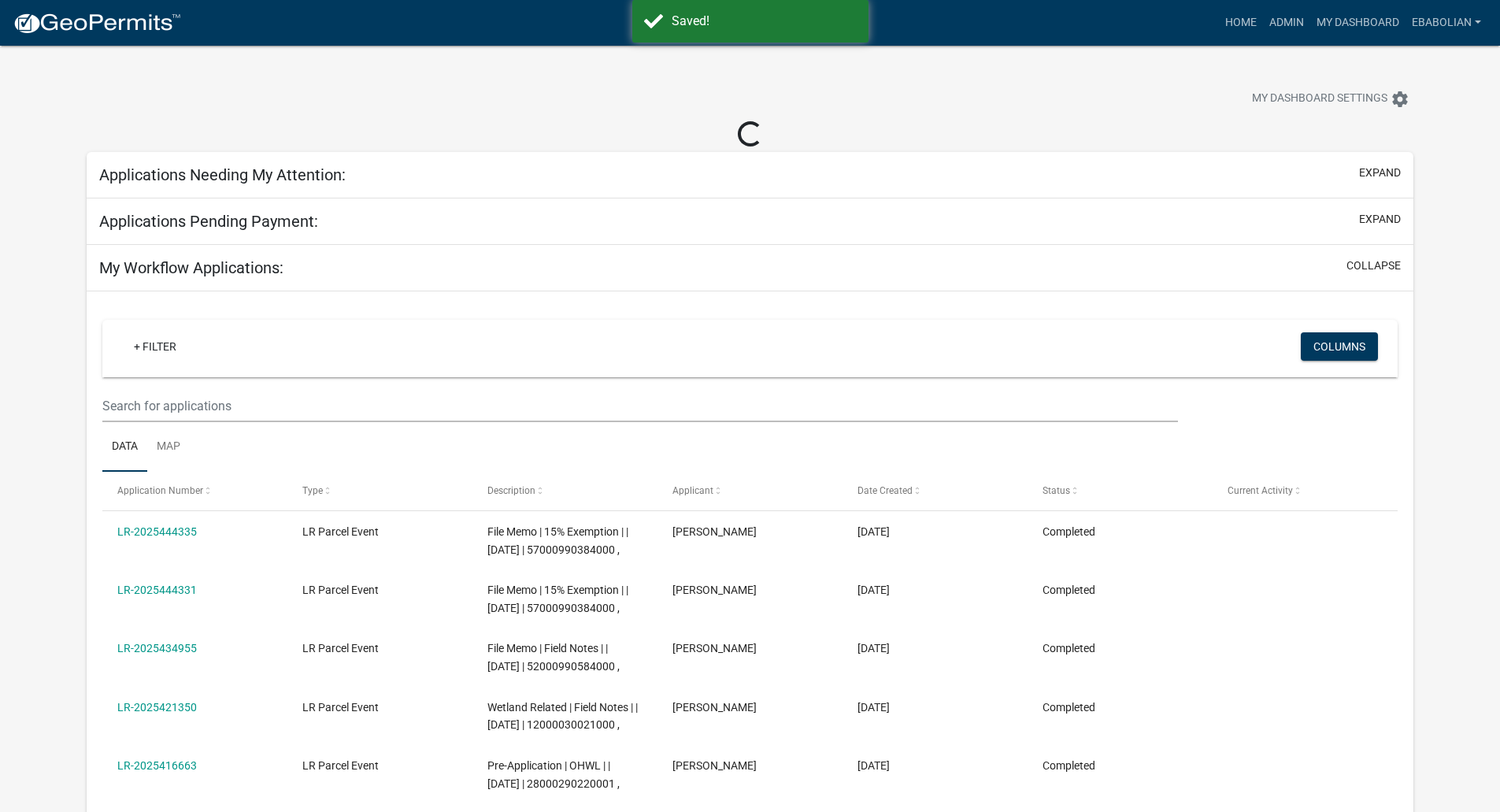
select select "3: 100"
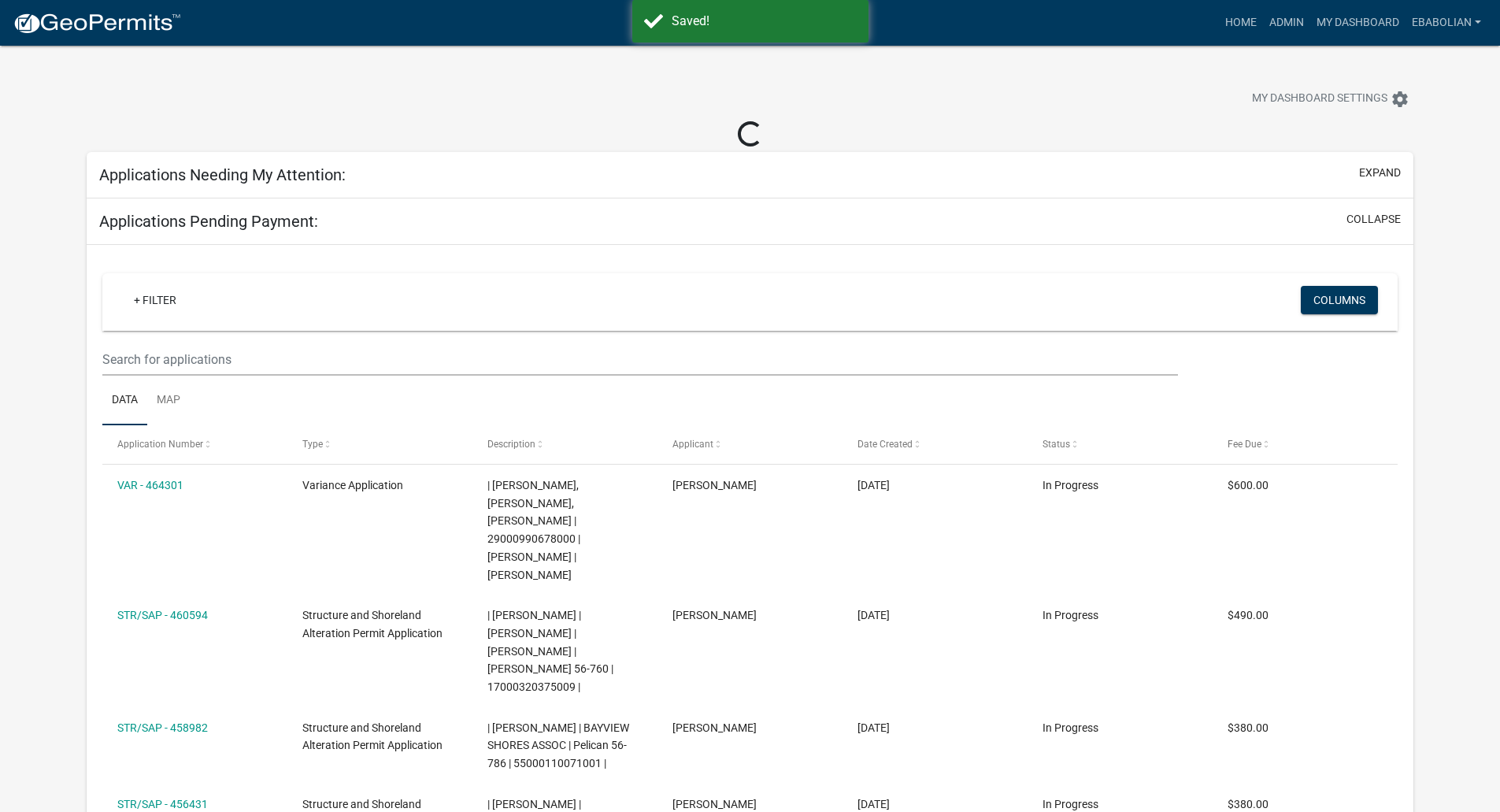
select select "3: 100"
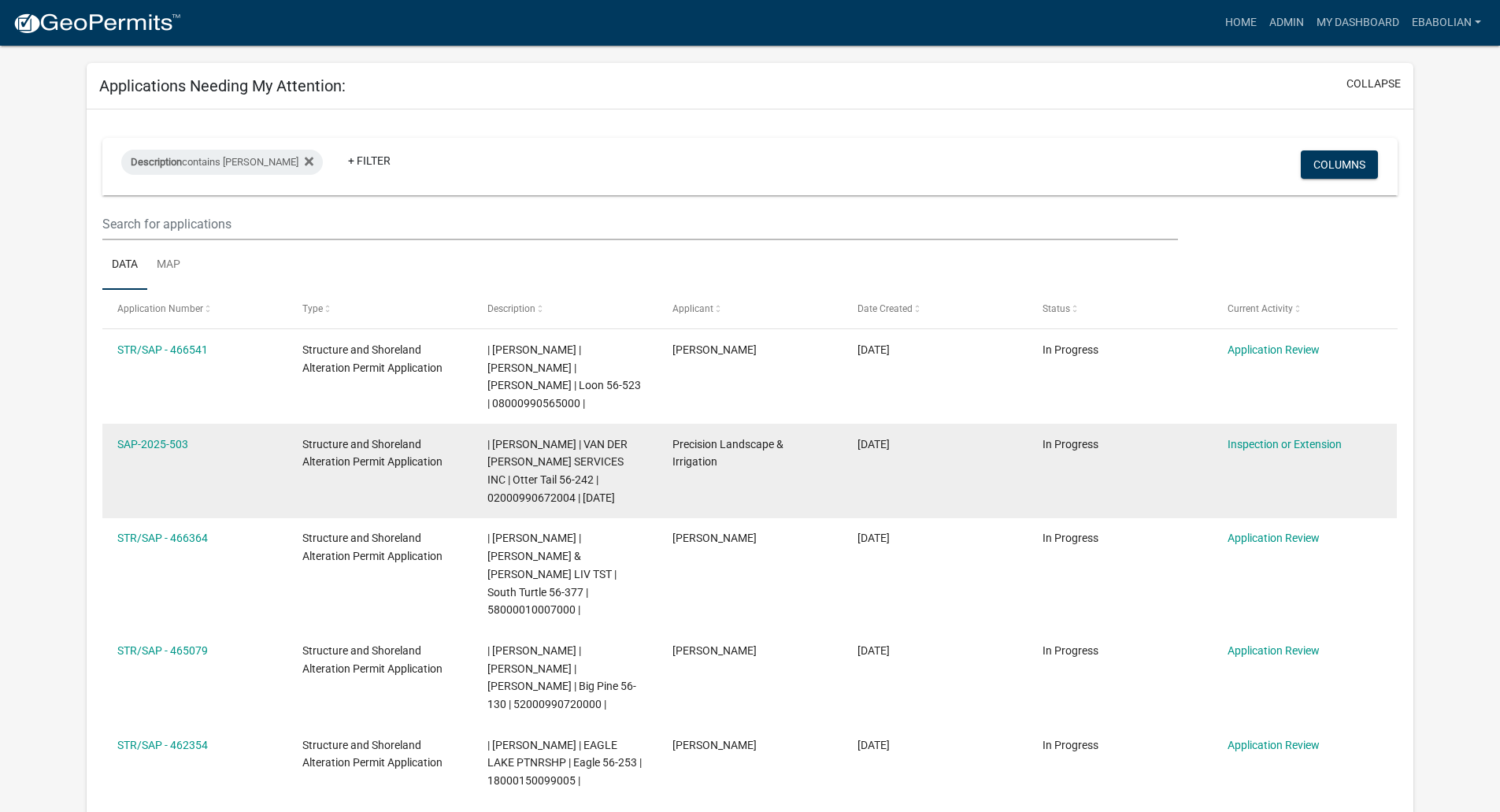
scroll to position [236, 0]
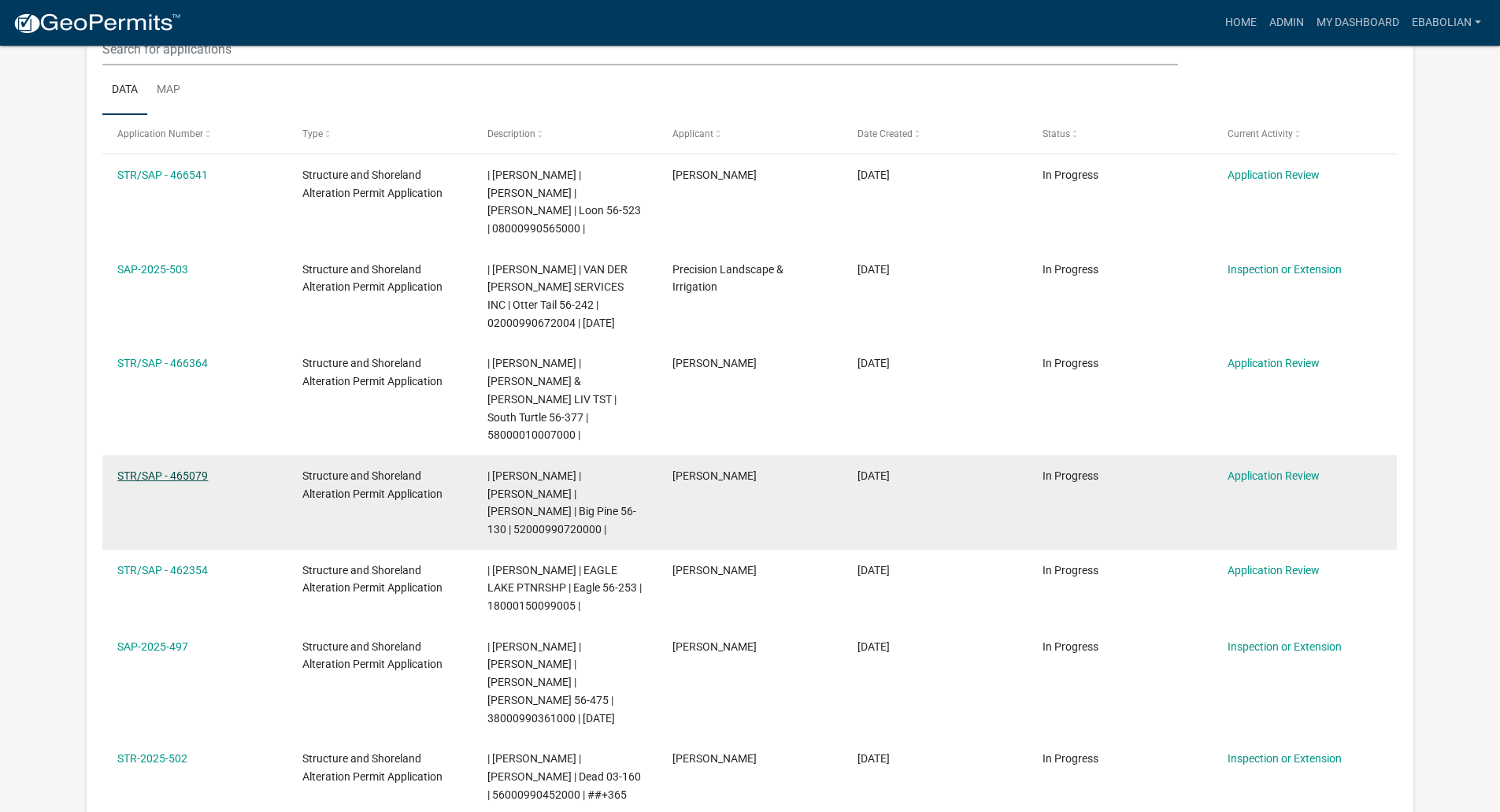
click at [189, 470] on link "STR/SAP - 465079" at bounding box center [162, 475] width 91 height 12
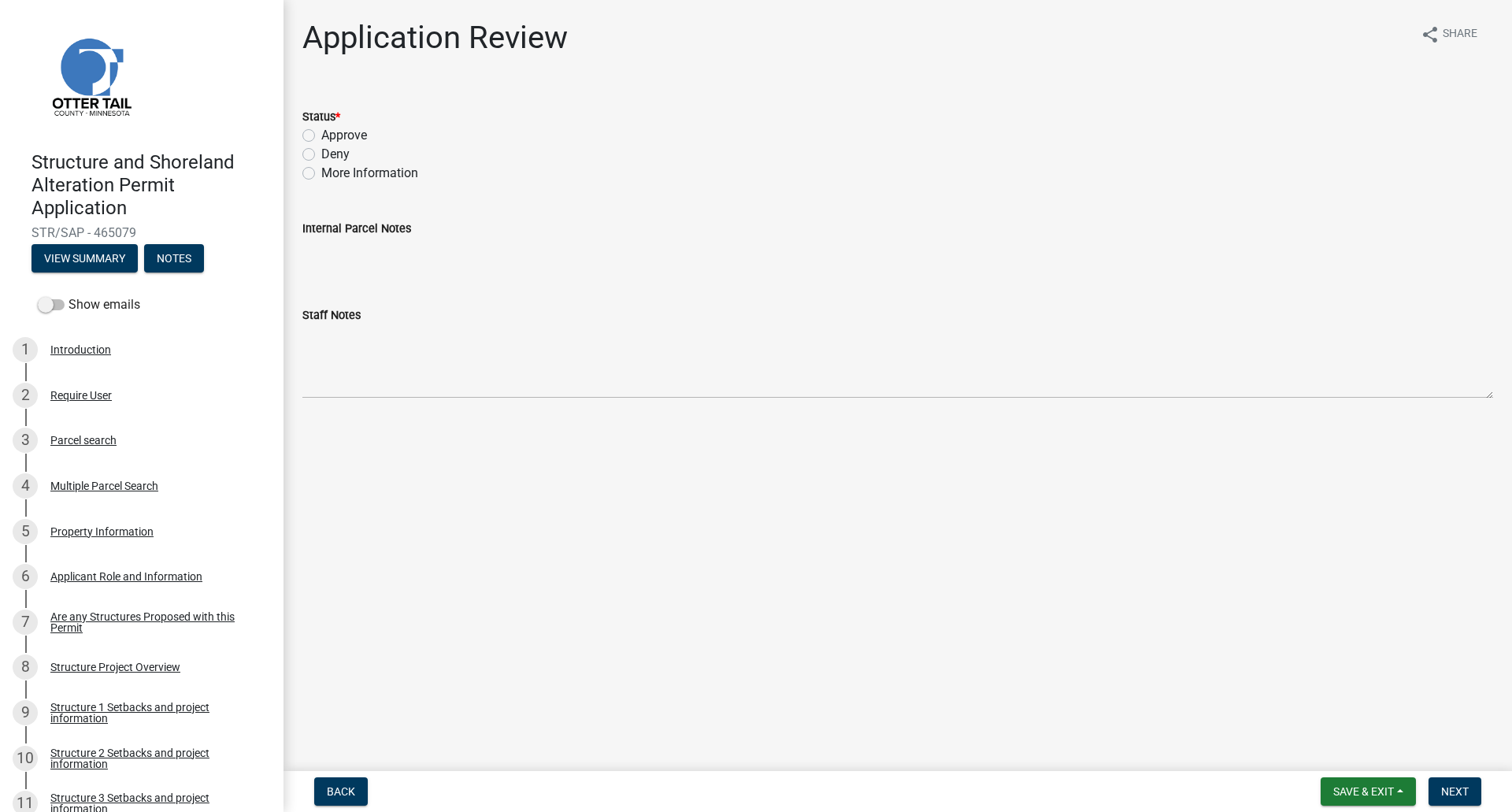
click at [322, 131] on label "Approve" at bounding box center [344, 136] width 45 height 19
click at [322, 131] on input "Approve" at bounding box center [326, 131] width 10 height 10
radio input "true"
click at [1445, 784] on button "Next" at bounding box center [1454, 791] width 53 height 28
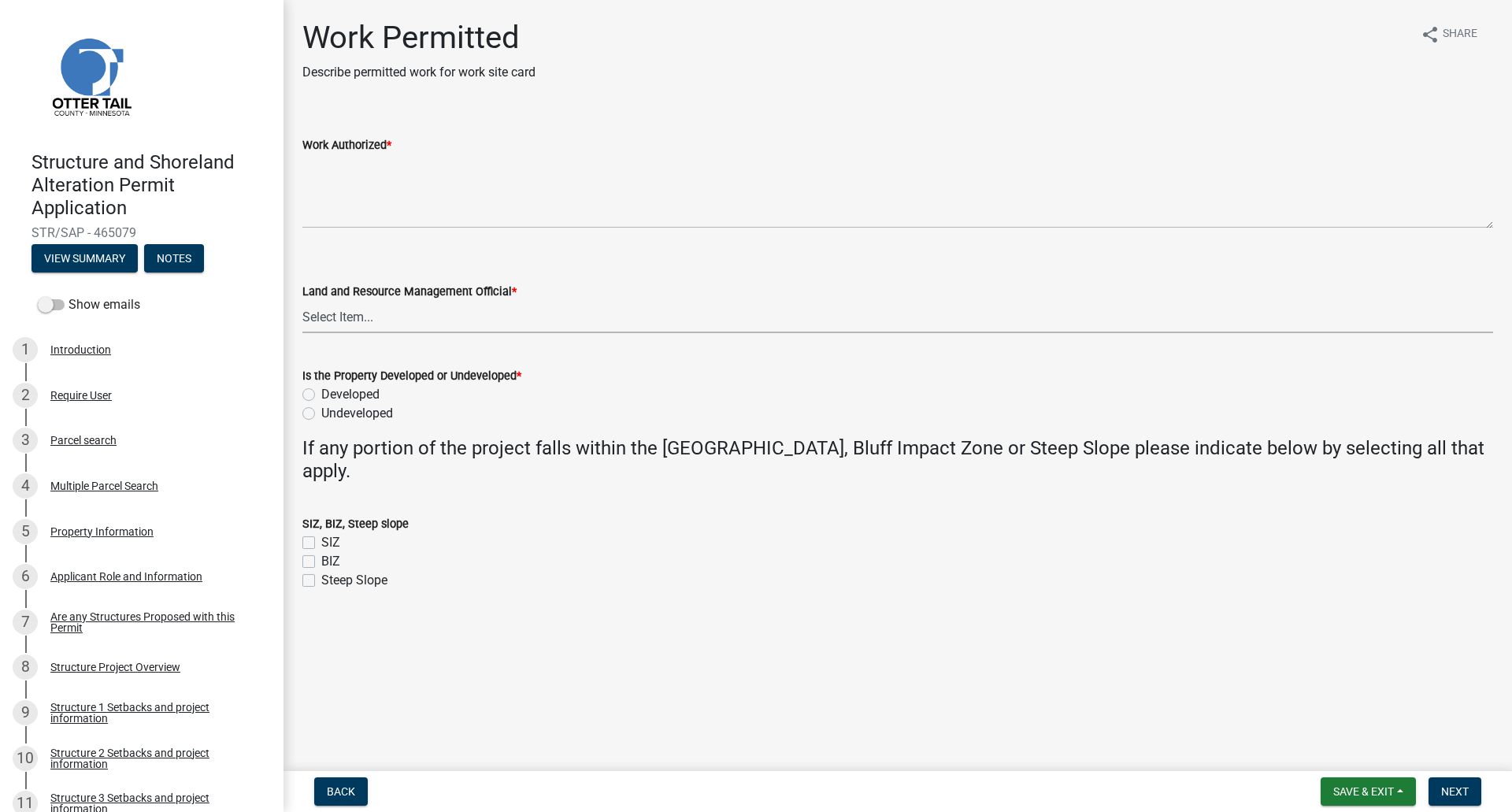
click at [351, 316] on select "Select Item... [PERSON_NAME] [PERSON_NAME] [PERSON_NAME] [PERSON_NAME] [PERSON_…" at bounding box center [898, 317] width 1190 height 32
click at [303, 301] on select "Select Item... [PERSON_NAME] [PERSON_NAME] [PERSON_NAME] [PERSON_NAME] [PERSON_…" at bounding box center [898, 317] width 1190 height 32
select select "f66be788-4dd6-459d-a9ec-6d83f4dfb709"
click at [322, 418] on label "Undeveloped" at bounding box center [357, 413] width 72 height 19
click at [322, 414] on input "Undeveloped" at bounding box center [326, 408] width 10 height 10
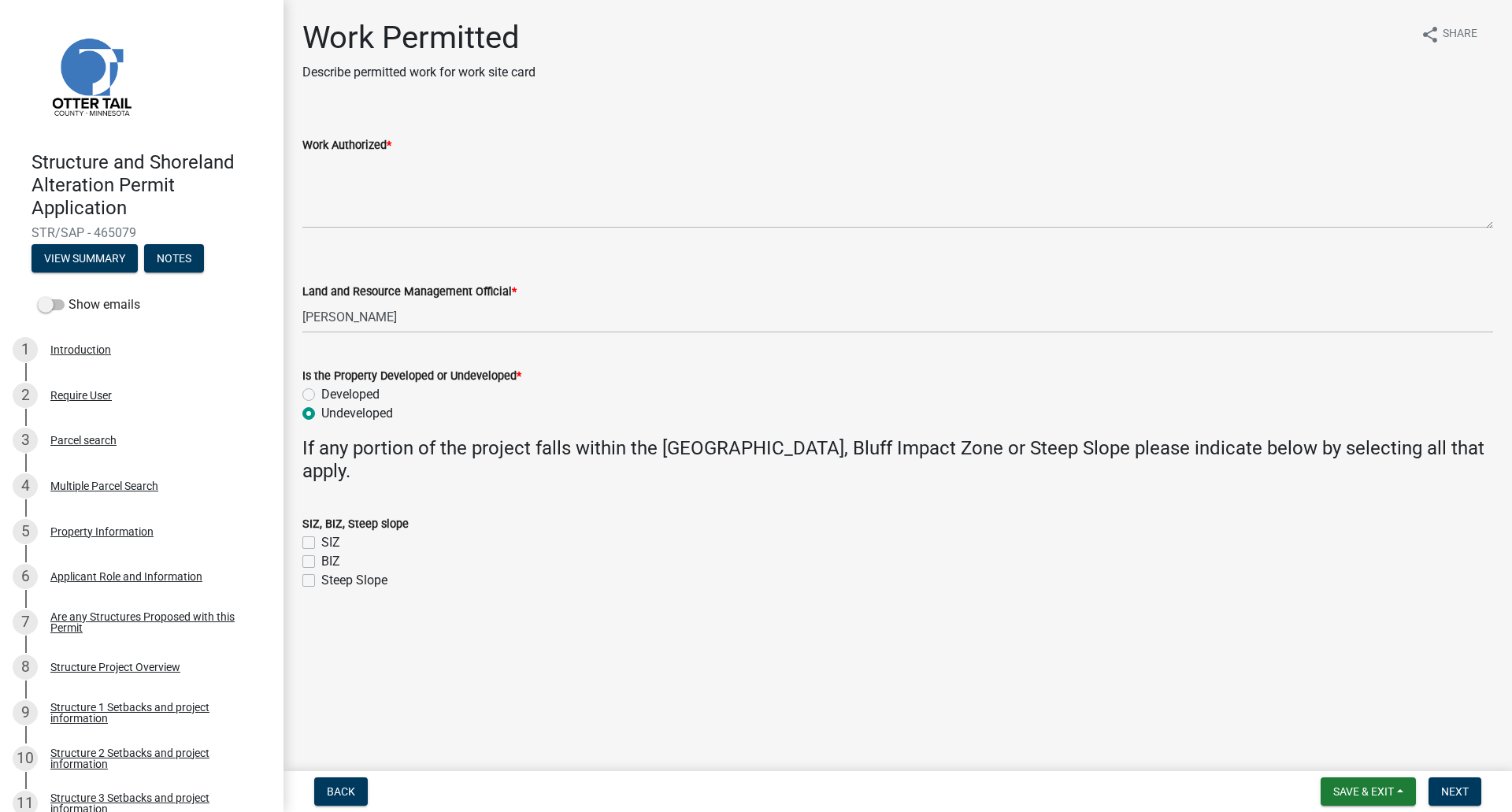
radio input "true"
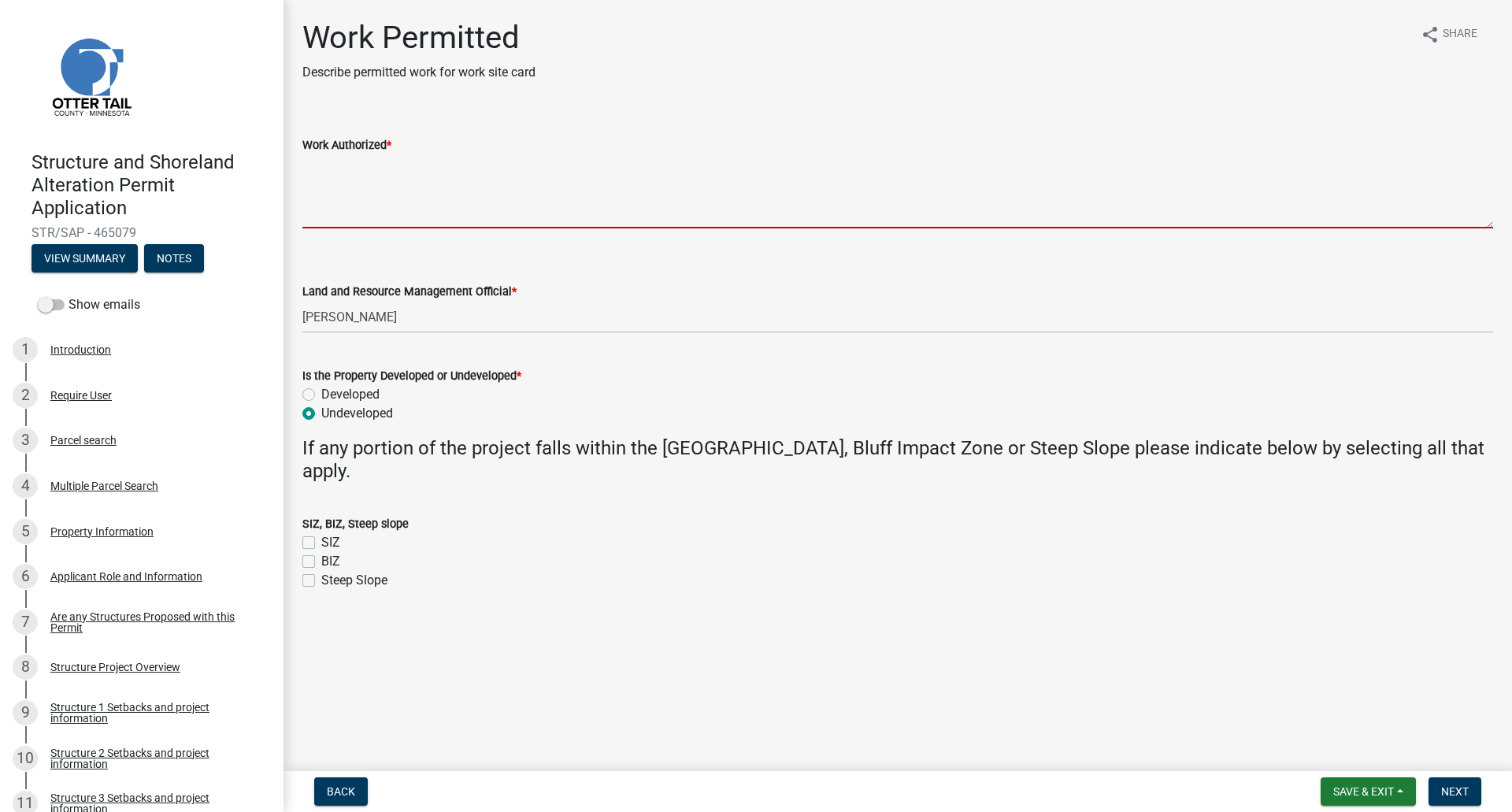
click at [340, 165] on textarea "Work Authorized *" at bounding box center [898, 191] width 1190 height 74
paste textarea "cut hill on the southwest corner of property and level to the north east to cre…"
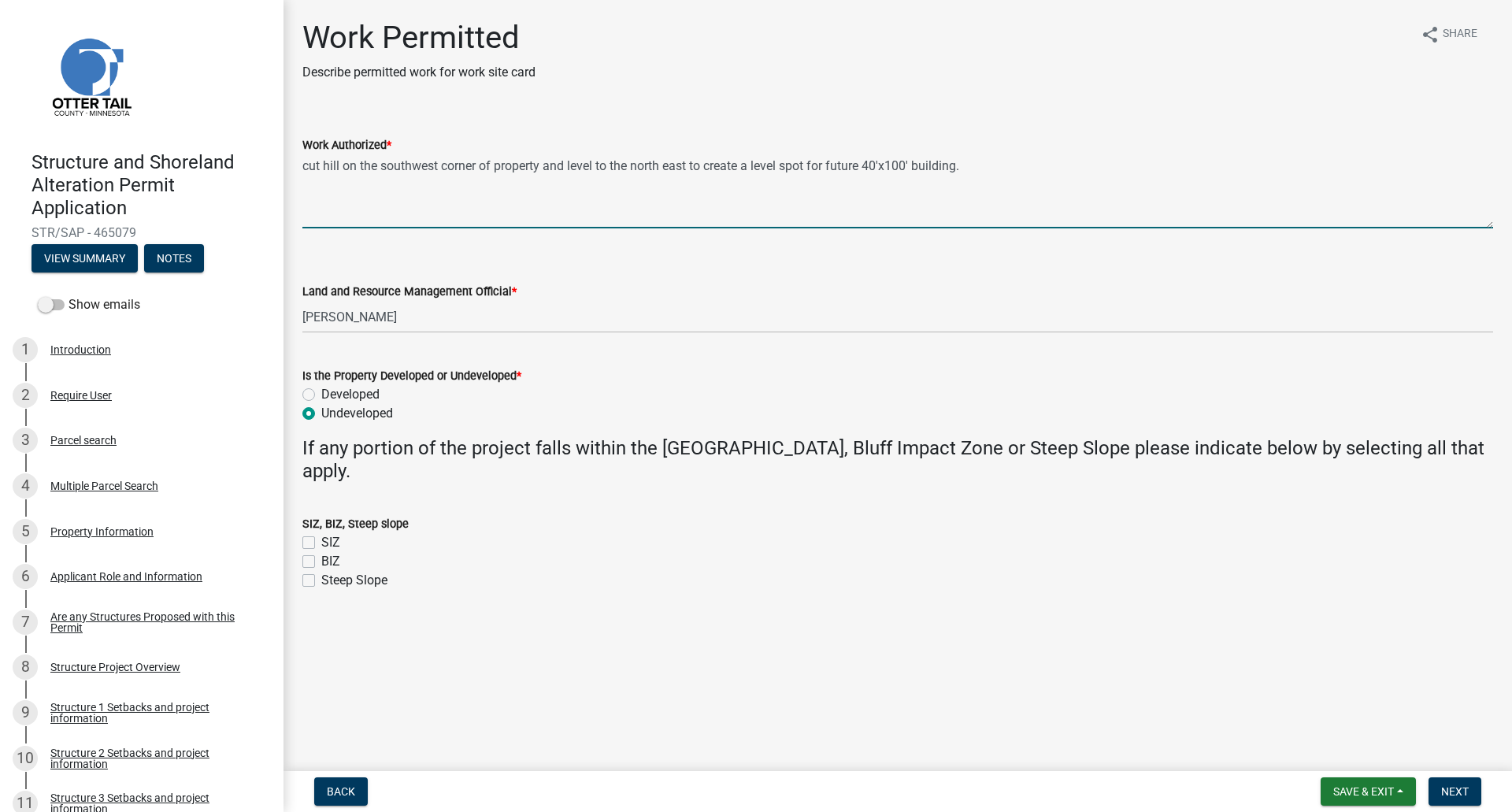
click at [308, 163] on textarea "cut hill on the southwest corner of property and level to the north east to cre…" at bounding box center [898, 191] width 1190 height 74
click at [571, 164] on textarea "[GEOGRAPHIC_DATA] on the southwest corner of property and level to the north ea…" at bounding box center [898, 191] width 1190 height 74
click at [722, 164] on textarea "[GEOGRAPHIC_DATA] on the southwest corner of property and use that material to …" at bounding box center [898, 191] width 1190 height 74
click at [1079, 162] on textarea "[GEOGRAPHIC_DATA] on the southwest corner of property and use that material to …" at bounding box center [898, 191] width 1190 height 74
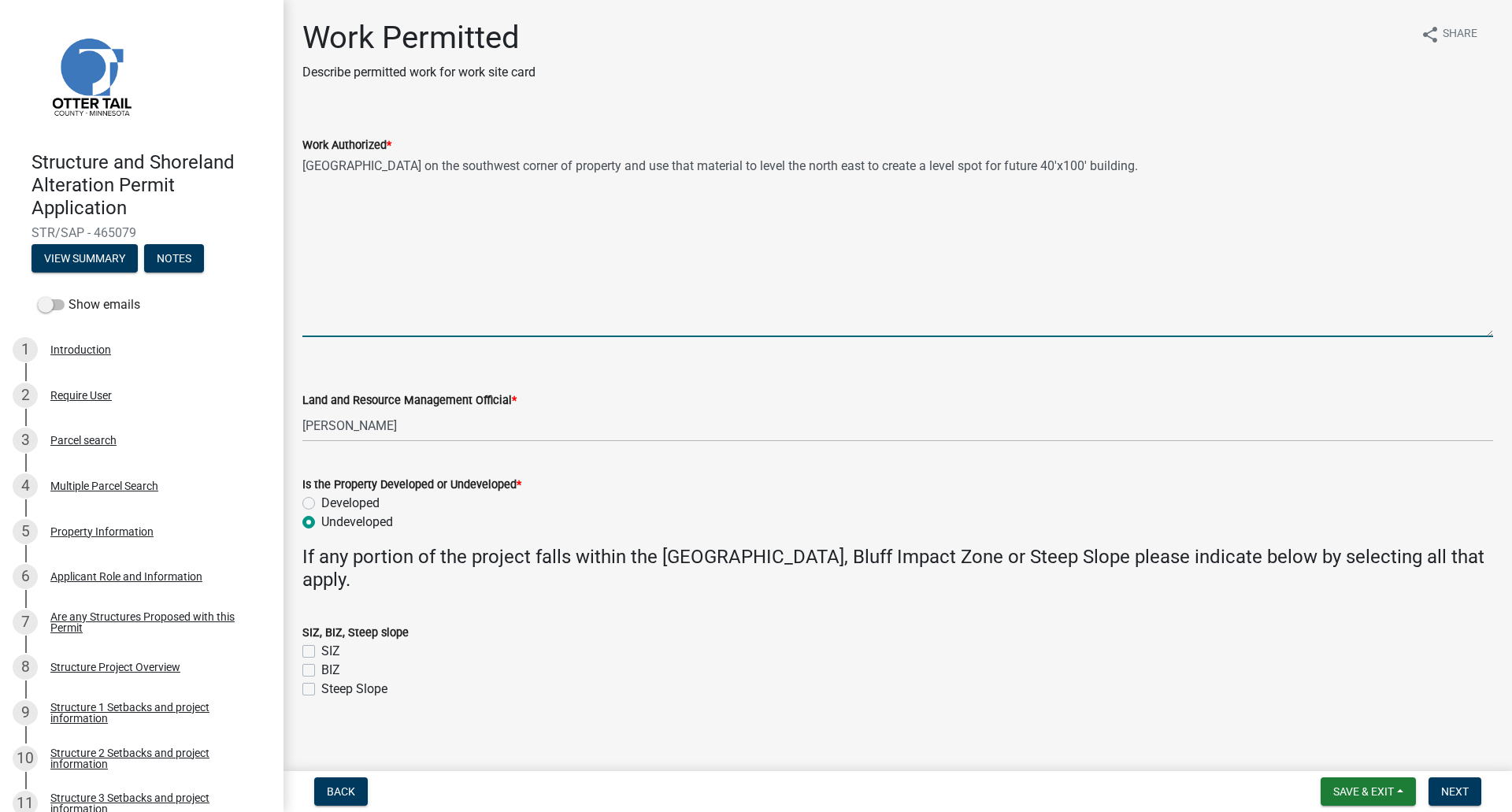
drag, startPoint x: 1491, startPoint y: 224, endPoint x: 1511, endPoint y: 336, distance: 113.8
click at [1511, 336] on main "Work Permitted Describe permitted work for work site card share Share Work Auth…" at bounding box center [898, 382] width 1228 height 765
click at [1095, 169] on textarea "[GEOGRAPHIC_DATA] on the southwest corner of property and use that material to …" at bounding box center [898, 247] width 1190 height 186
click at [431, 193] on textarea "[GEOGRAPHIC_DATA] on the southwest corner of property and use that material to …" at bounding box center [898, 247] width 1190 height 186
paste textarea "cut 207 yds of sand out of [GEOGRAPHIC_DATA]"
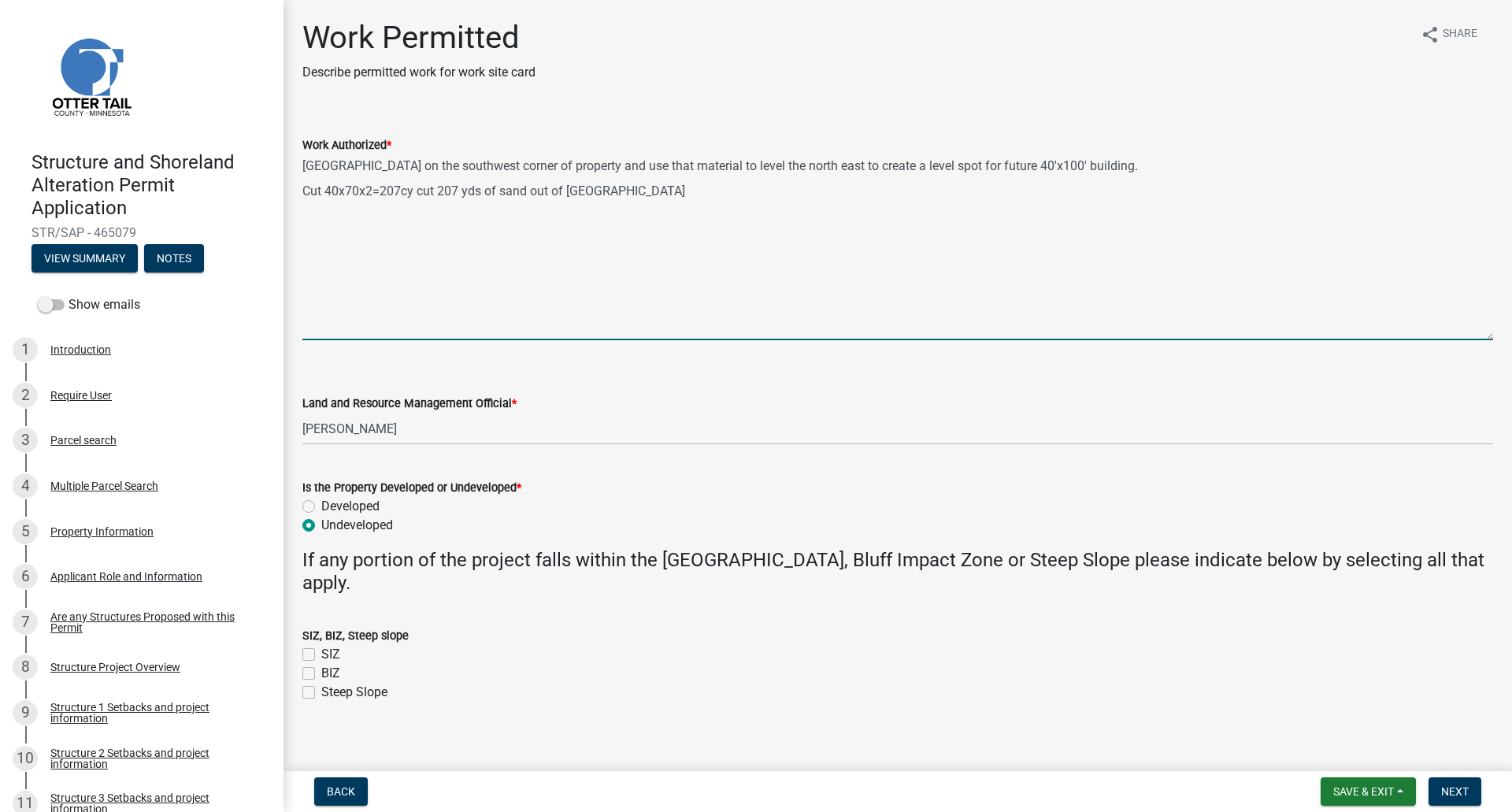
click at [480, 189] on textarea "[GEOGRAPHIC_DATA] on the southwest corner of property and use that material to …" at bounding box center [898, 247] width 1190 height 186
click at [642, 192] on textarea "[GEOGRAPHIC_DATA] on the southwest corner of property and use that material to …" at bounding box center [898, 247] width 1190 height 186
click at [484, 189] on textarea "[GEOGRAPHIC_DATA] on the southwest corner of property and use that material to …" at bounding box center [898, 247] width 1190 height 186
click at [796, 195] on textarea "[GEOGRAPHIC_DATA] on the southwest corner of property and use that material to …" at bounding box center [898, 247] width 1190 height 186
click at [703, 189] on textarea "[GEOGRAPHIC_DATA] on the southwest corner of property and use that material to …" at bounding box center [898, 247] width 1190 height 186
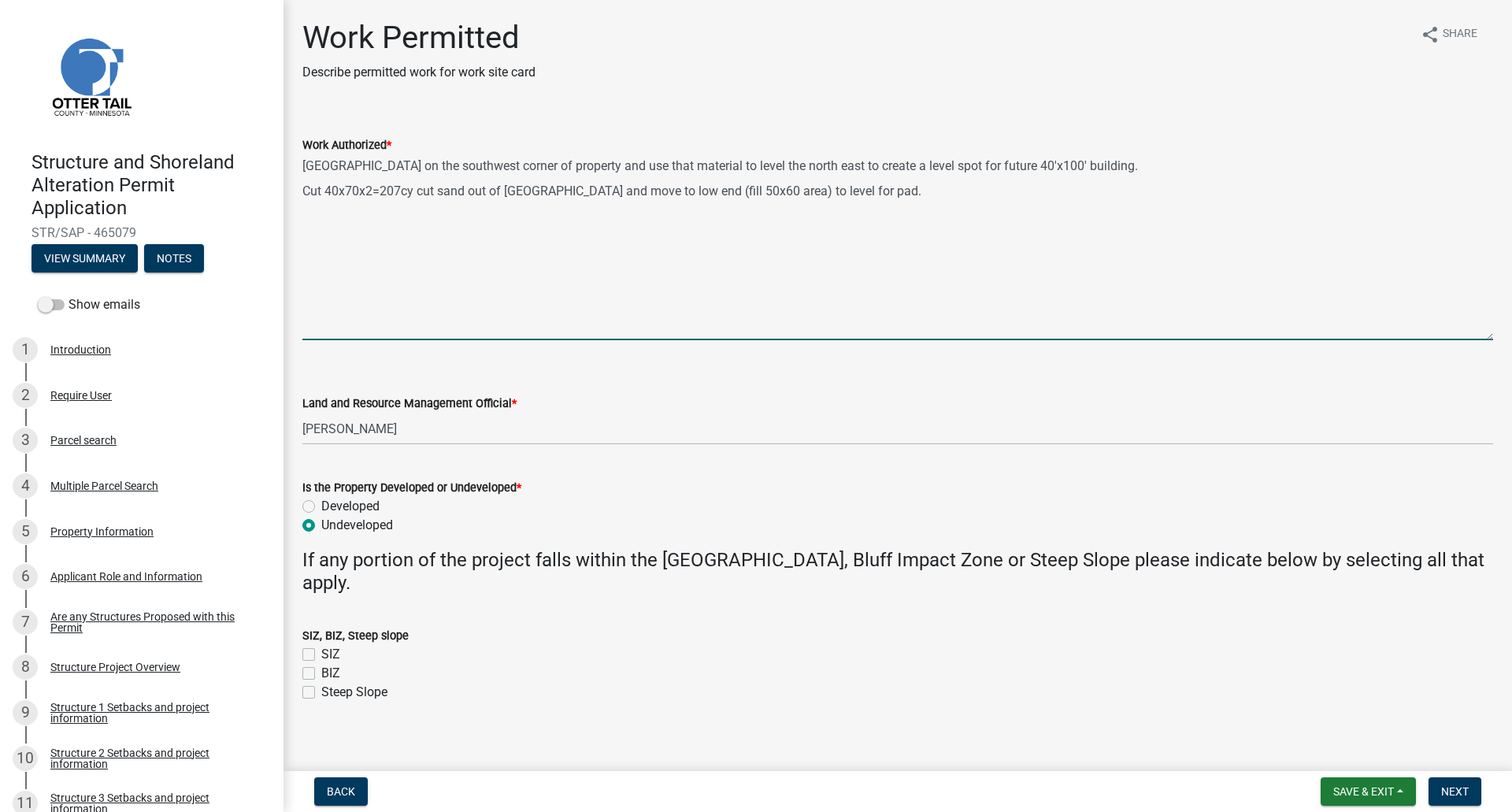
click at [1094, 167] on textarea "[GEOGRAPHIC_DATA] on the southwest corner of property and use that material to …" at bounding box center [898, 247] width 1190 height 186
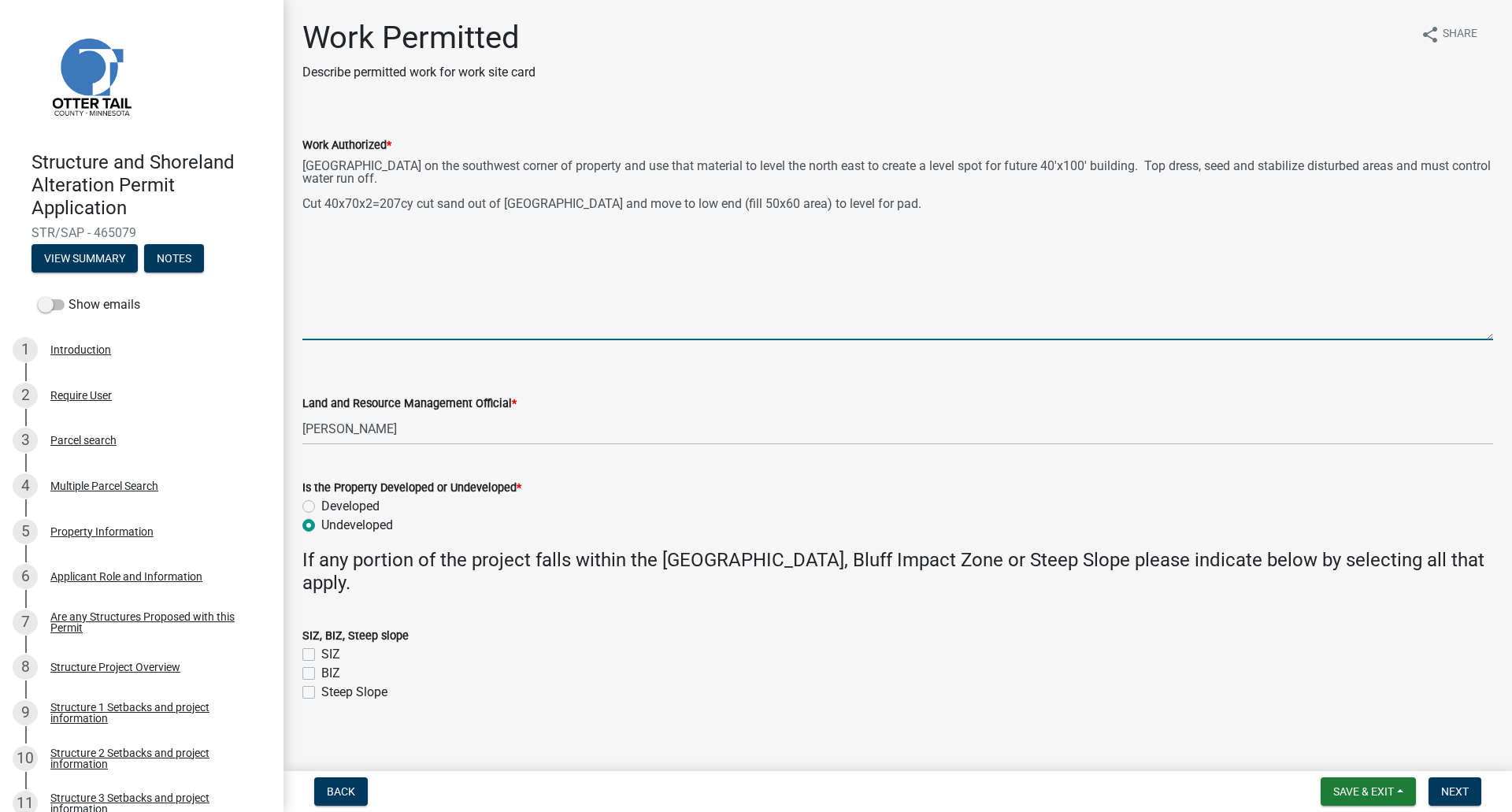
click at [915, 207] on textarea "[GEOGRAPHIC_DATA] on the southwest corner of property and use that material to …" at bounding box center [898, 247] width 1190 height 186
click at [857, 204] on textarea "[GEOGRAPHIC_DATA] on the southwest corner of property and use that material to …" at bounding box center [898, 247] width 1190 height 186
click at [891, 203] on textarea "[GEOGRAPHIC_DATA] on the southwest corner of property and use that material to …" at bounding box center [898, 247] width 1190 height 186
type textarea "[GEOGRAPHIC_DATA] on the southwest corner of property and use that material to …"
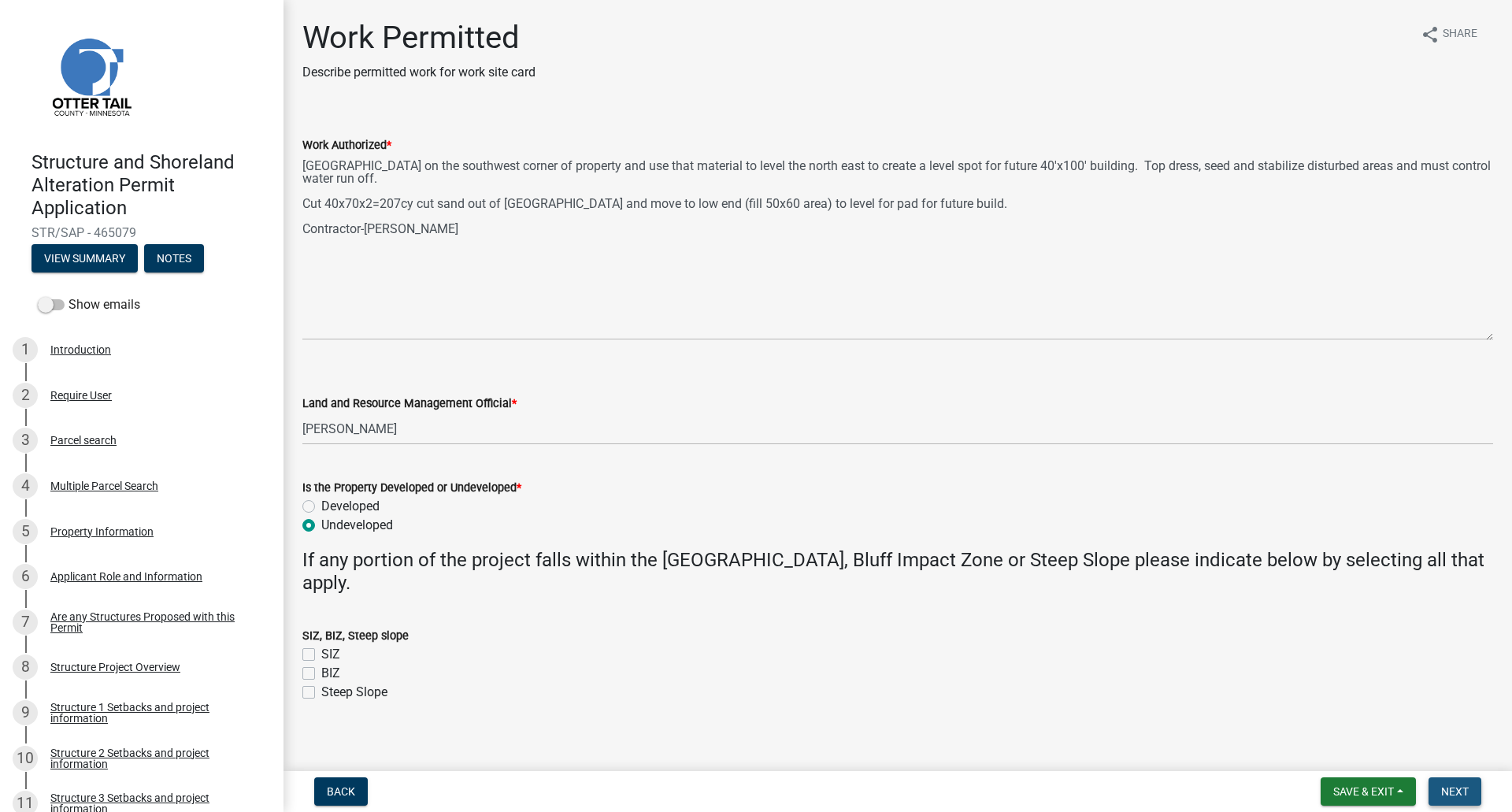
click at [1450, 789] on span "Next" at bounding box center [1454, 790] width 27 height 12
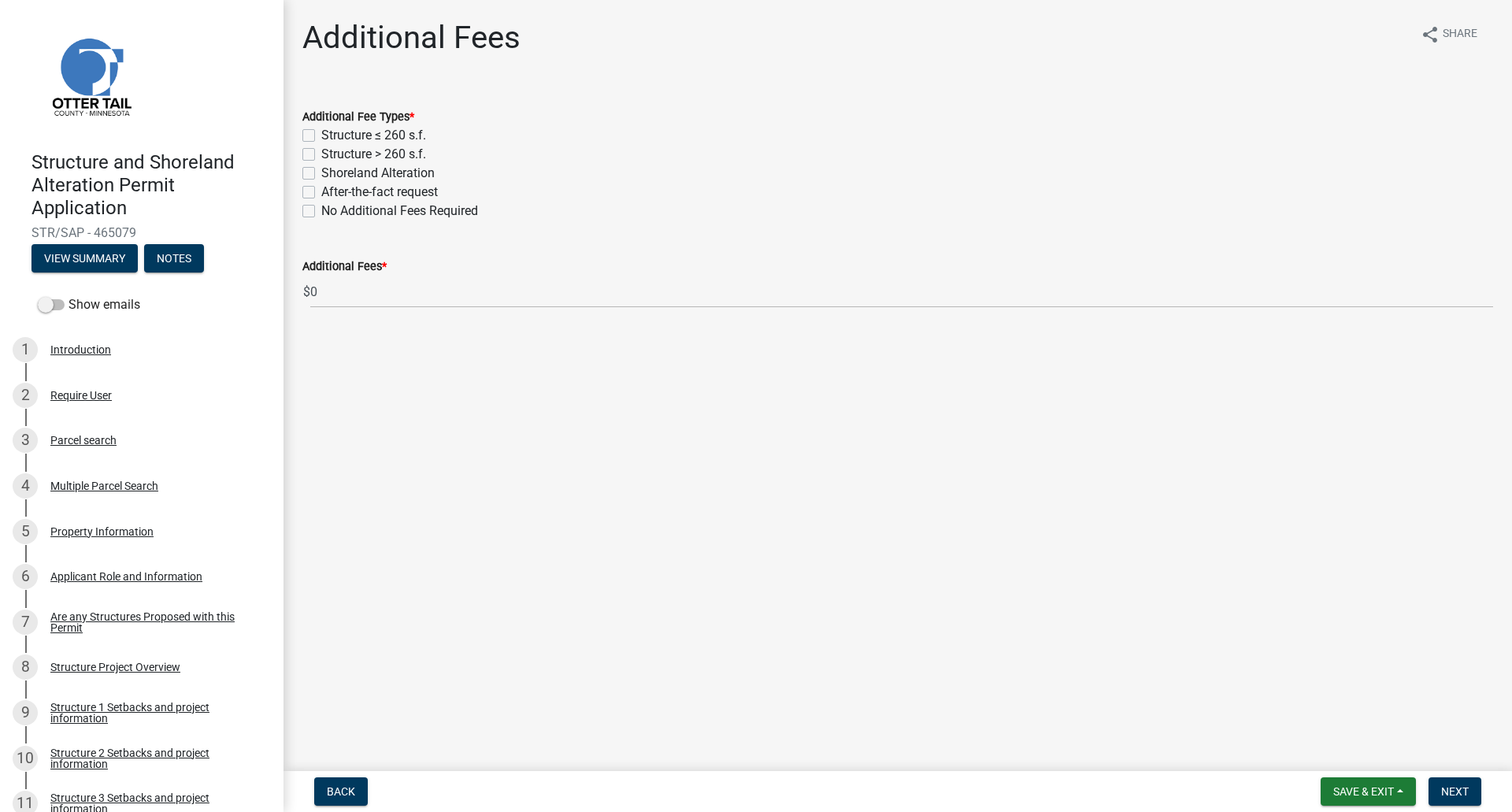
drag, startPoint x: 310, startPoint y: 177, endPoint x: 316, endPoint y: 185, distance: 10.0
click at [322, 177] on label "Shoreland Alteration" at bounding box center [378, 174] width 113 height 19
click at [322, 174] on input "Shoreland Alteration" at bounding box center [326, 169] width 10 height 10
checkbox input "true"
checkbox input "false"
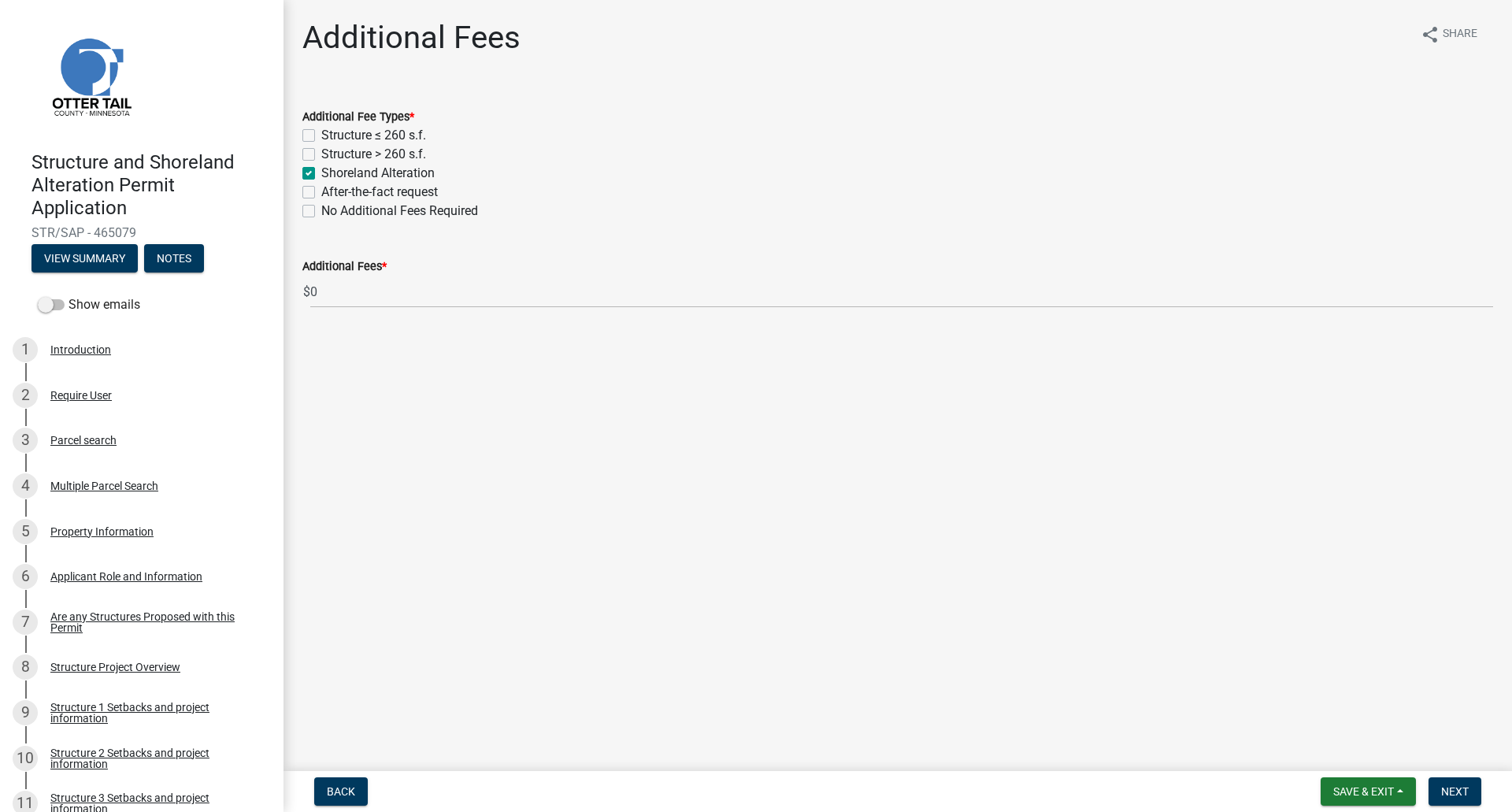
checkbox input "false"
checkbox input "true"
checkbox input "false"
click at [1453, 787] on span "Next" at bounding box center [1454, 790] width 27 height 12
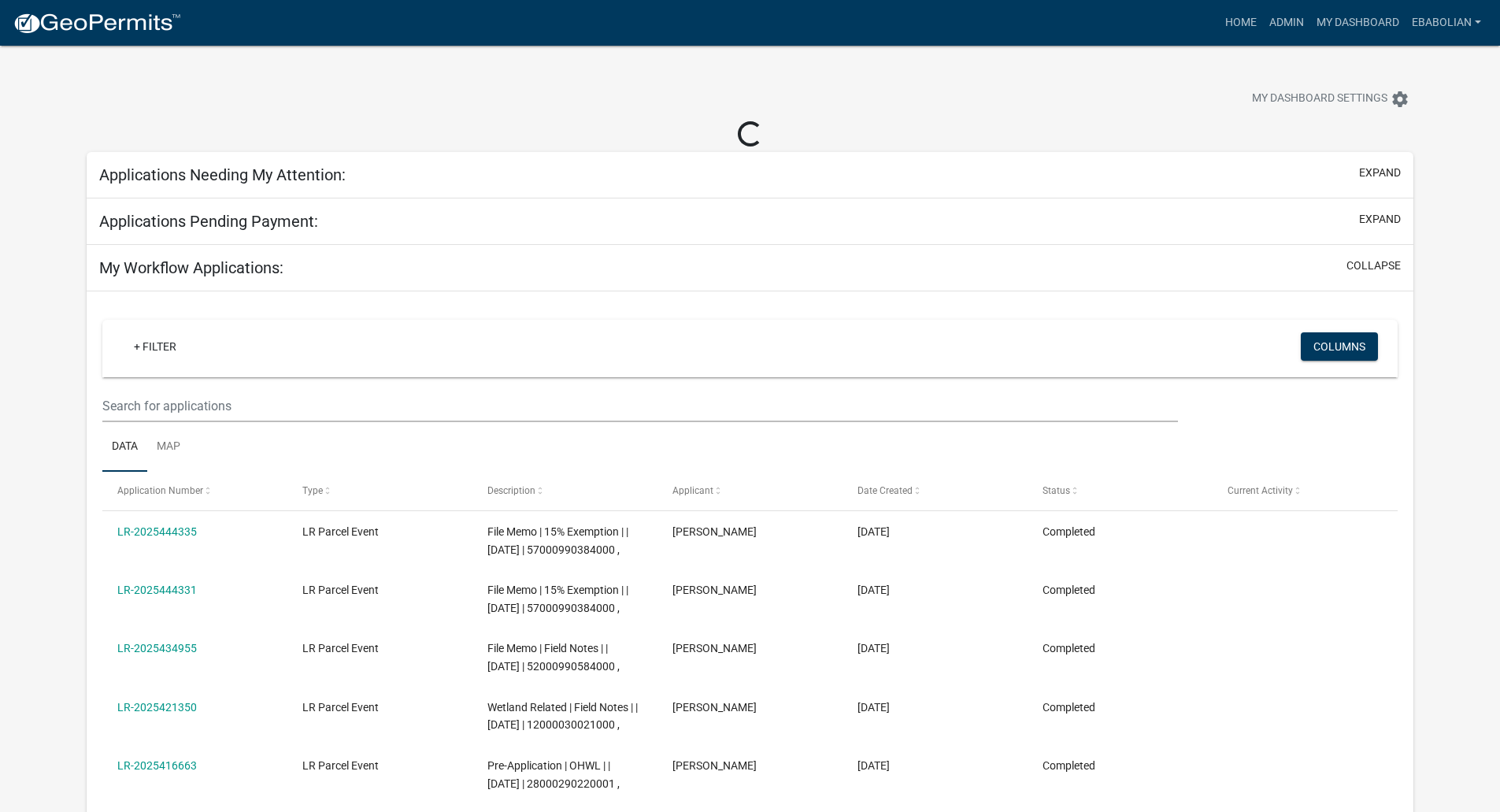
select select "3: 100"
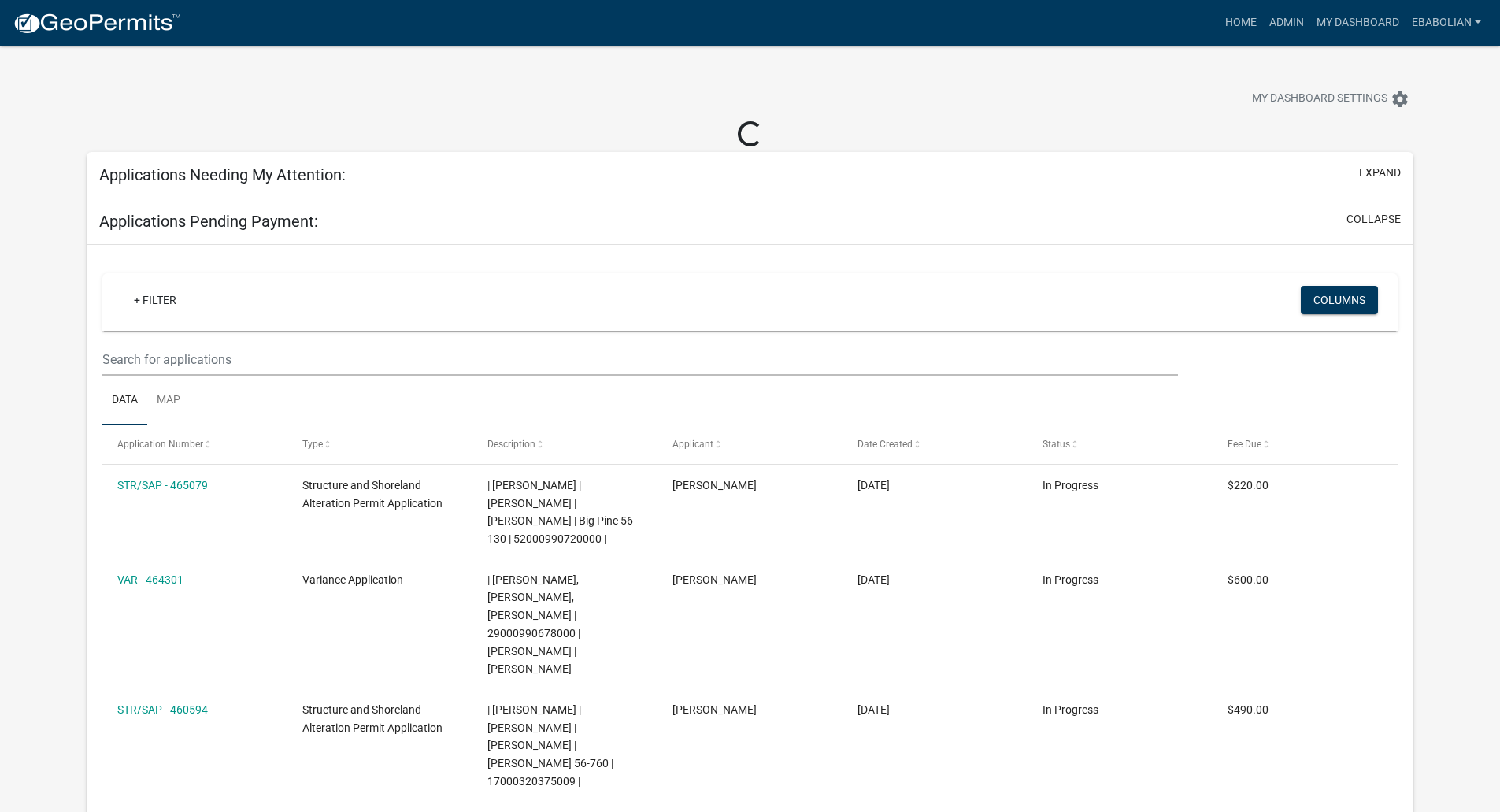
select select "3: 100"
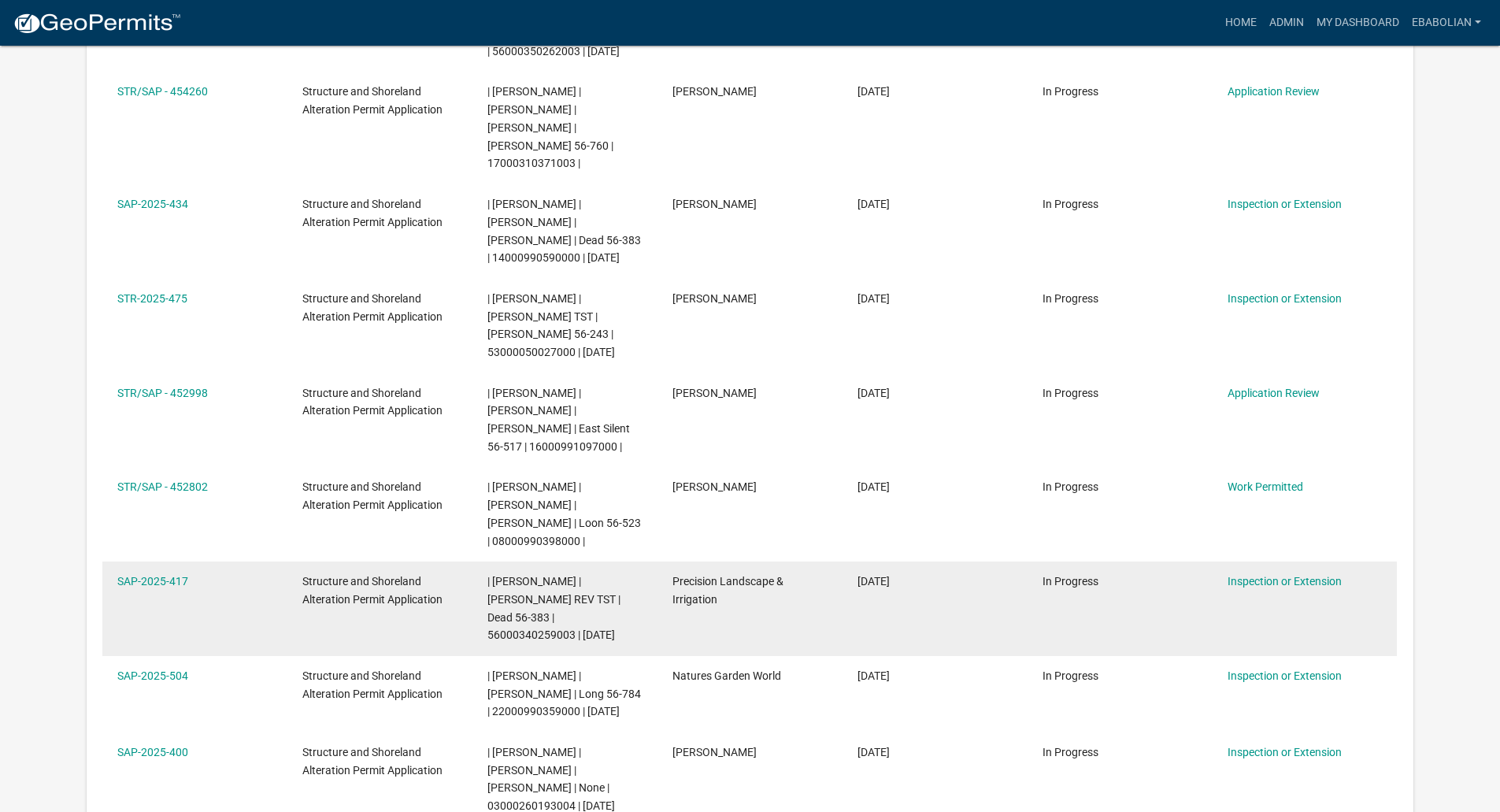
scroll to position [2913, 0]
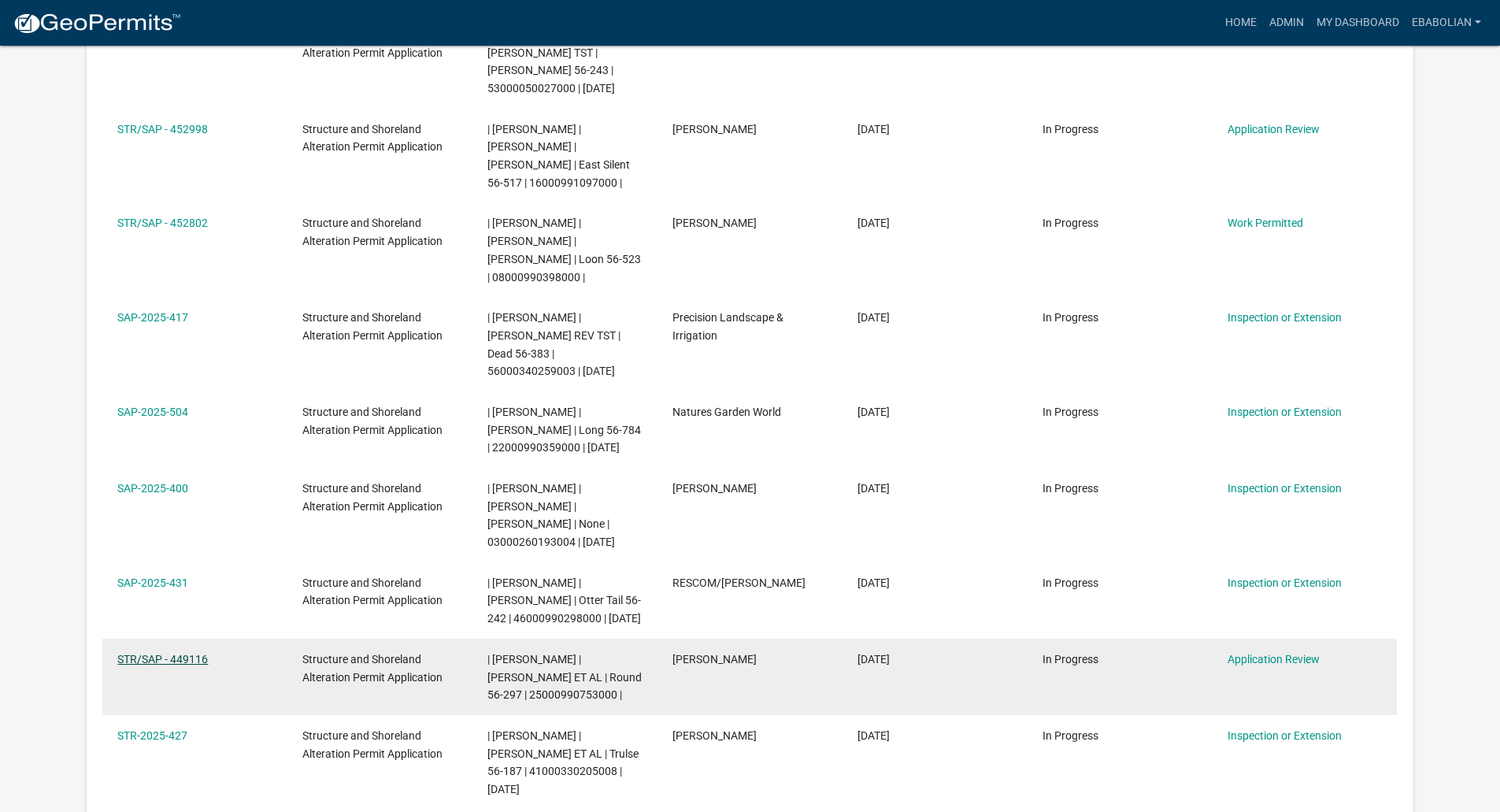
click at [179, 653] on link "STR/SAP - 449116" at bounding box center [162, 658] width 91 height 12
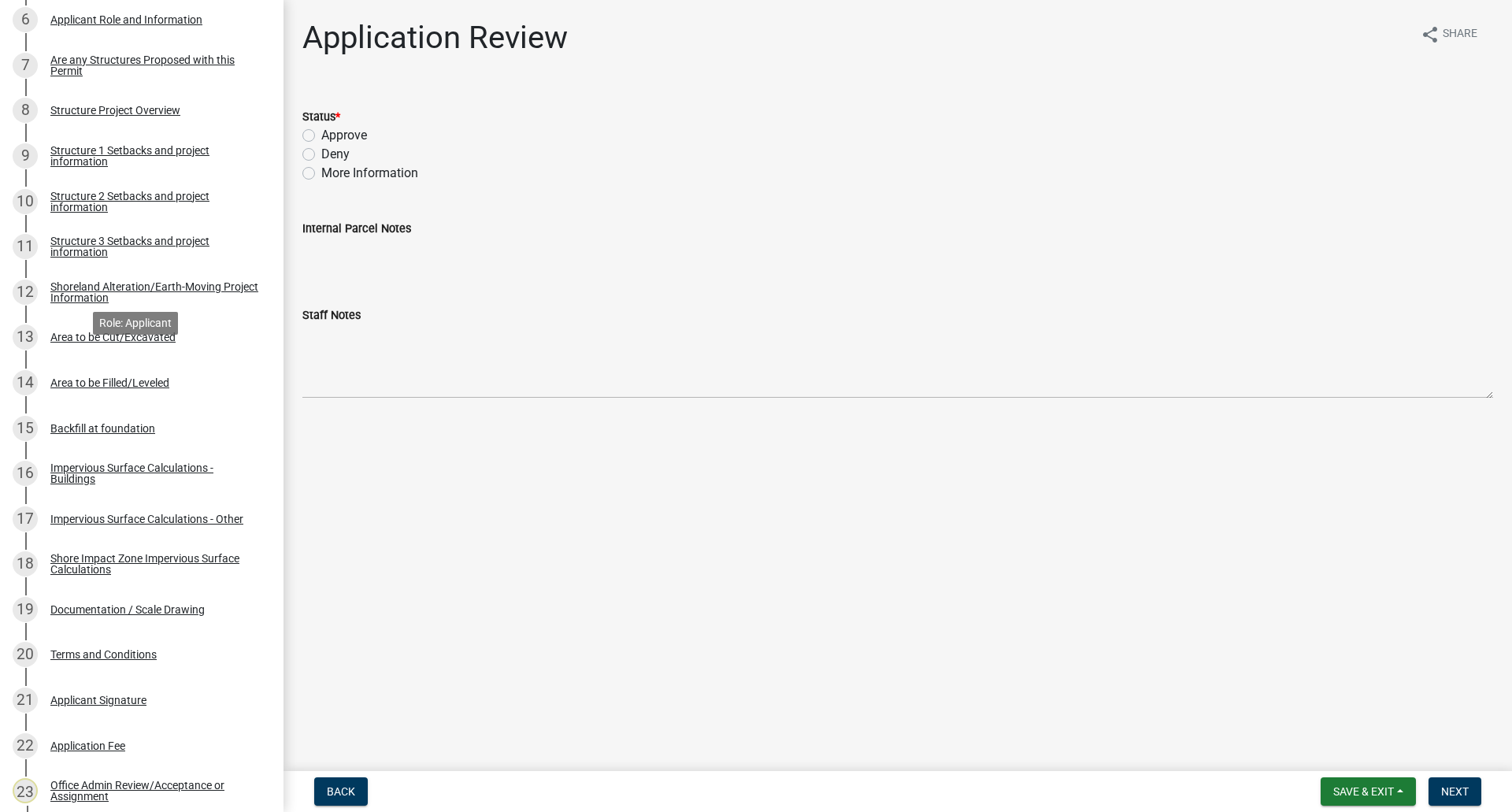
scroll to position [708, 0]
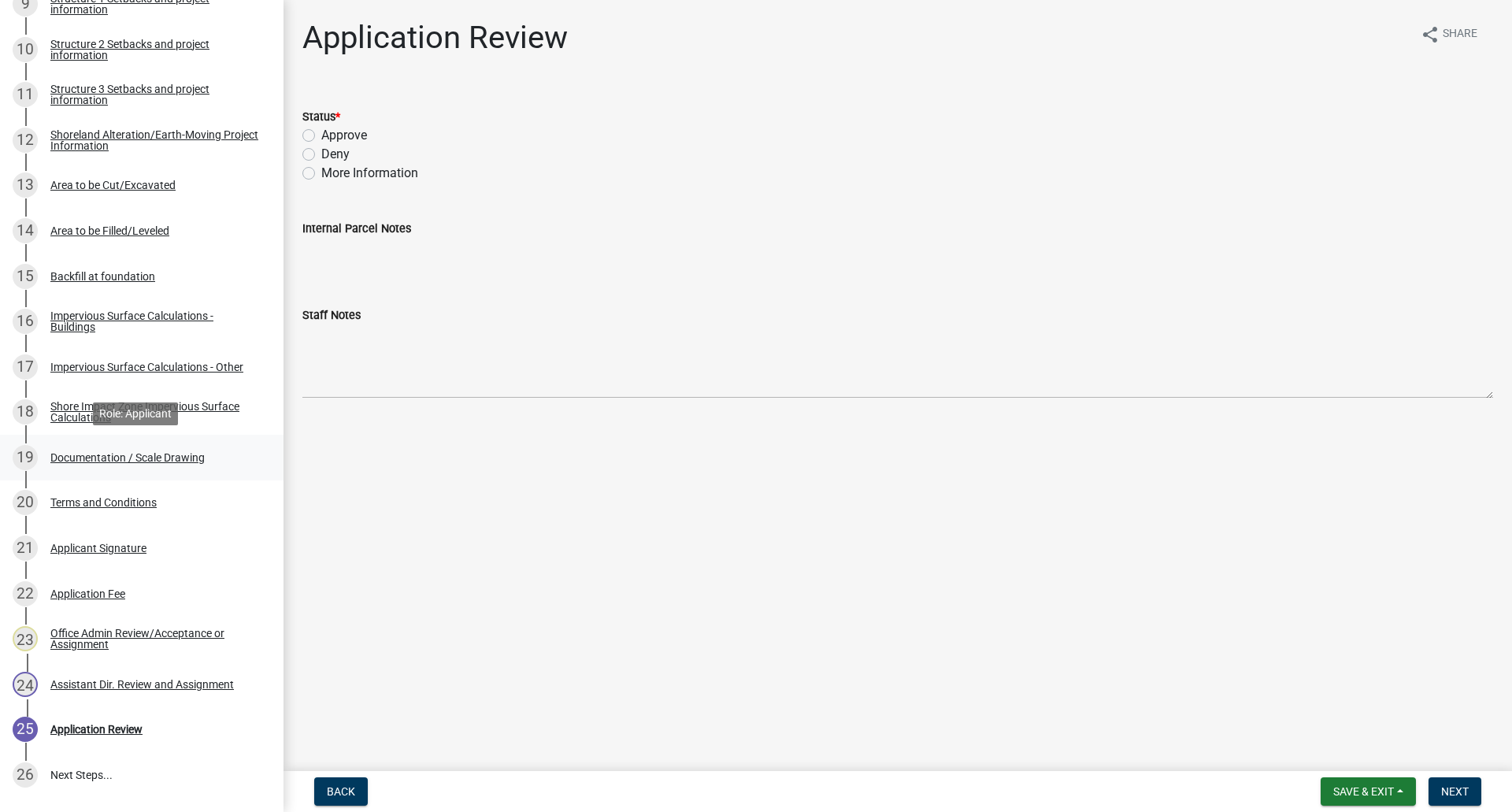
click at [191, 455] on div "Documentation / Scale Drawing" at bounding box center [127, 457] width 155 height 11
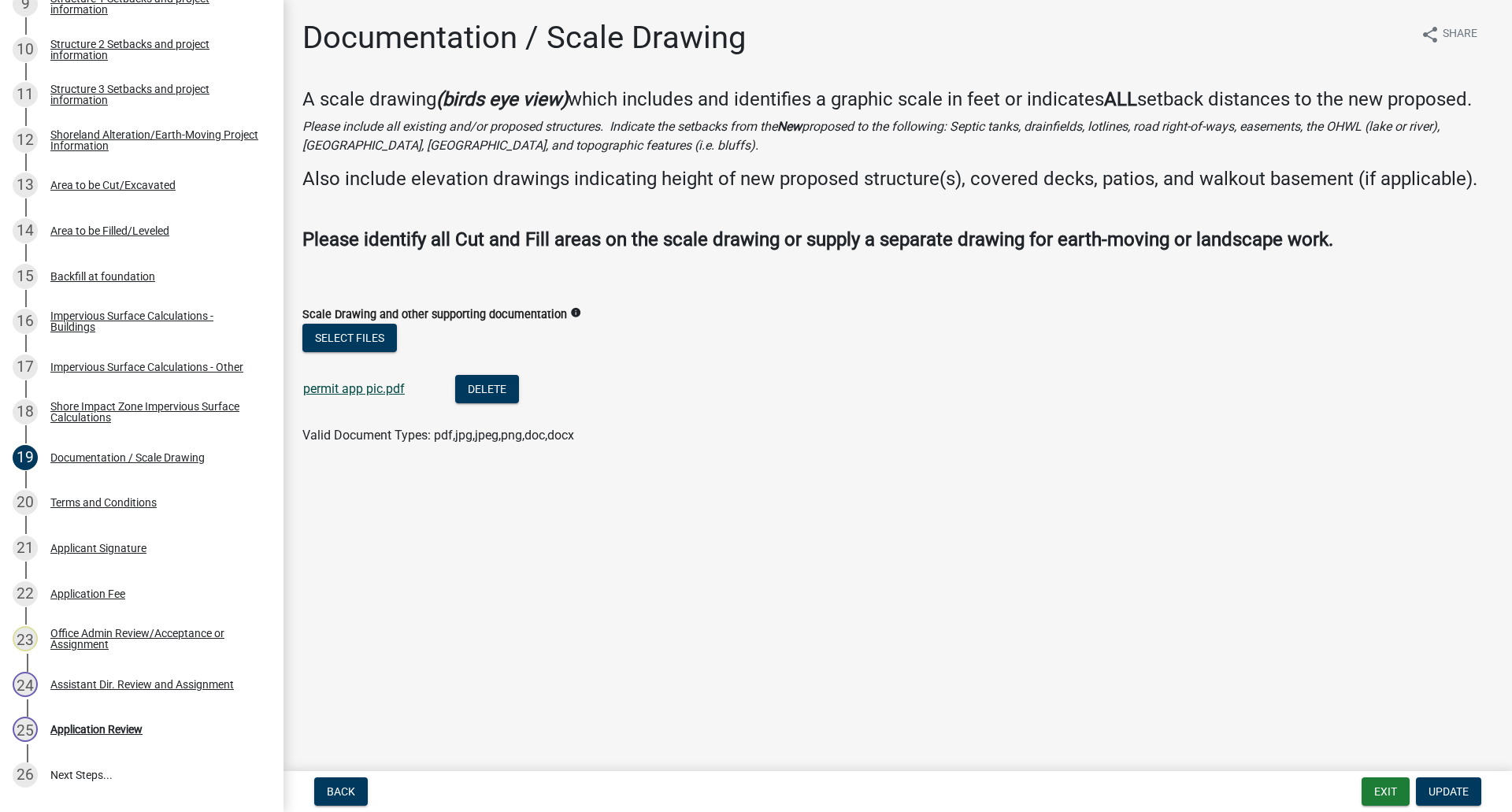
click at [364, 393] on link "permit app pic.pdf" at bounding box center [354, 389] width 102 height 15
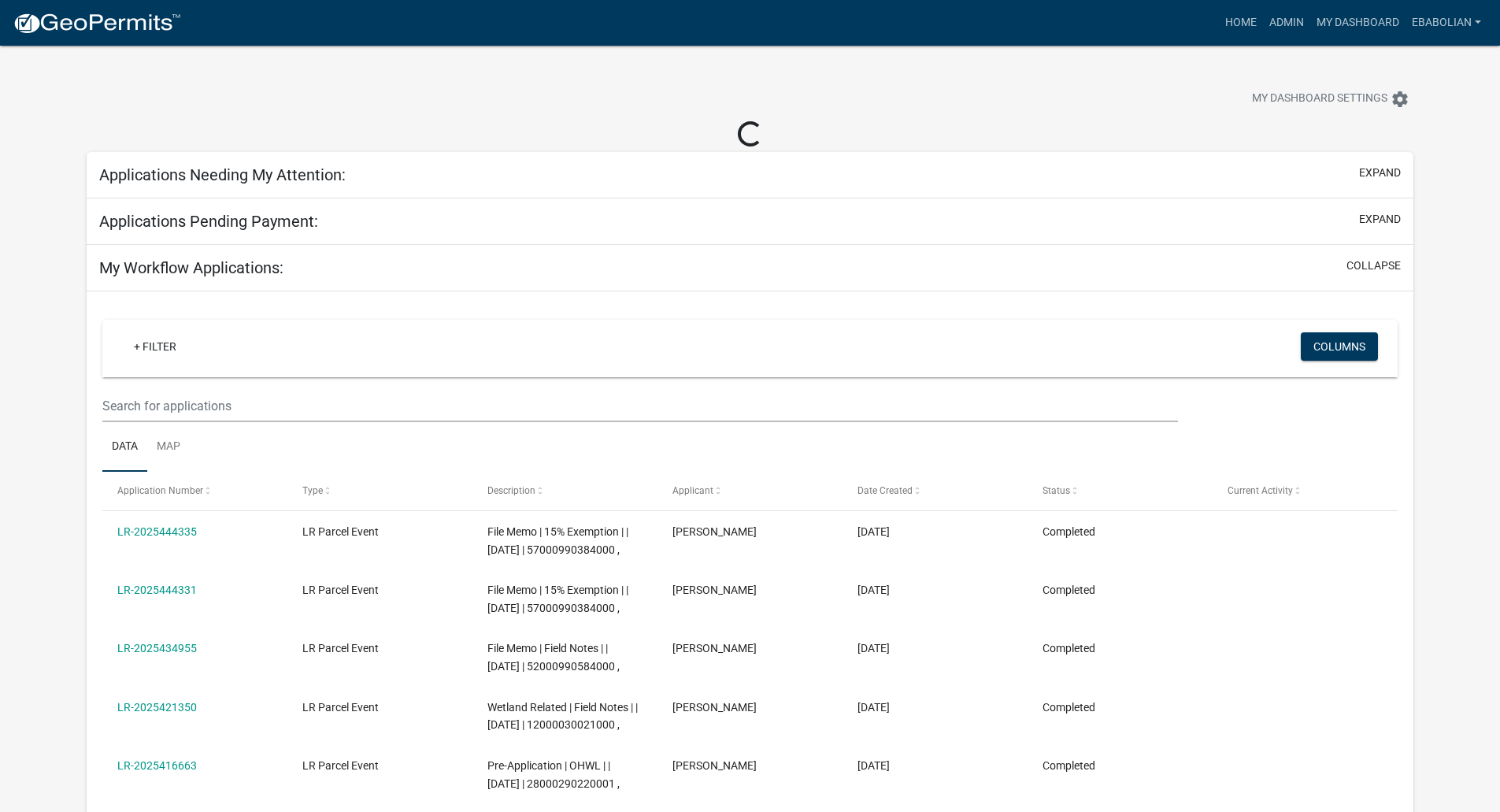
select select "3: 100"
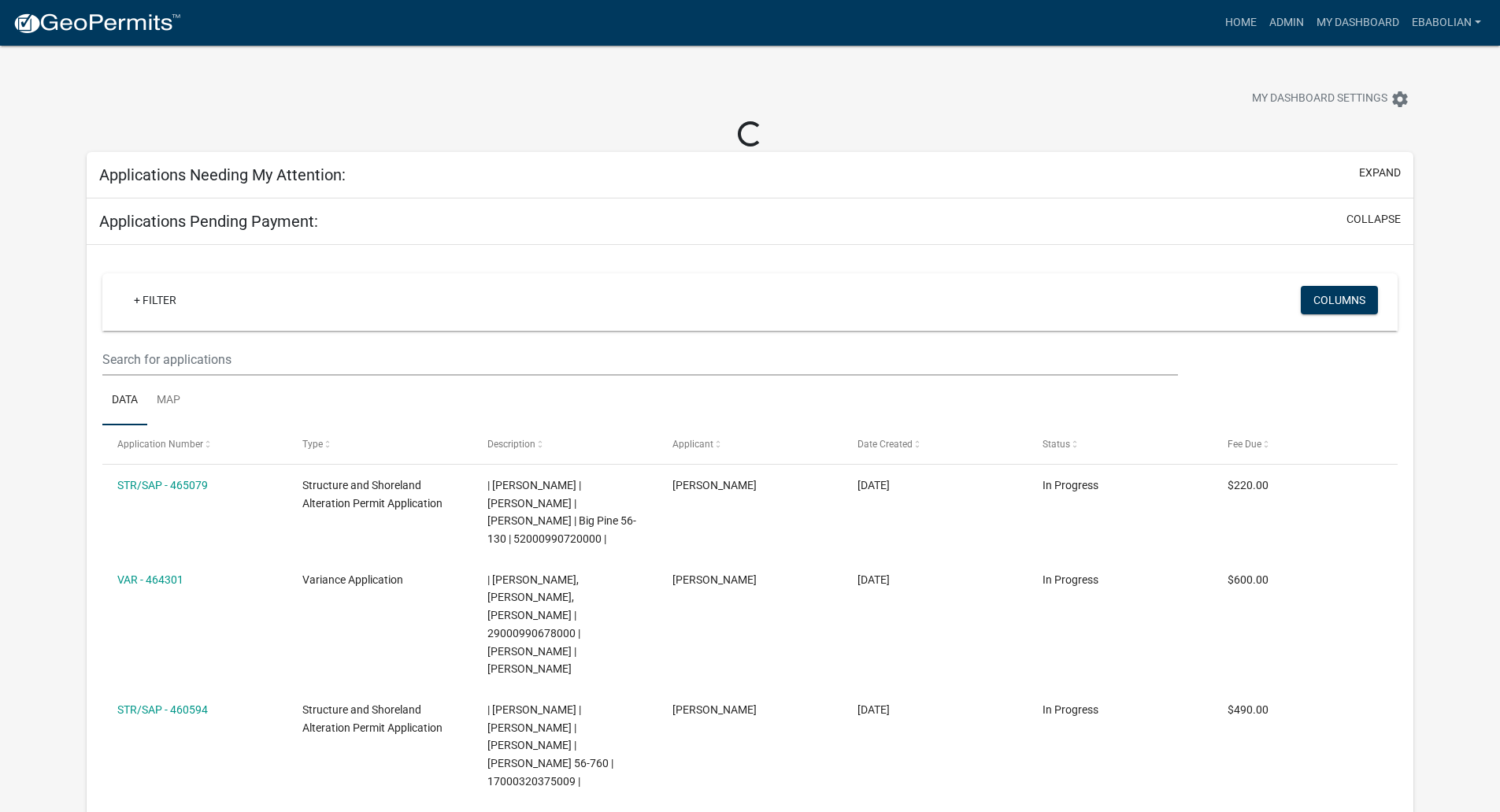
select select "3: 100"
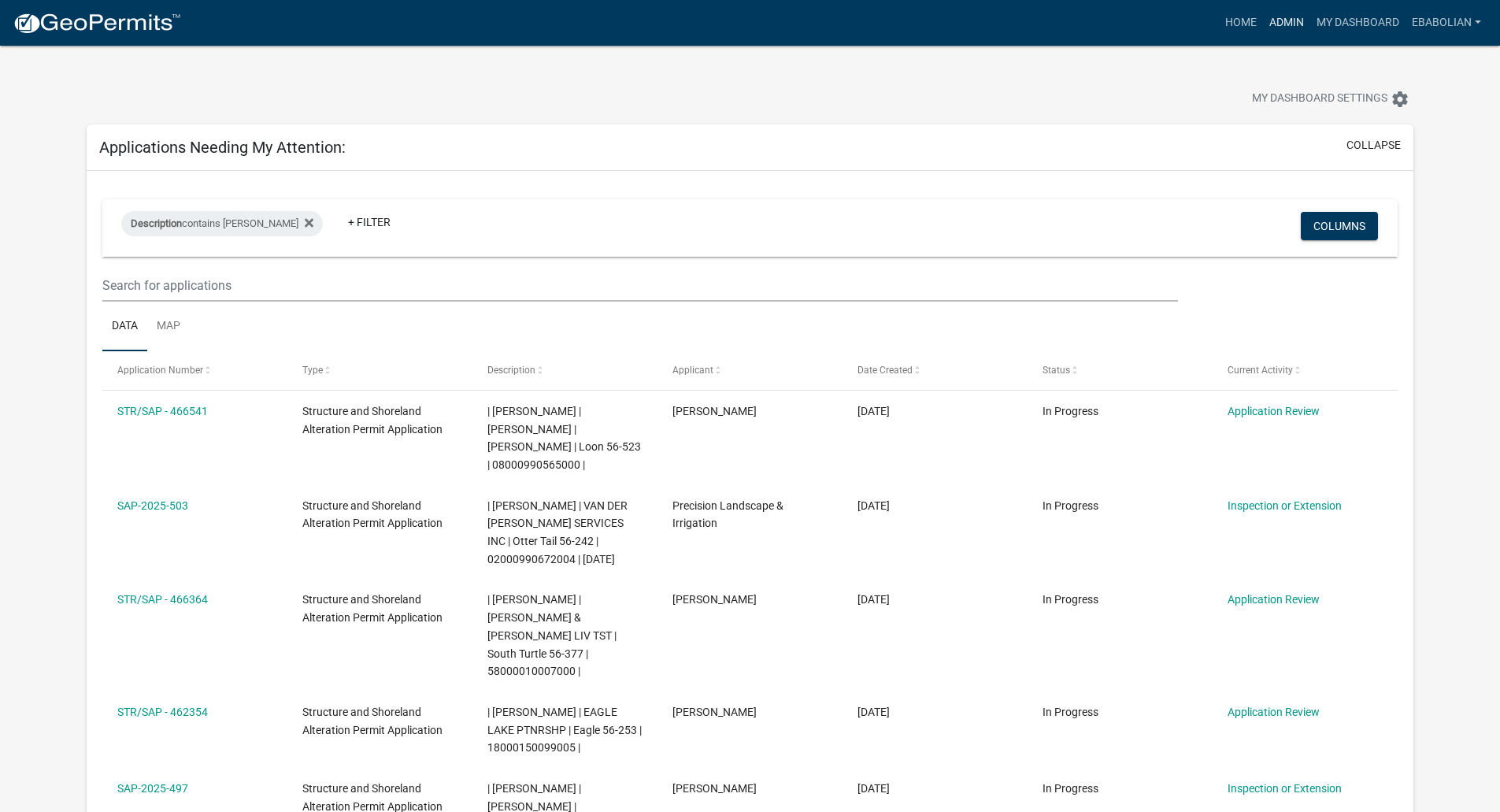
click at [1274, 26] on link "Admin" at bounding box center [1287, 23] width 47 height 30
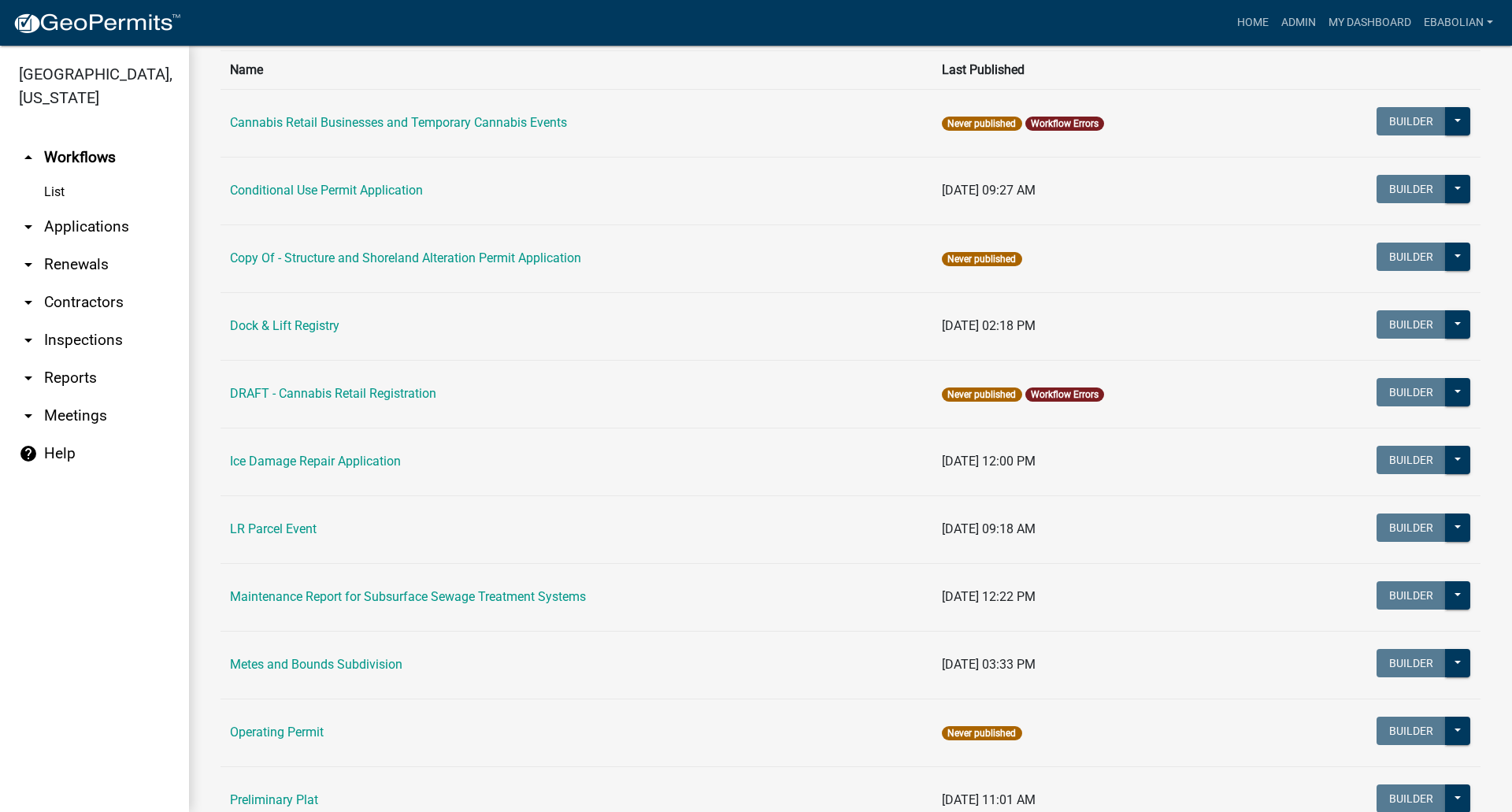
scroll to position [787, 0]
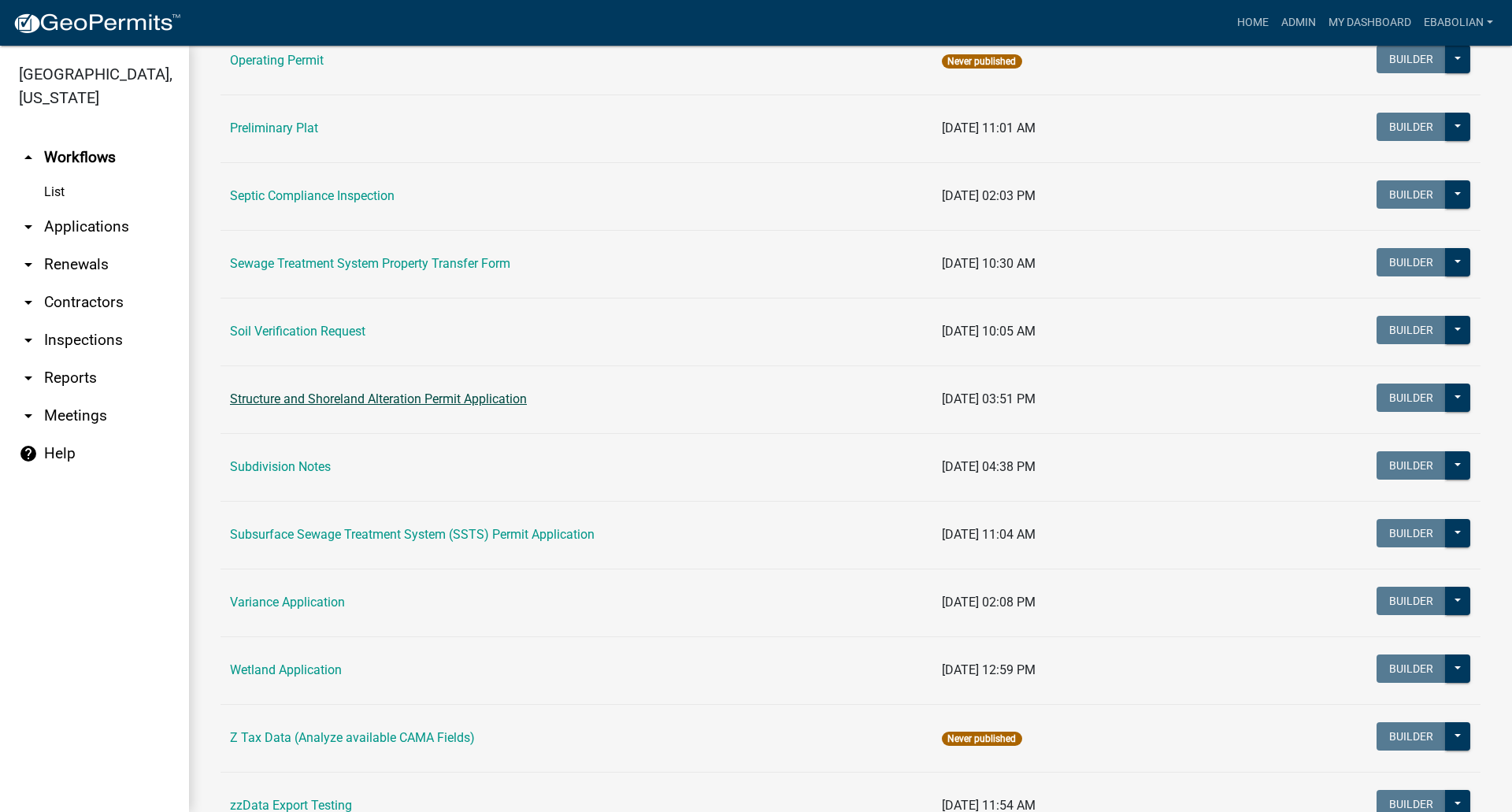
click at [324, 401] on link "Structure and Shoreland Alteration Permit Application" at bounding box center [378, 399] width 297 height 15
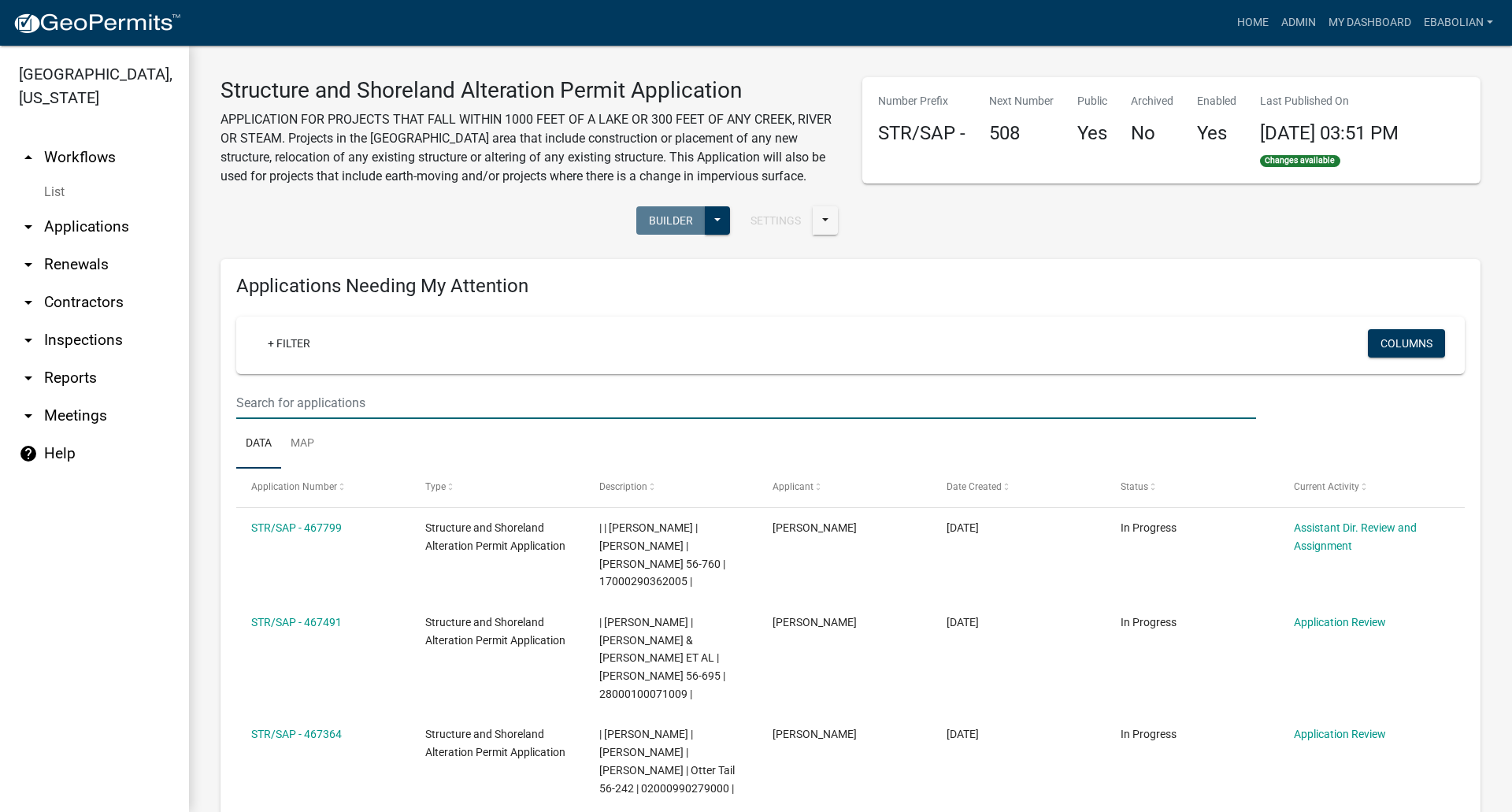
click at [297, 407] on input "text" at bounding box center [745, 403] width 1020 height 32
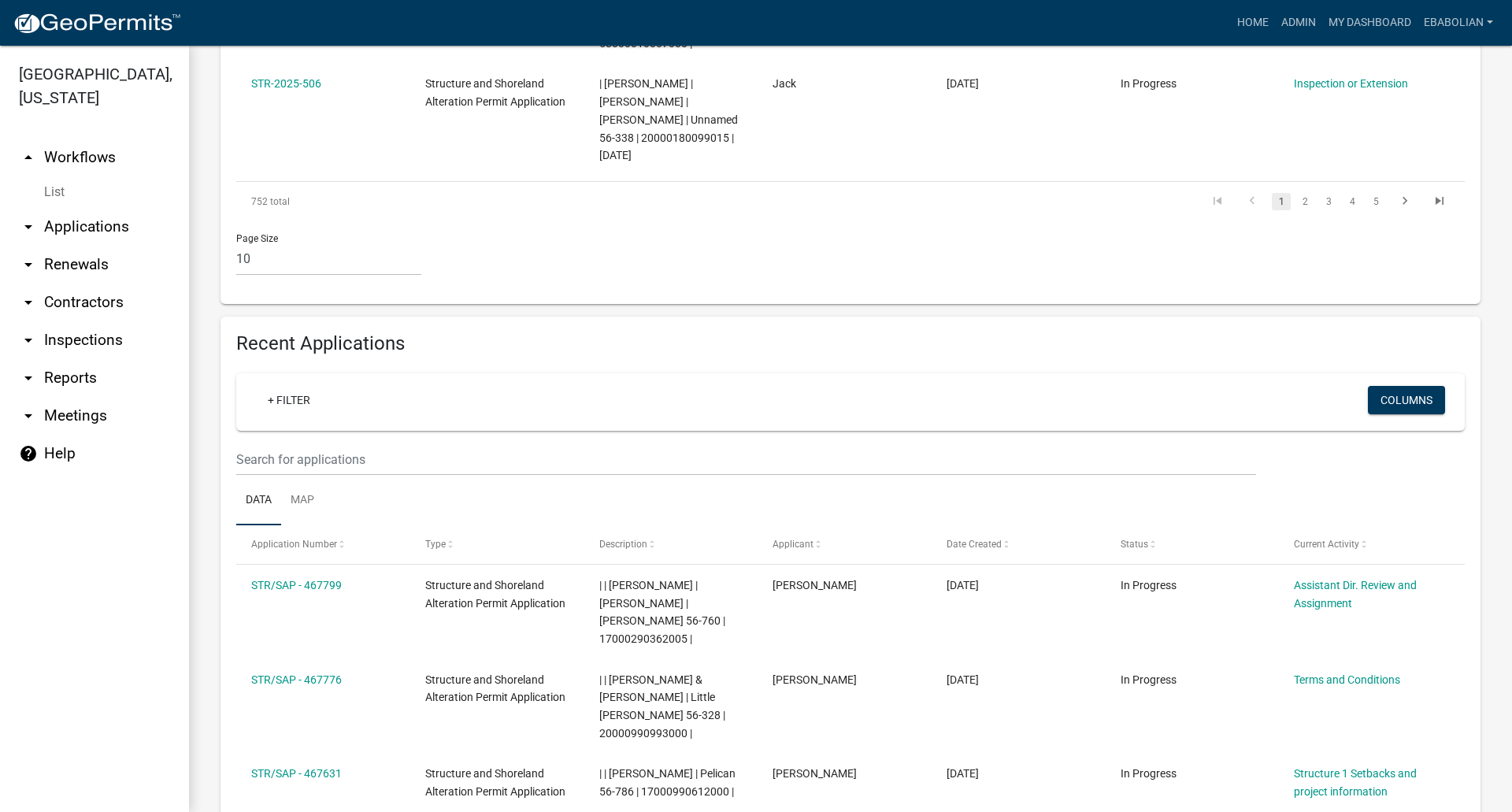
scroll to position [1417, 0]
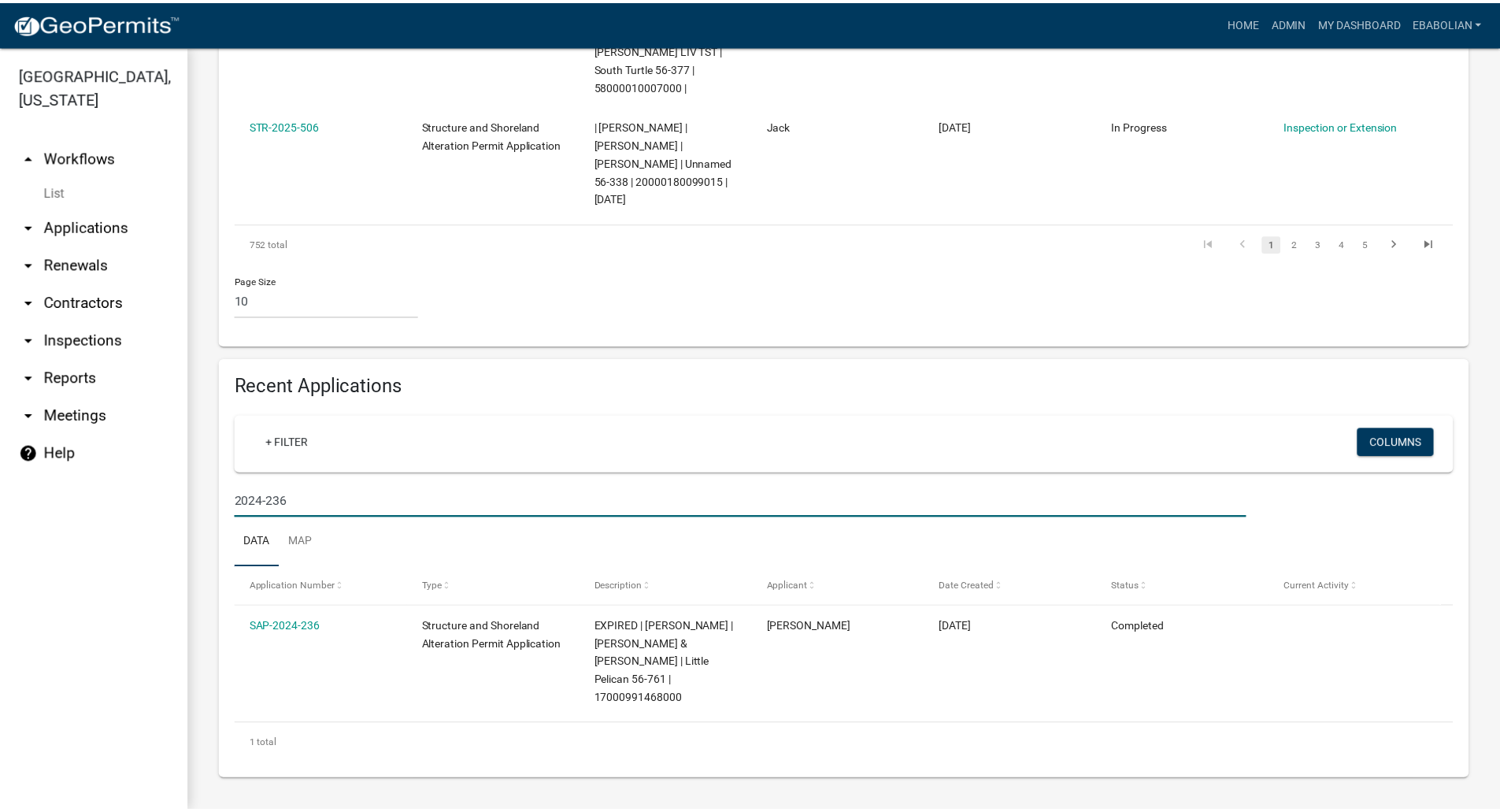
scroll to position [1232, 0]
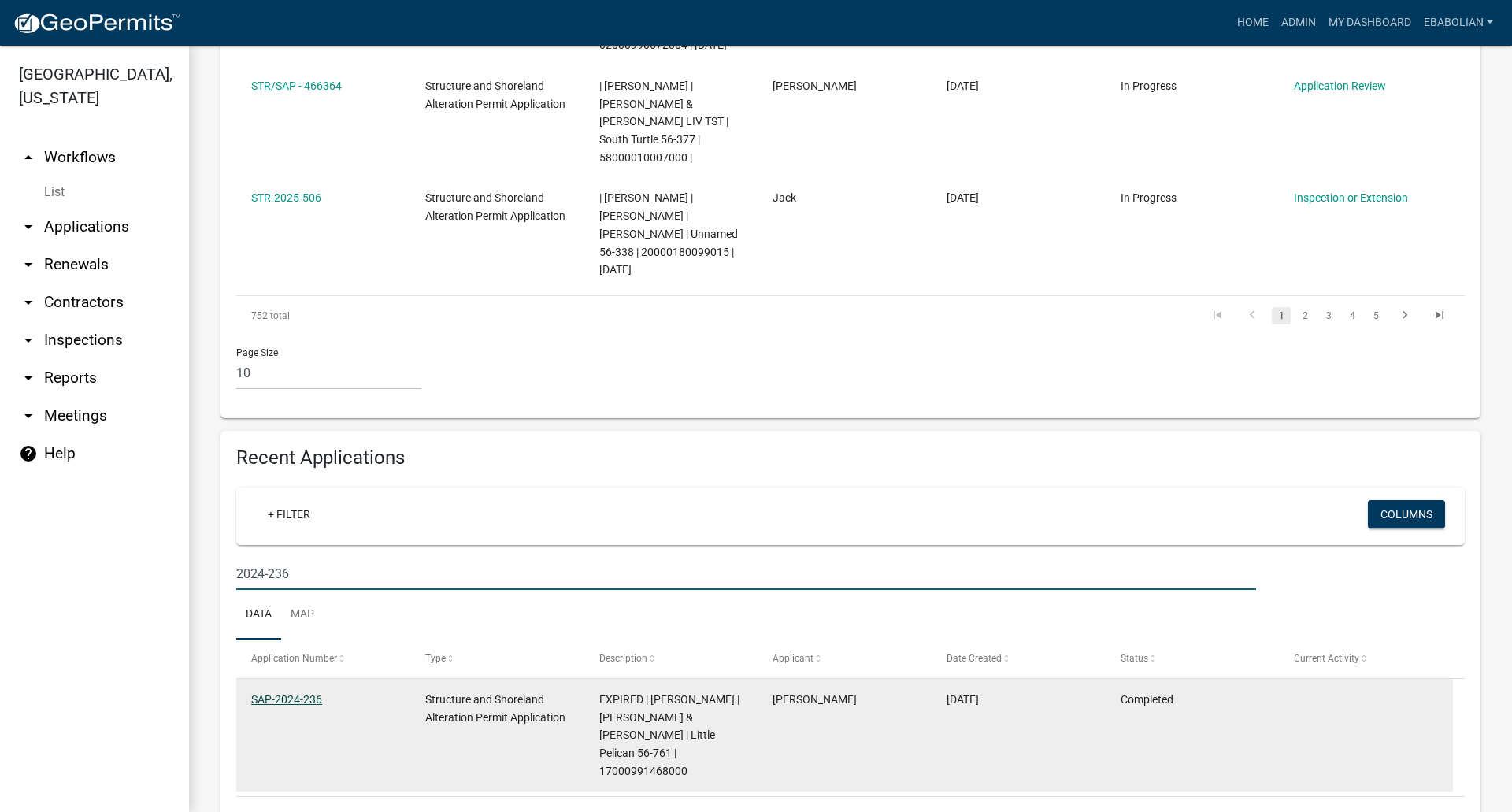
type input "2024-236"
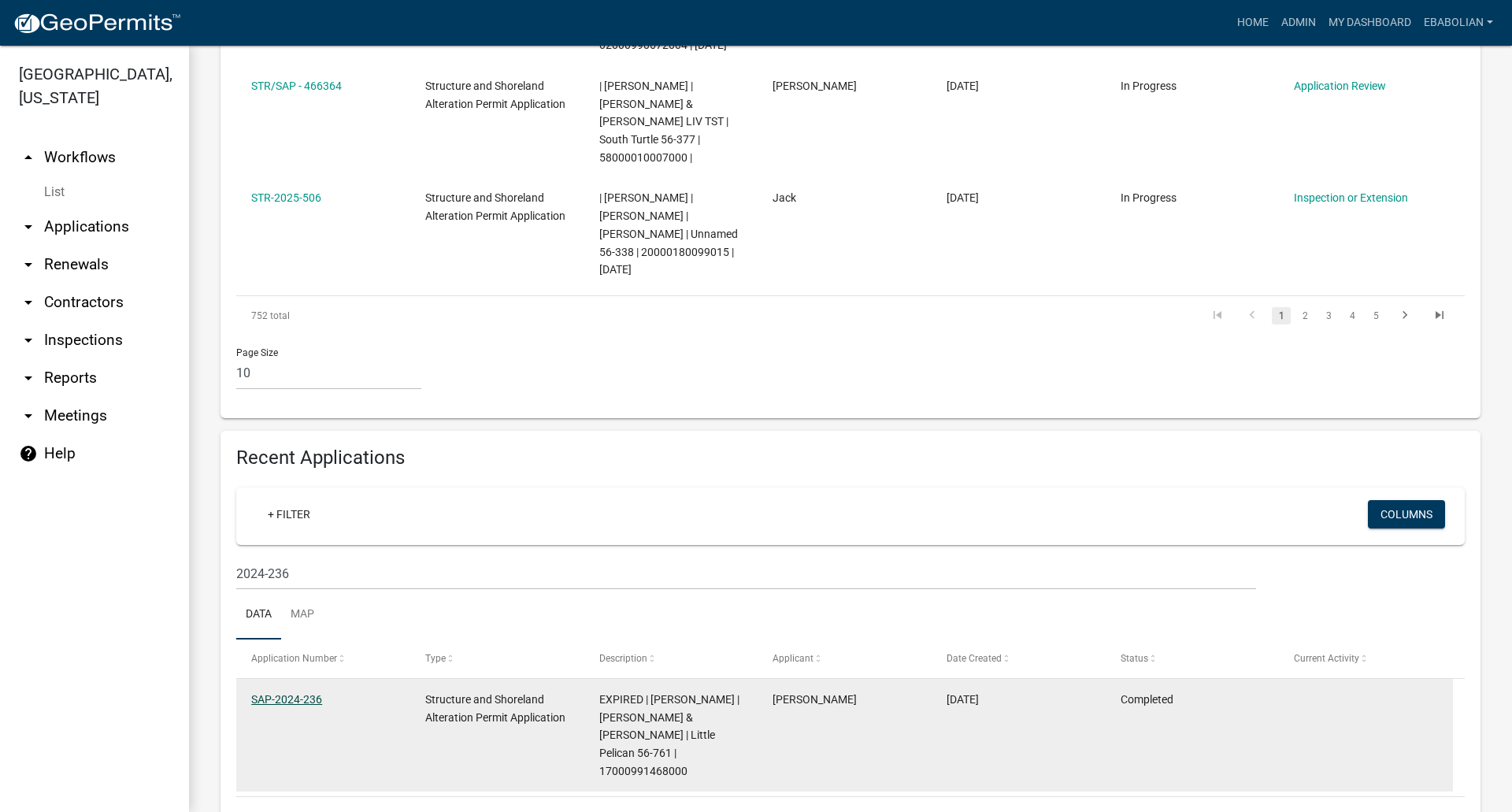
click at [311, 693] on link "SAP-2024-236" at bounding box center [286, 699] width 71 height 12
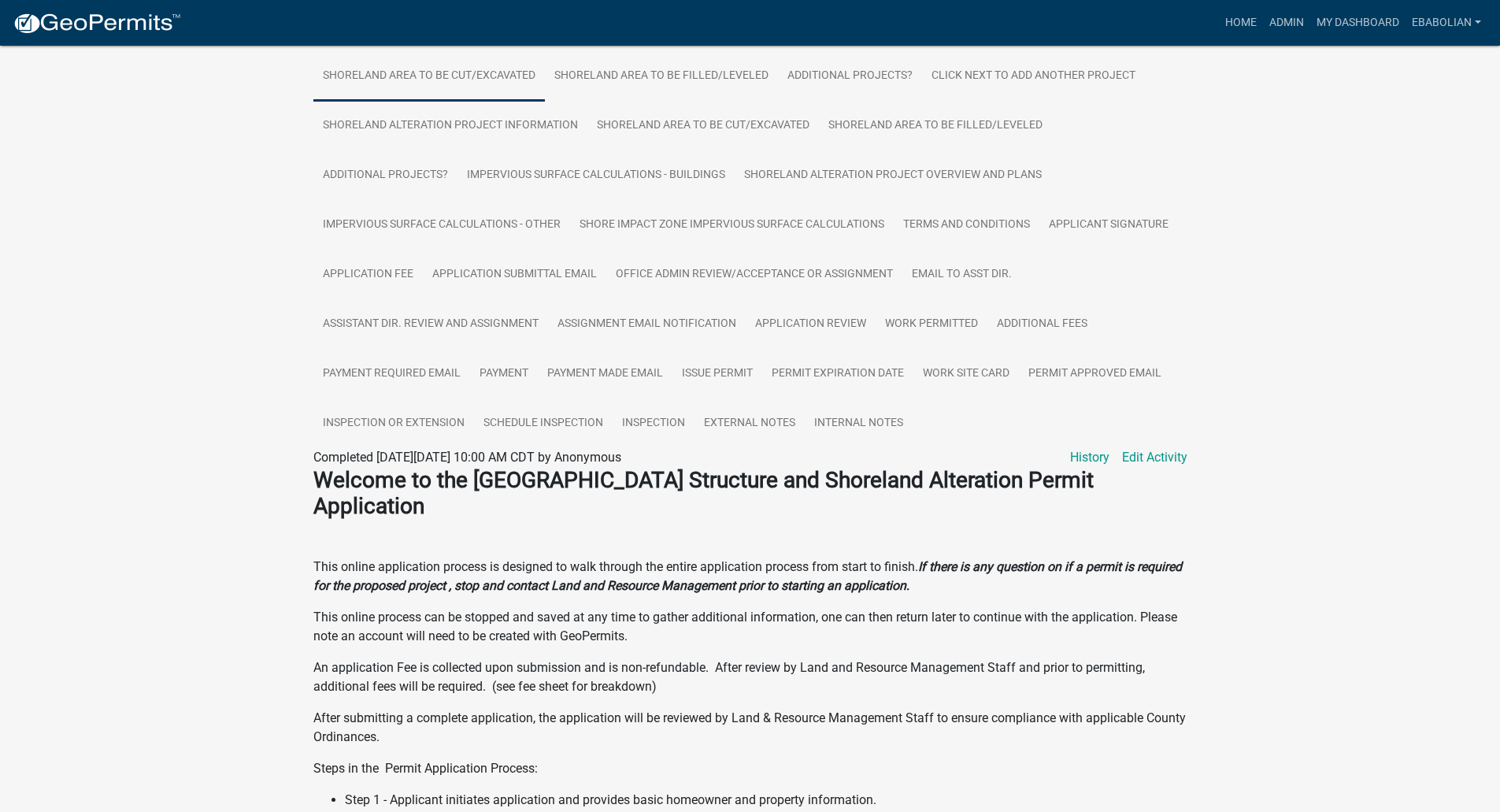
scroll to position [551, 0]
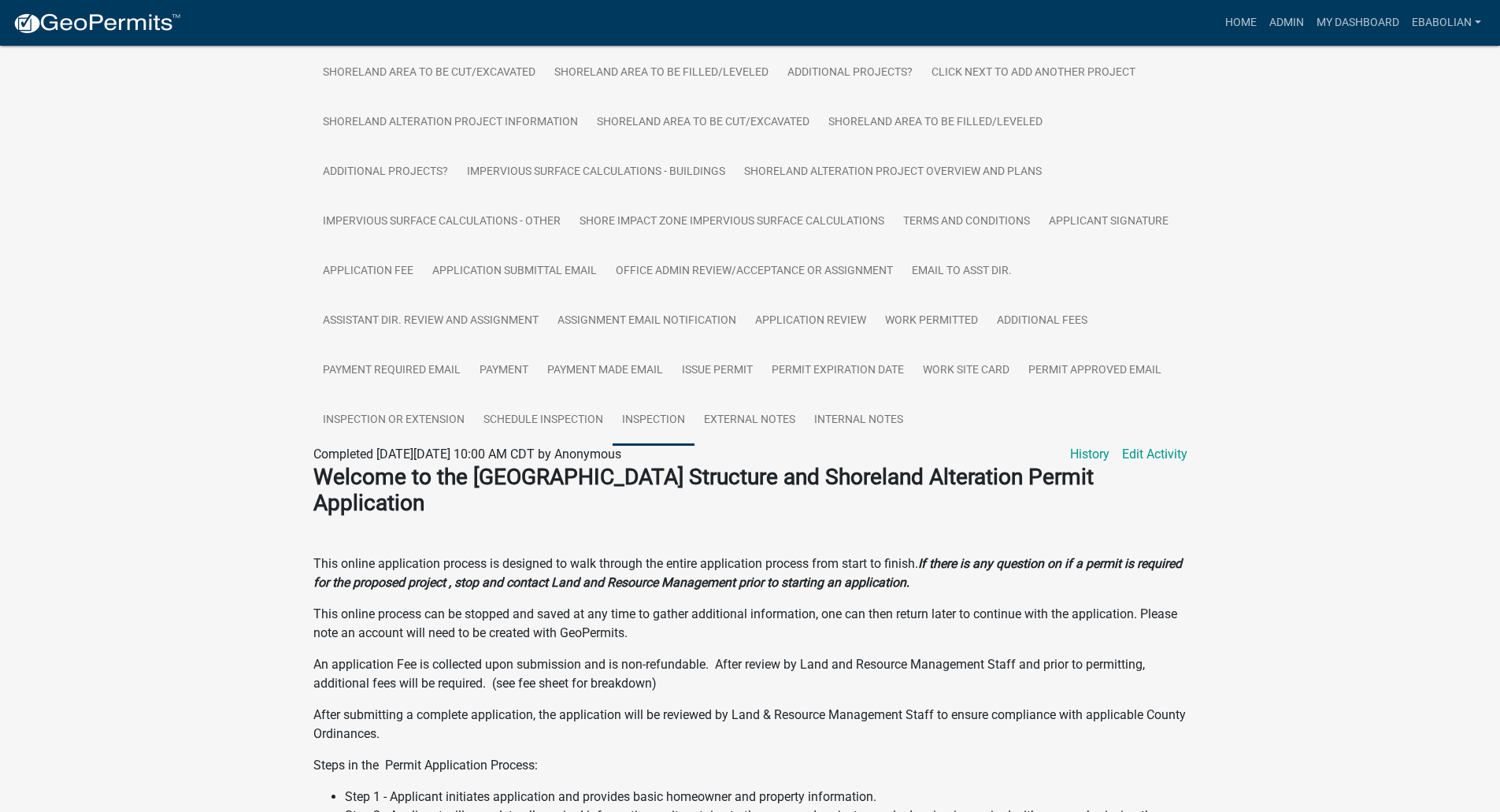
click at [643, 417] on link "Inspection" at bounding box center [653, 420] width 82 height 50
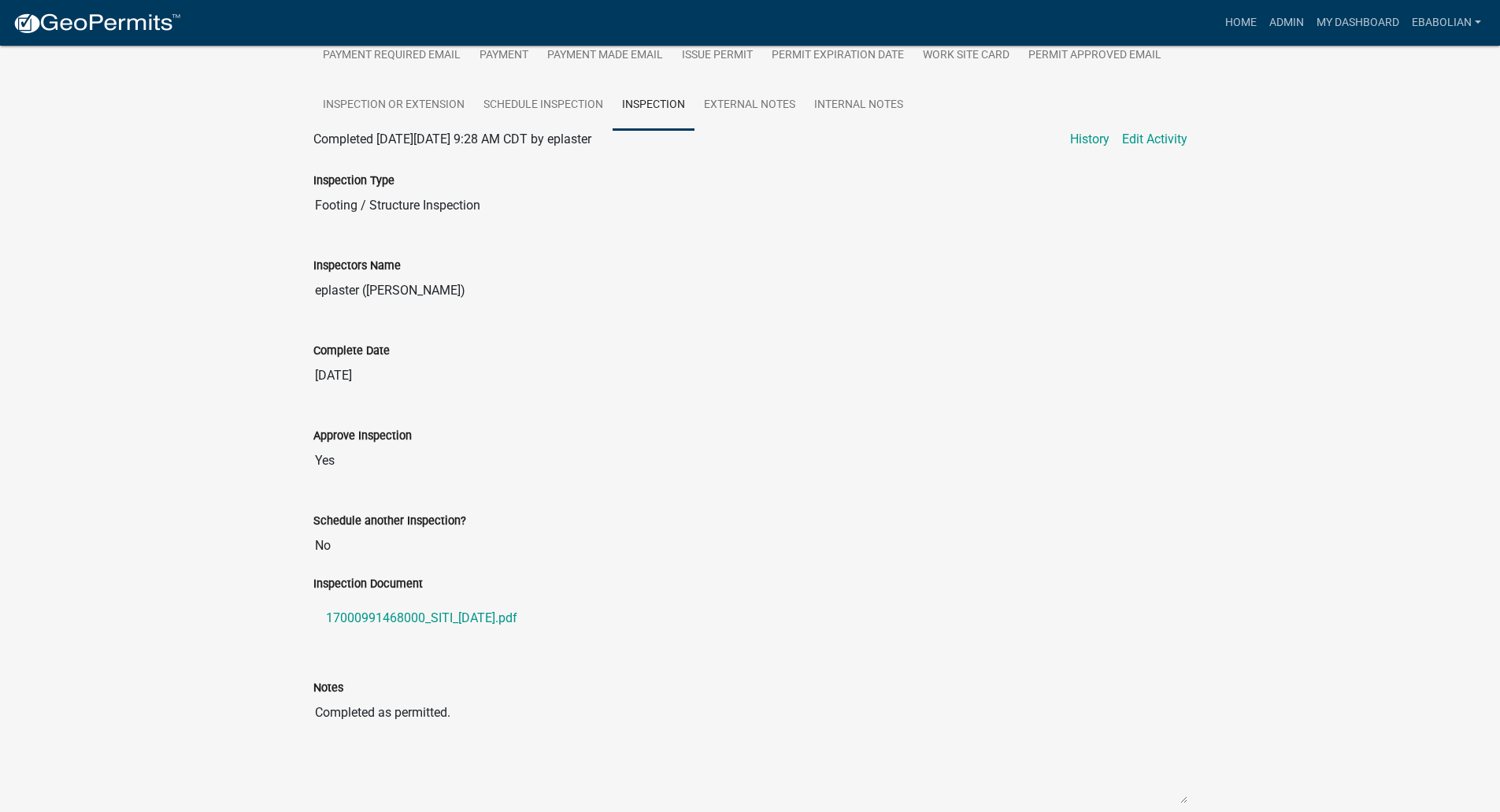
scroll to position [936, 0]
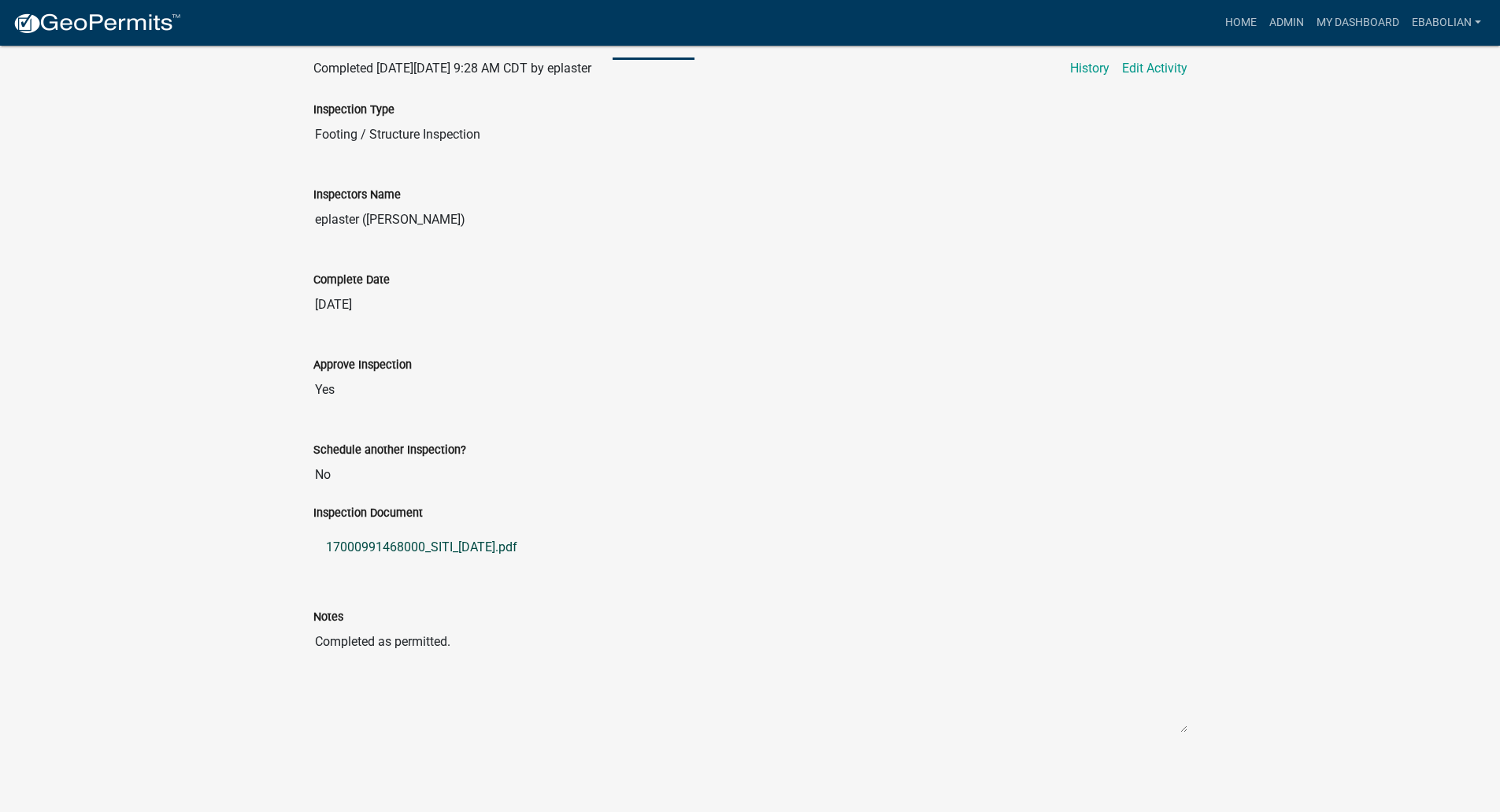
click at [482, 547] on link "17000991468000_SITI_[DATE].pdf" at bounding box center [750, 547] width 875 height 38
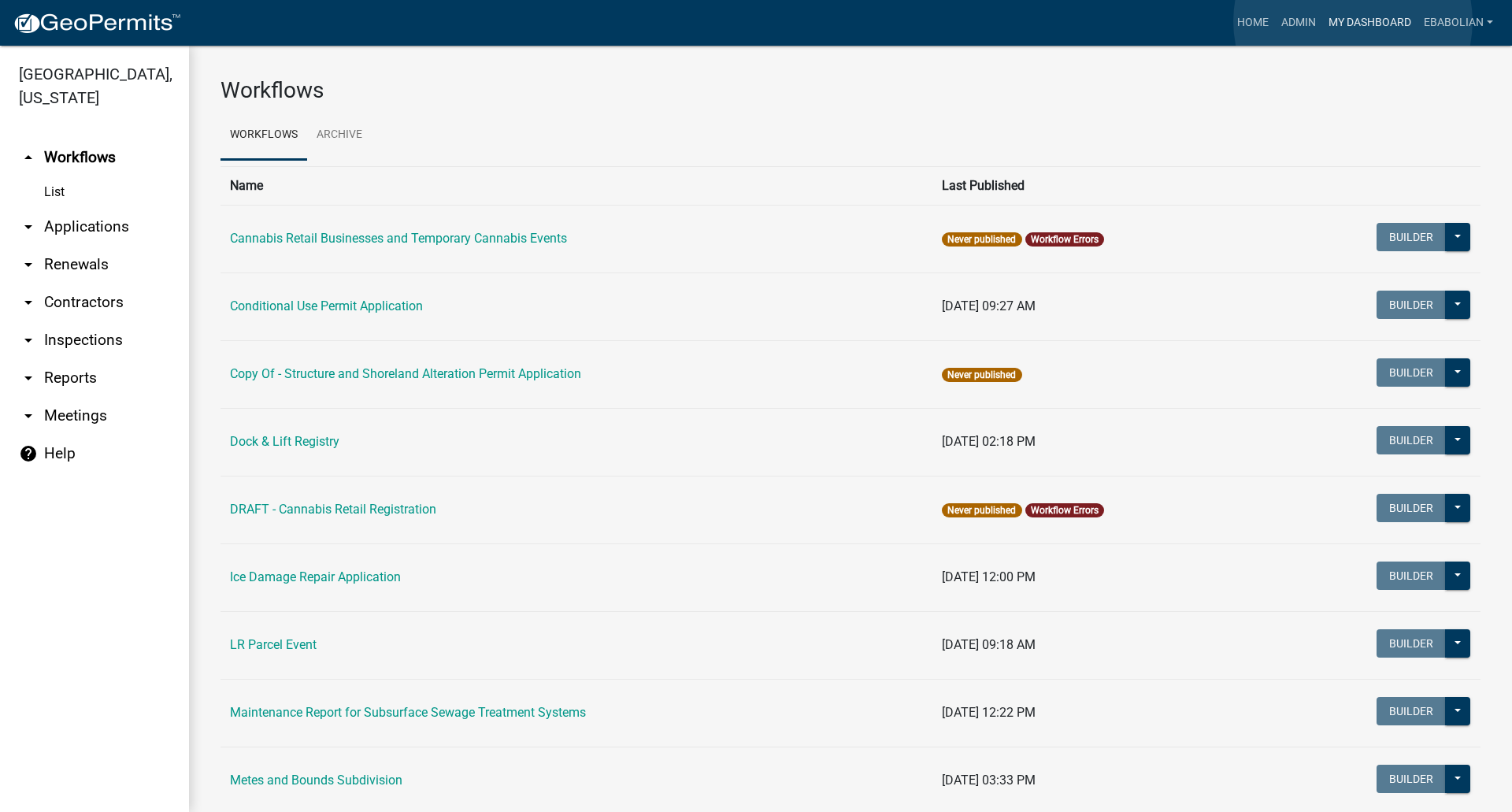
click at [1353, 22] on link "My Dashboard" at bounding box center [1370, 23] width 95 height 30
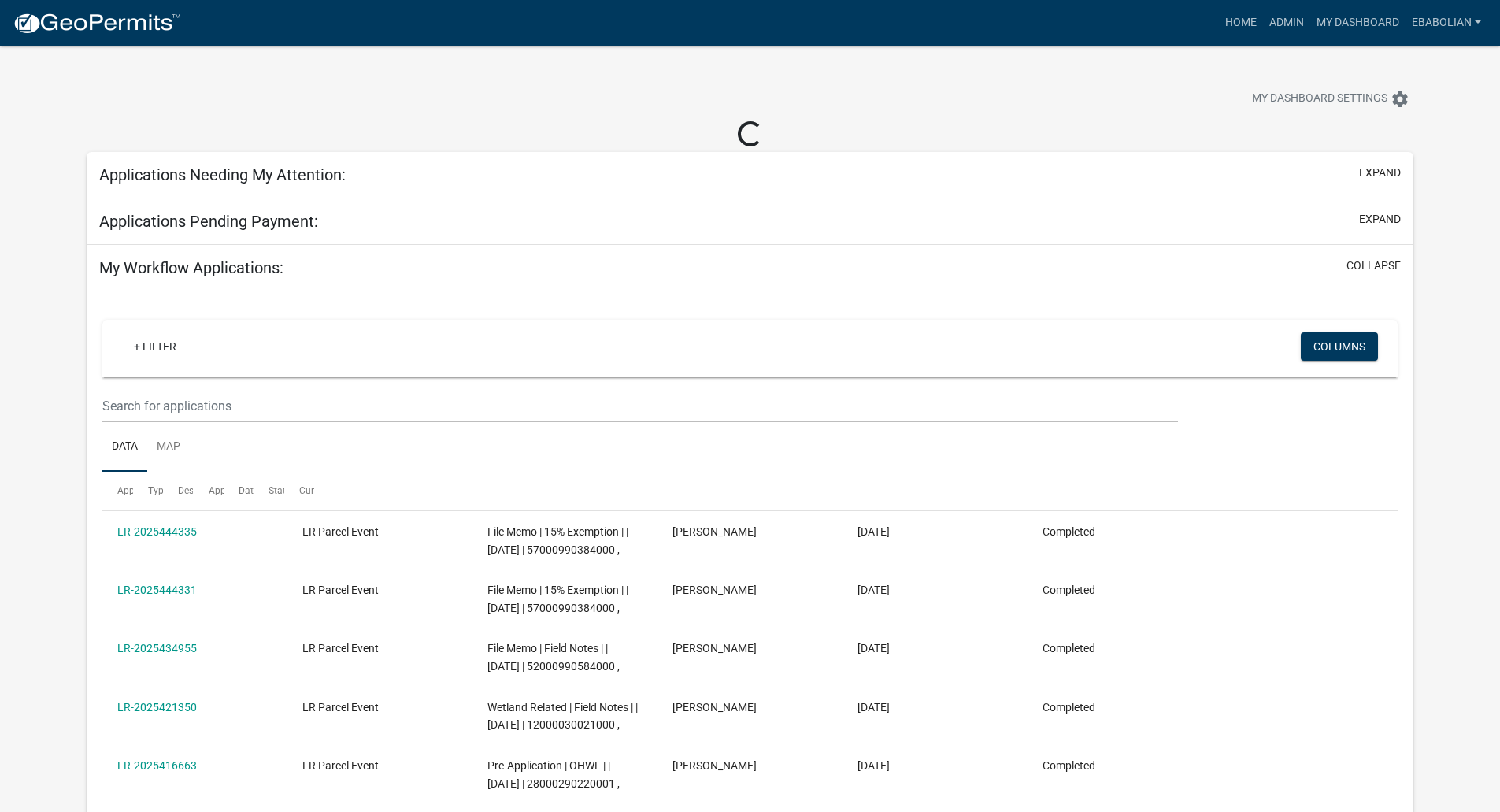
select select "3: 100"
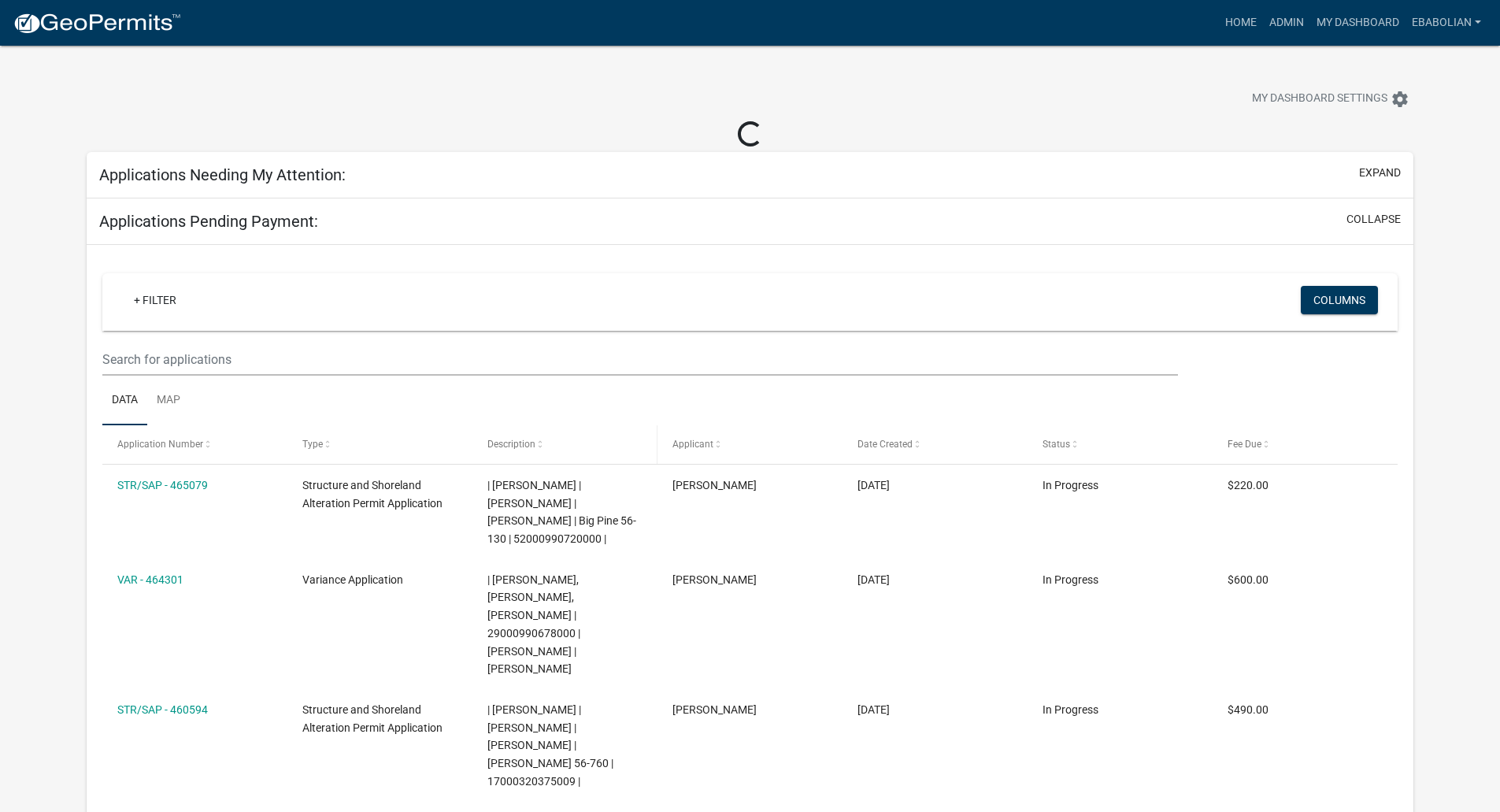
select select "3: 100"
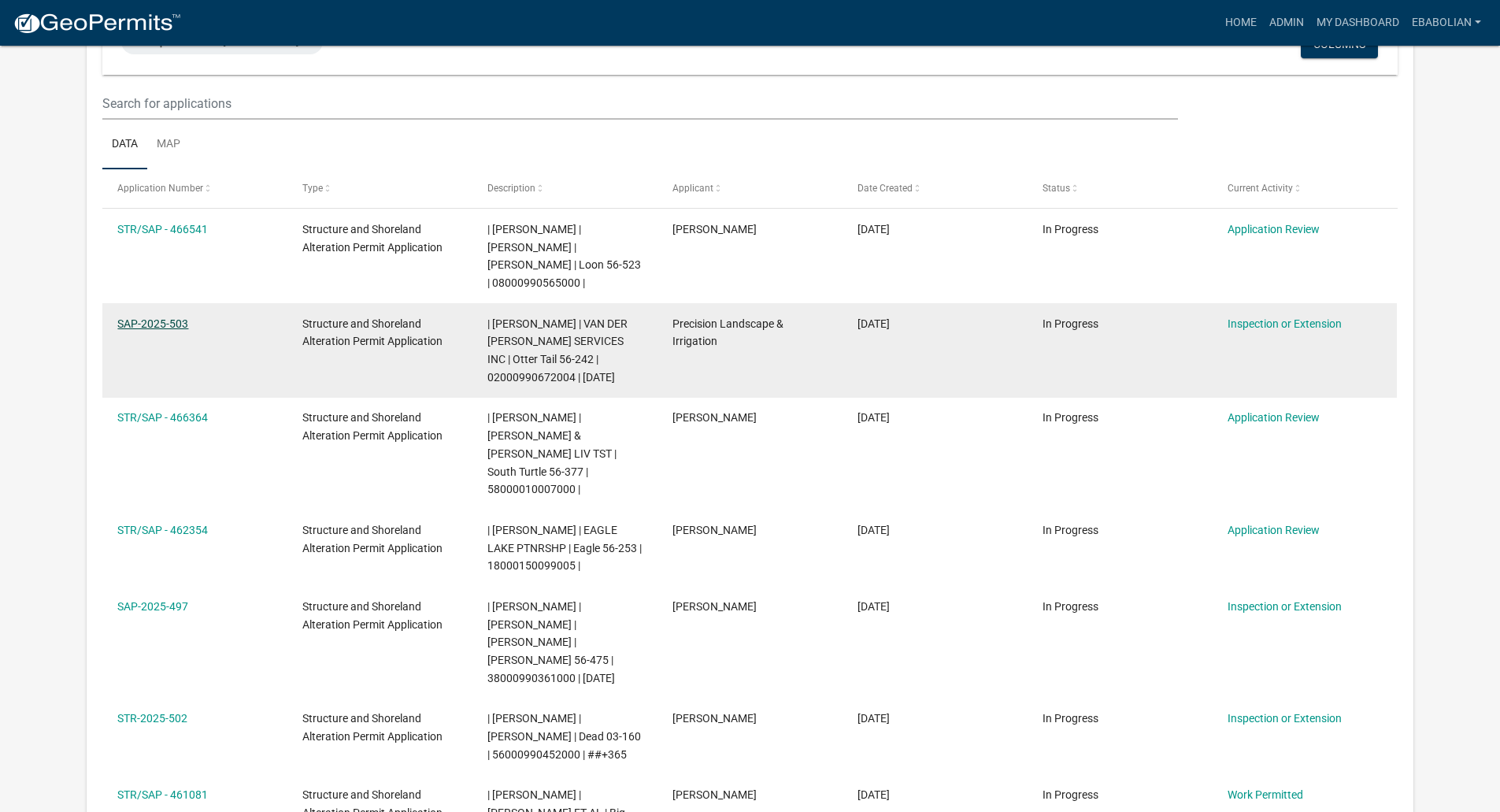
scroll to position [157, 0]
